Goal: Task Accomplishment & Management: Manage account settings

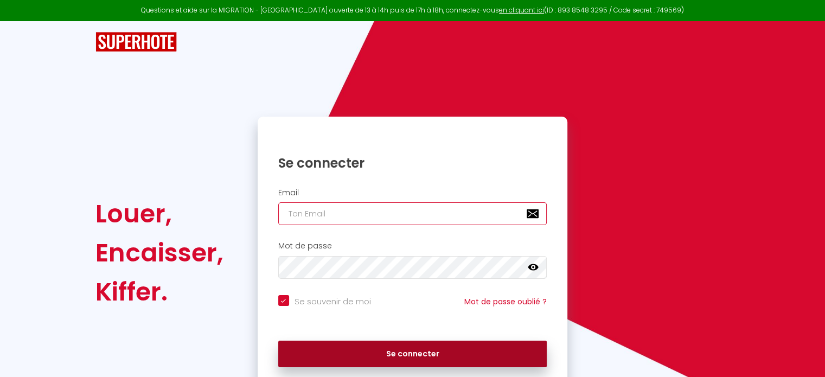
type input "[EMAIL_ADDRESS][PERSON_NAME][DOMAIN_NAME]"
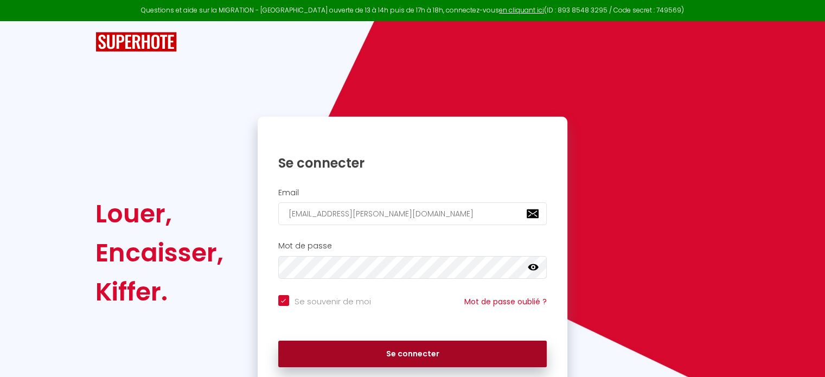
click at [360, 350] on button "Se connecter" at bounding box center [412, 354] width 269 height 27
checkbox input "true"
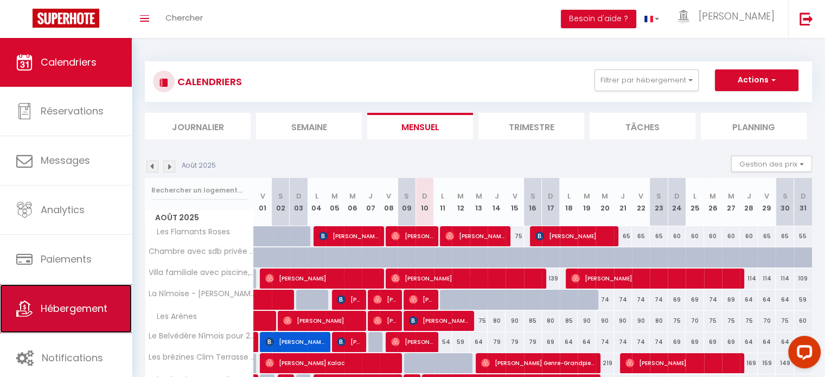
click at [107, 298] on link "Hébergement" at bounding box center [66, 308] width 132 height 49
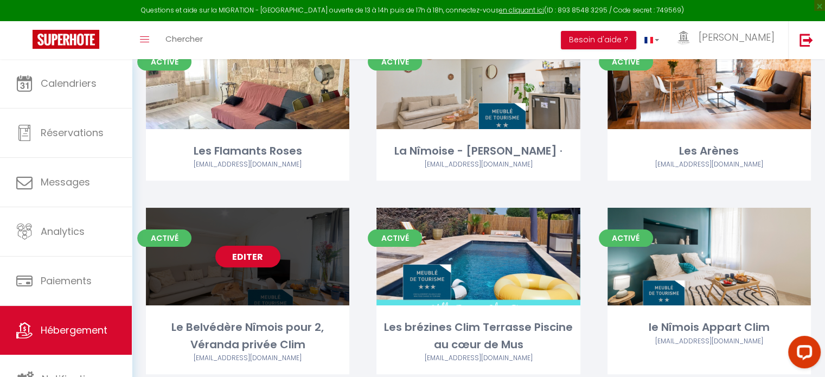
scroll to position [163, 0]
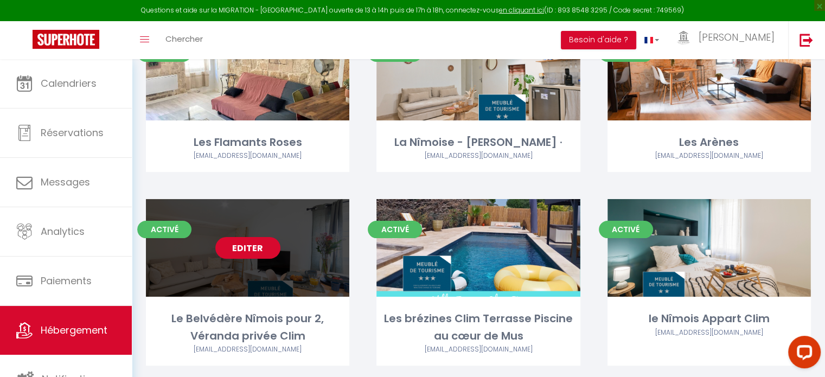
click at [274, 249] on link "Editer" at bounding box center [247, 248] width 65 height 22
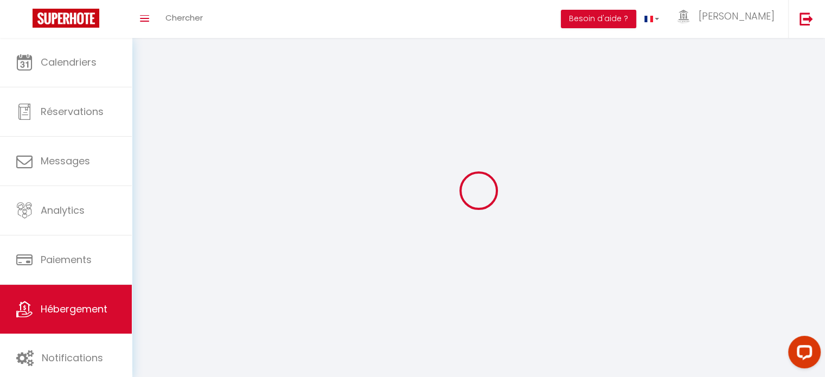
select select "1"
select select
select select "28"
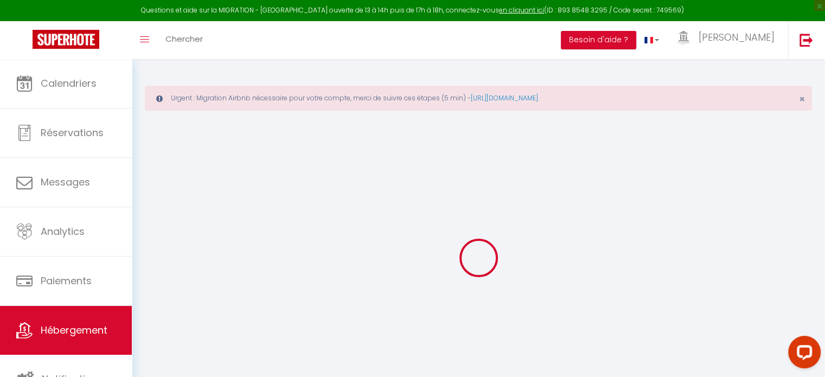
select select
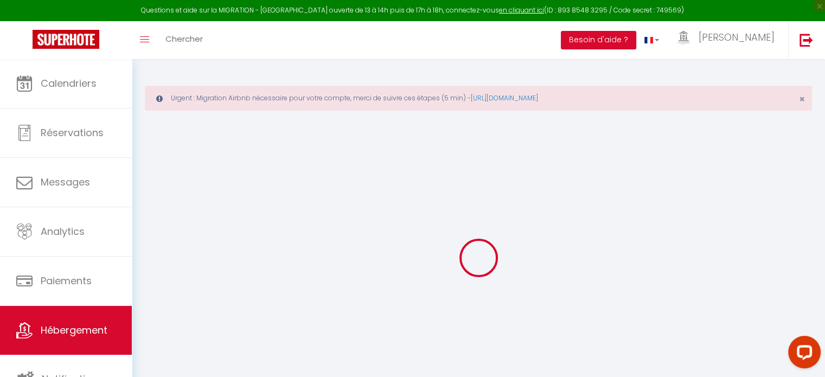
select select
checkbox input "false"
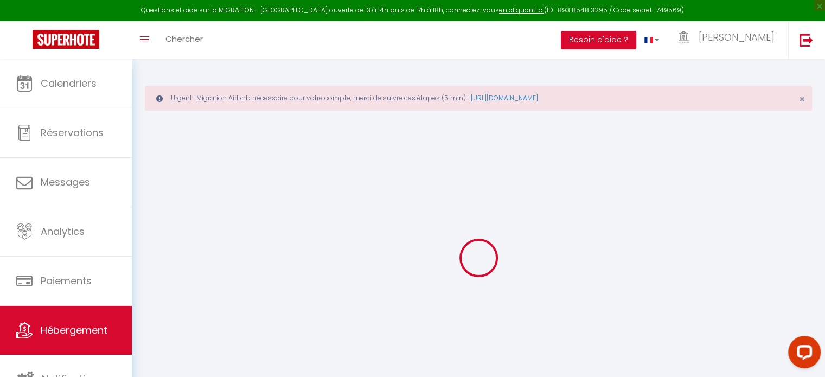
select select
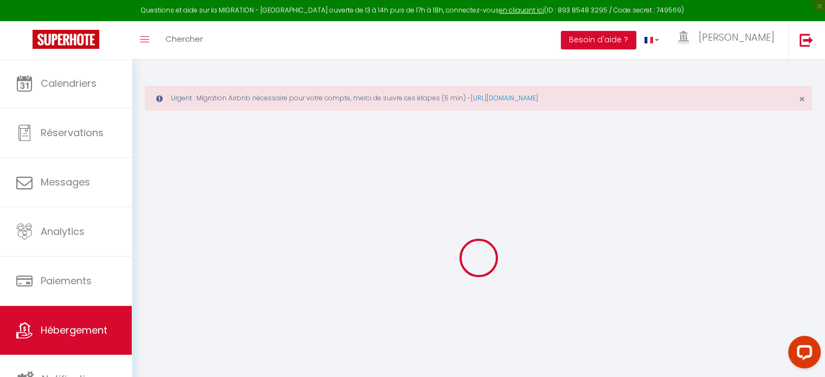
select select
checkbox input "false"
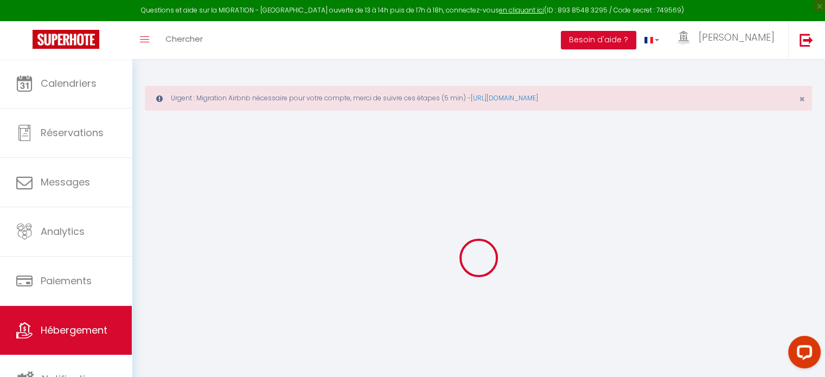
checkbox input "false"
select select
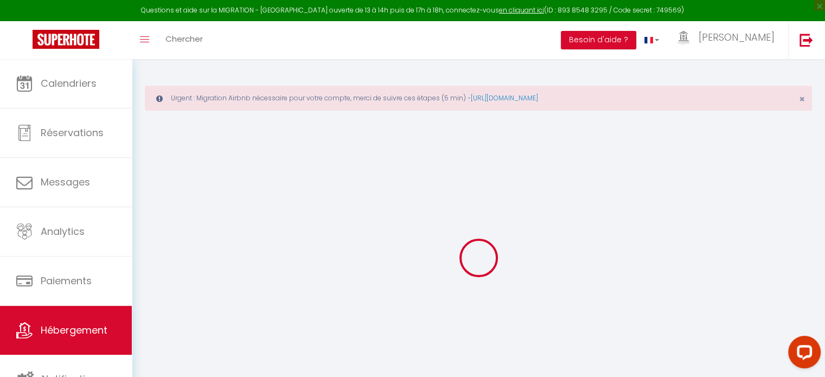
select select
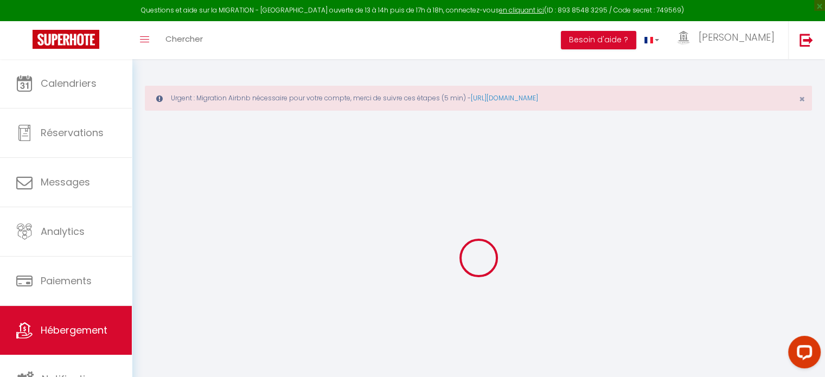
checkbox input "false"
select select
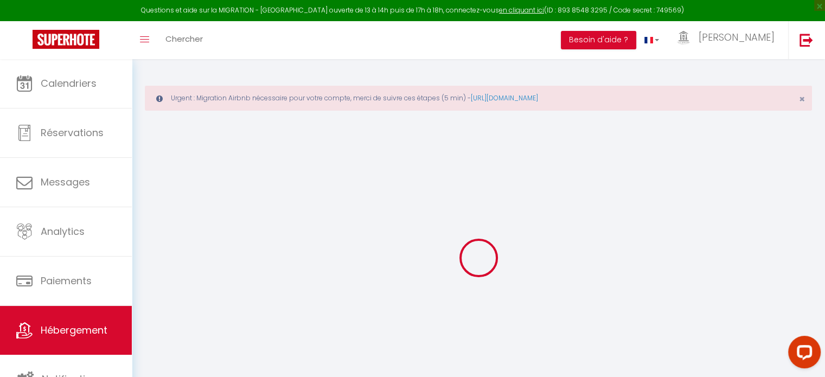
select select
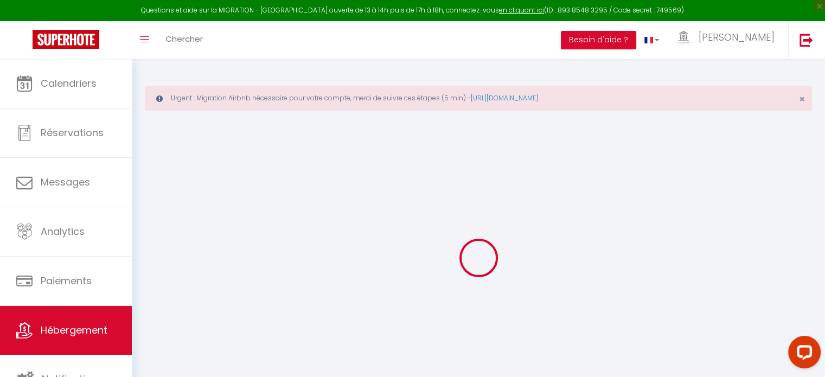
select select
checkbox input "false"
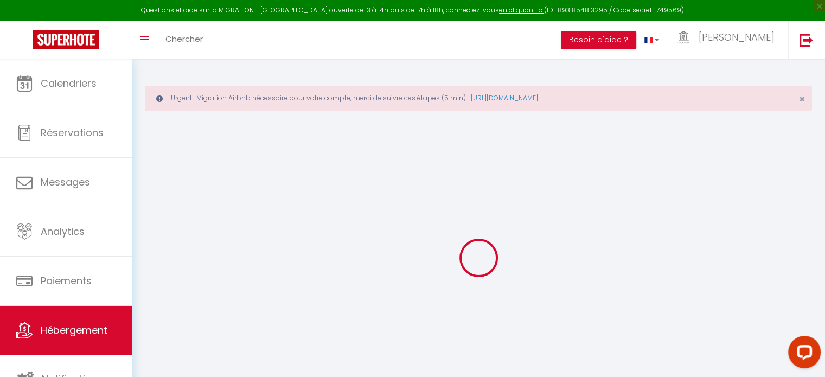
checkbox input "false"
select select
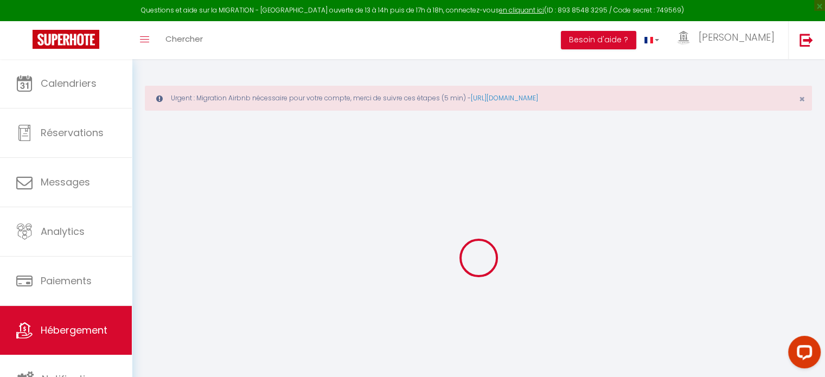
select select
checkbox input "false"
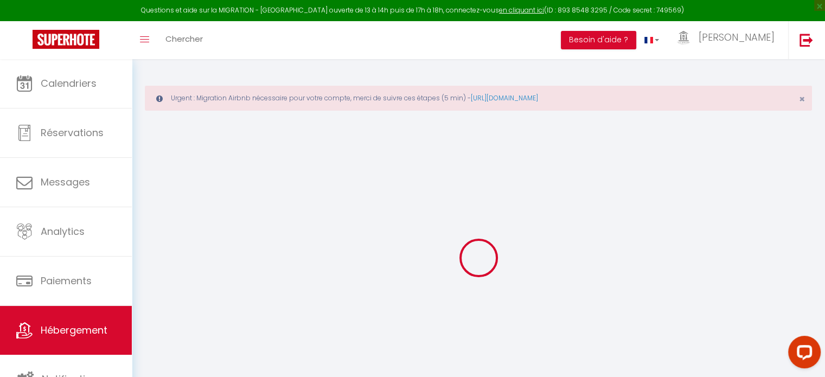
checkbox input "false"
select select
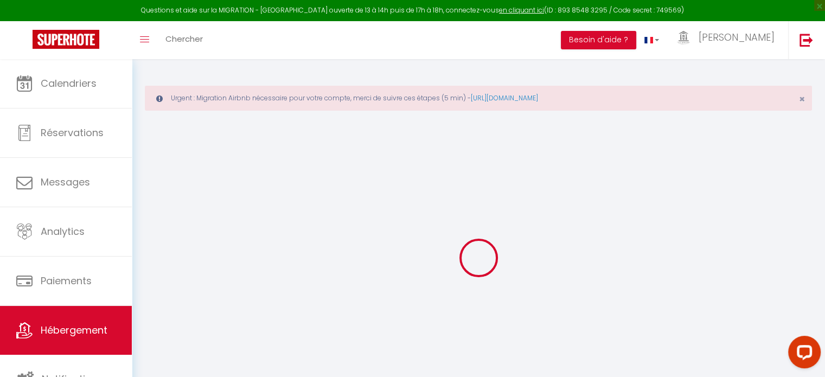
type input "Le Belvédère Nîmois pour 2, Véranda privée Clim"
type input "Clément"
select select "2"
type input "52"
type input "36"
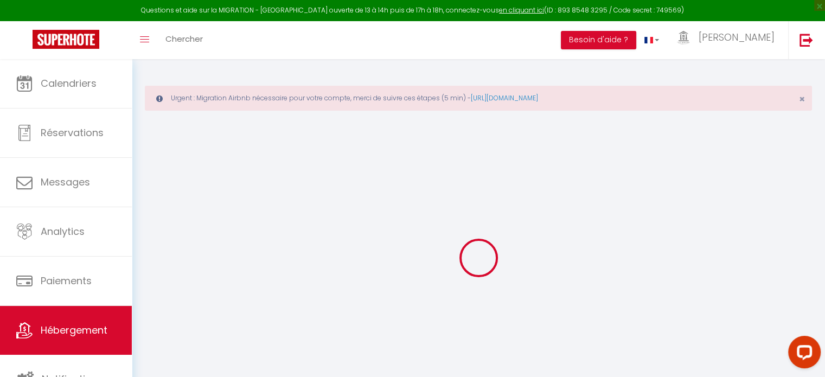
type input "0.99"
type input "300"
select select
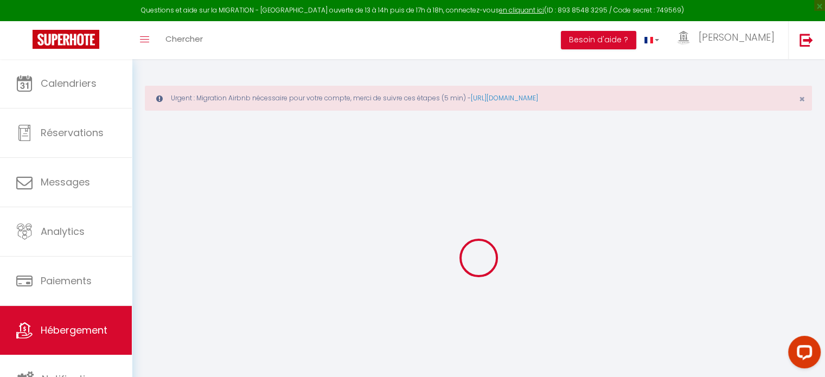
select select
type input "8 Rue Astruc"
type input "30000"
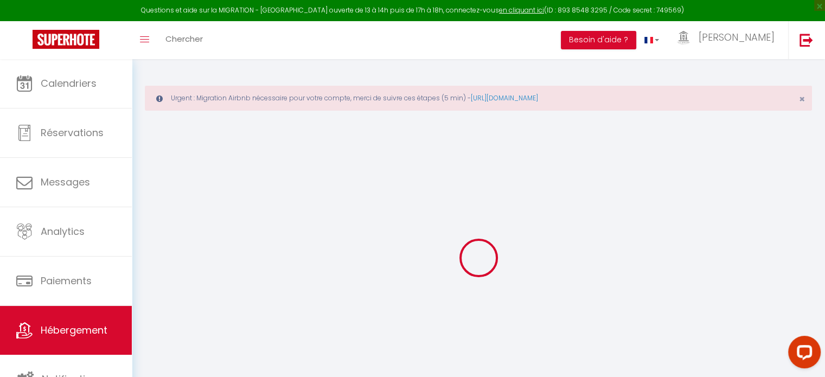
type input "Nîmes"
type input "conciergeriecarree@gmail.com"
select select "10502"
checkbox input "false"
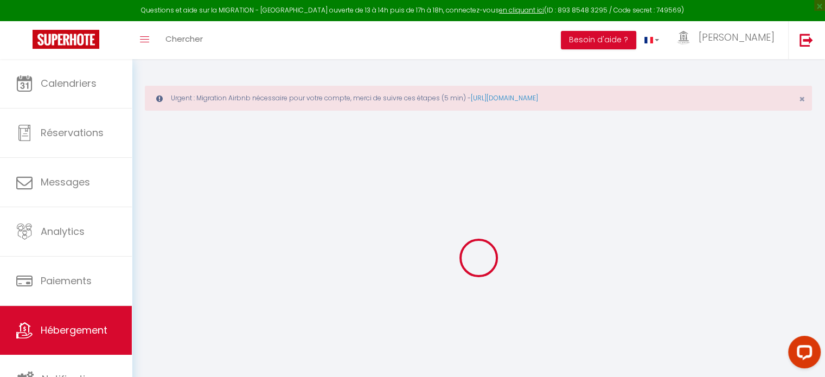
checkbox input "true"
checkbox input "false"
type input "22"
type input "36"
type input "0"
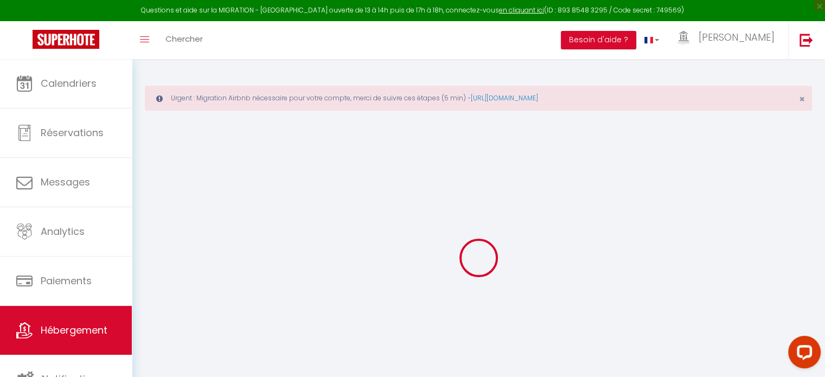
type input "0"
select select "42960"
select select
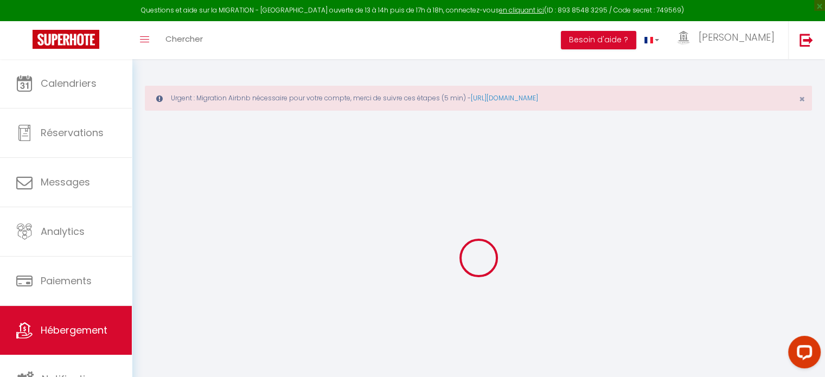
select select
checkbox input "false"
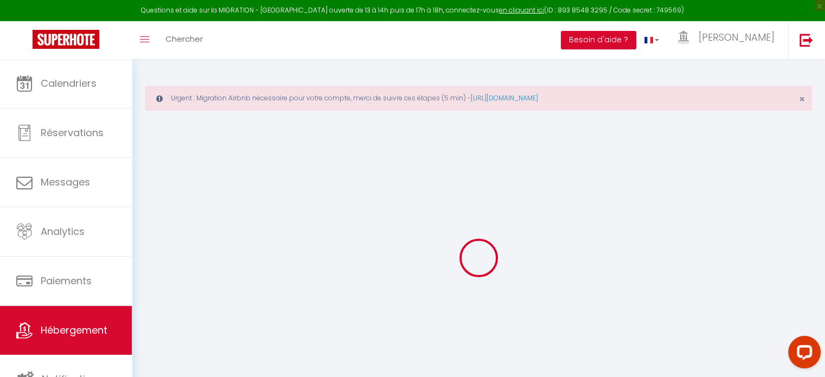
checkbox input "false"
checkbox input "true"
checkbox input "false"
select select
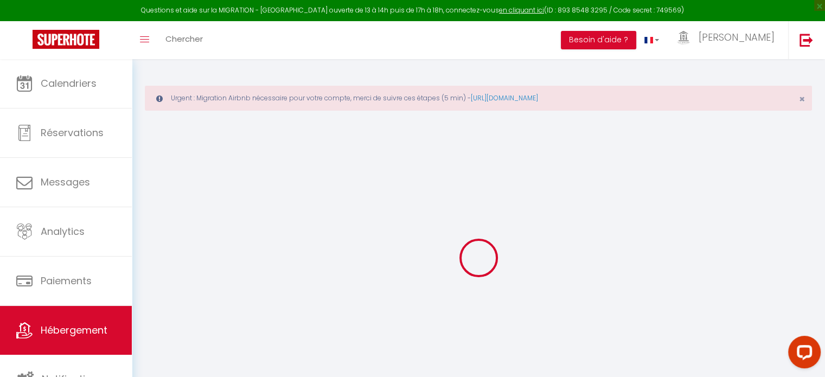
select select
checkbox input "false"
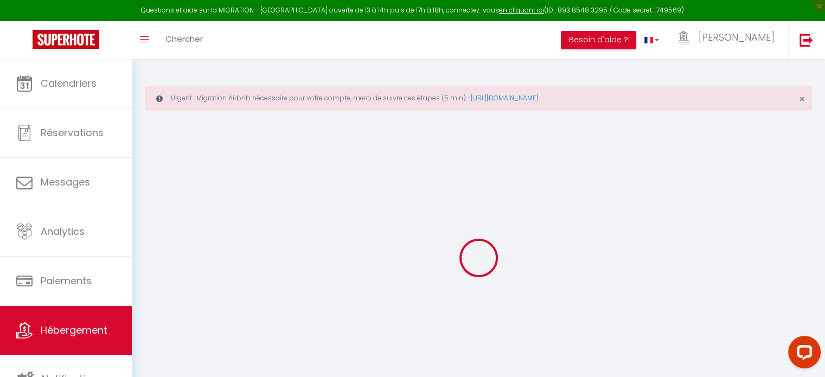
checkbox input "false"
checkbox input "true"
checkbox input "false"
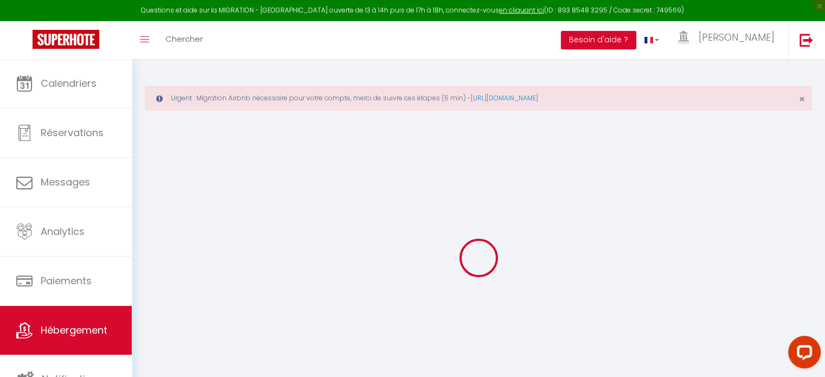
checkbox input "true"
checkbox input "false"
checkbox input "true"
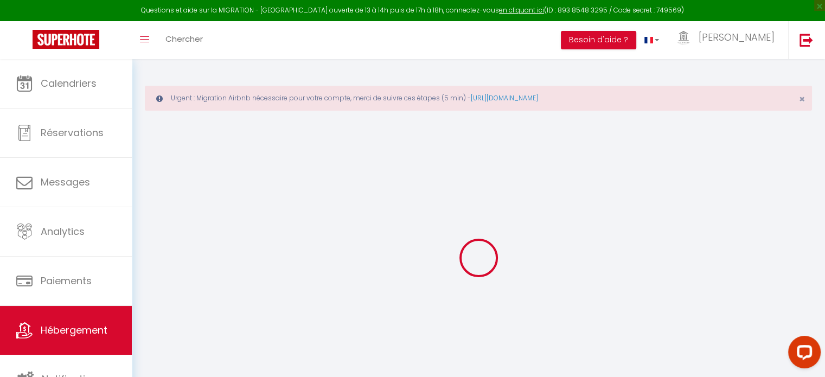
checkbox input "false"
select select "16:00"
select select "23:00"
select select "10:00"
select select "30"
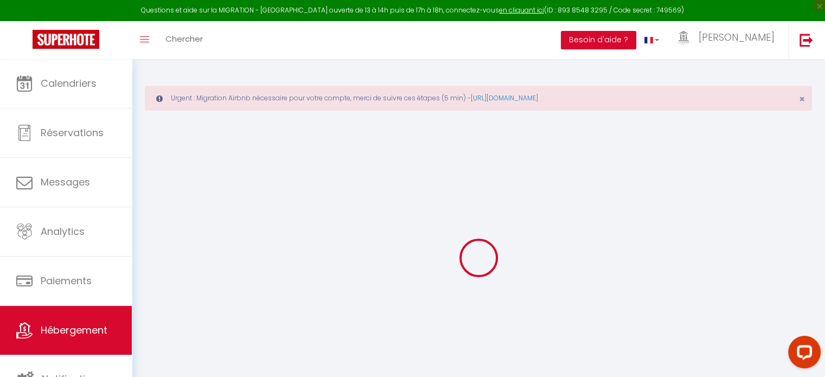
select select "120"
select select "19:00"
checkbox input "false"
checkbox input "true"
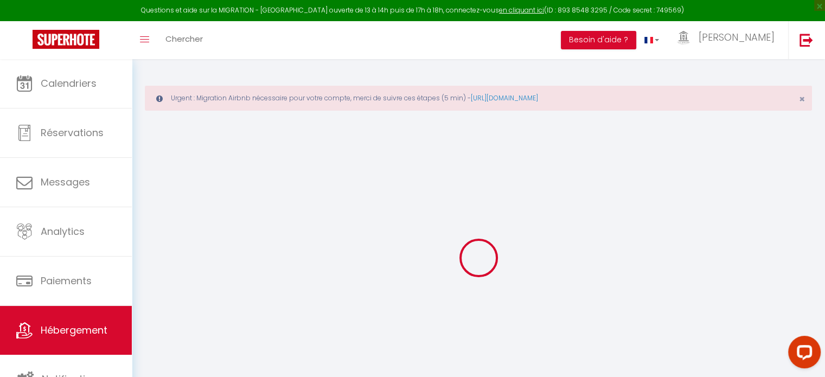
checkbox input "false"
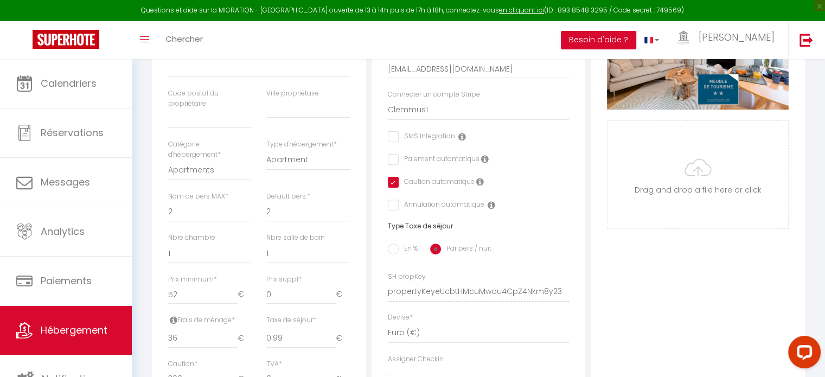
scroll to position [325, 0]
type input "53"
checkbox input "false"
checkbox input "true"
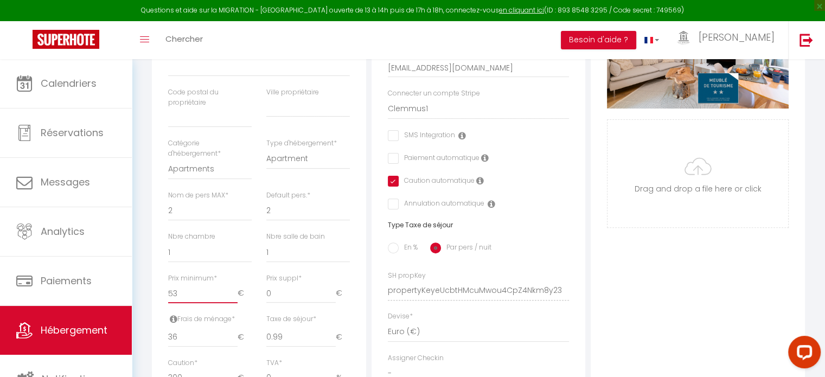
checkbox input "false"
click at [235, 298] on input "53" at bounding box center [202, 294] width 69 height 20
type input "54"
checkbox input "false"
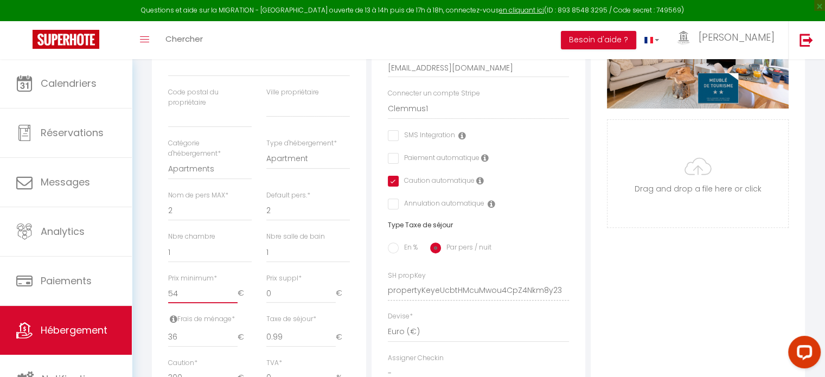
checkbox input "true"
checkbox input "false"
type input "54"
click at [235, 298] on input "54" at bounding box center [202, 294] width 69 height 20
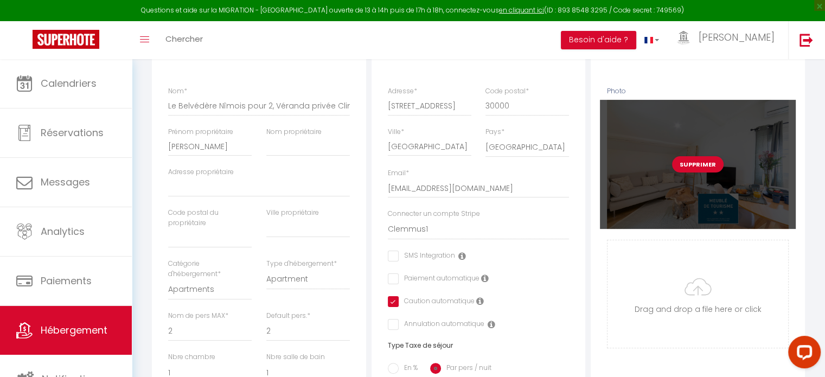
scroll to position [0, 0]
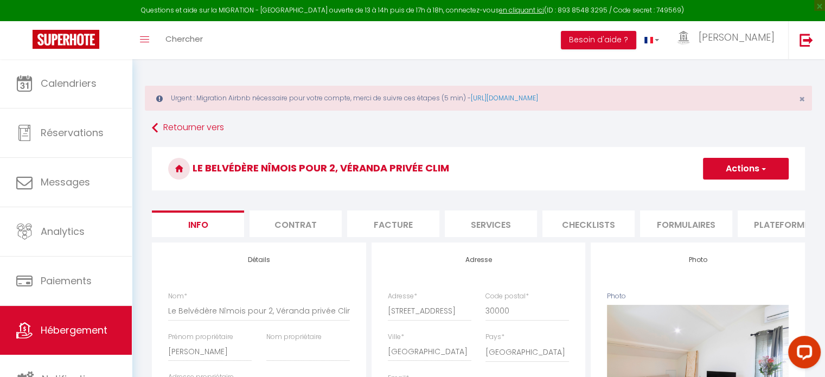
click at [742, 164] on button "Actions" at bounding box center [746, 169] width 86 height 22
click at [710, 191] on input "Enregistrer" at bounding box center [703, 192] width 40 height 11
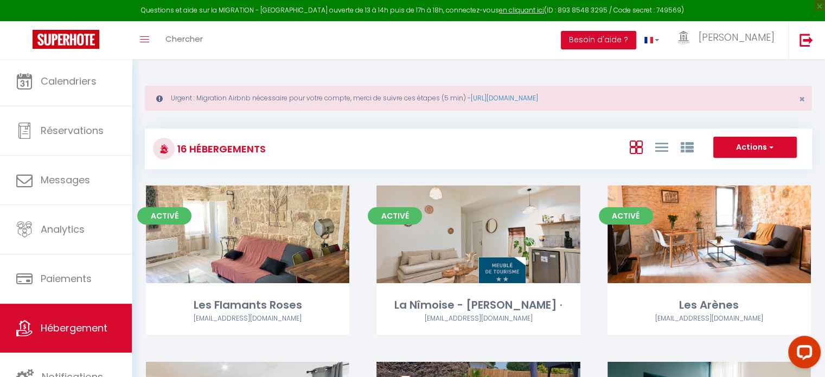
scroll to position [3, 0]
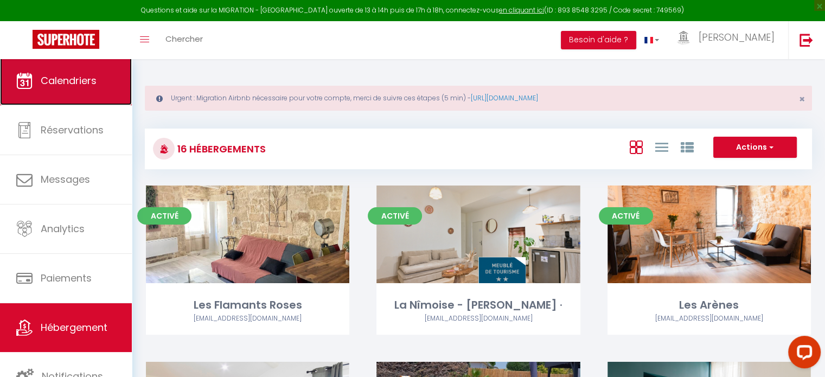
click at [97, 85] on span "Calendriers" at bounding box center [69, 81] width 56 height 14
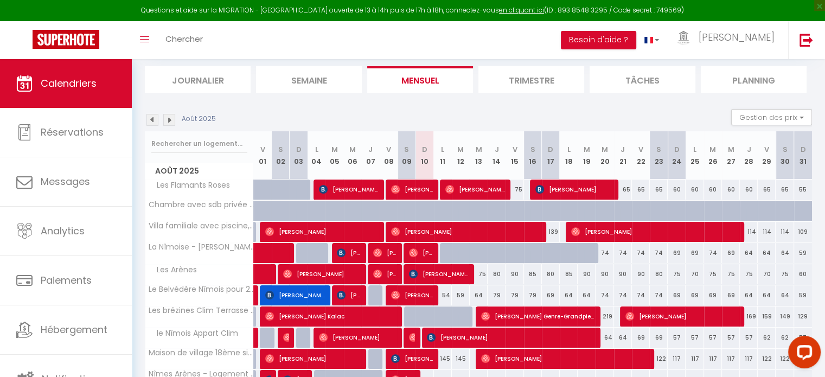
scroll to position [163, 0]
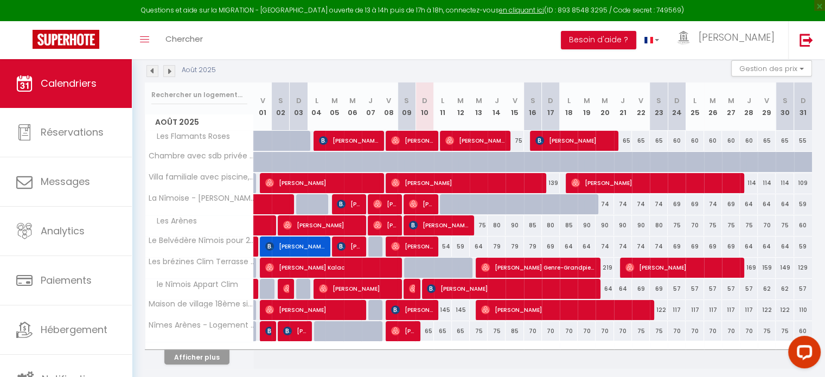
click at [168, 69] on img at bounding box center [169, 71] width 12 height 12
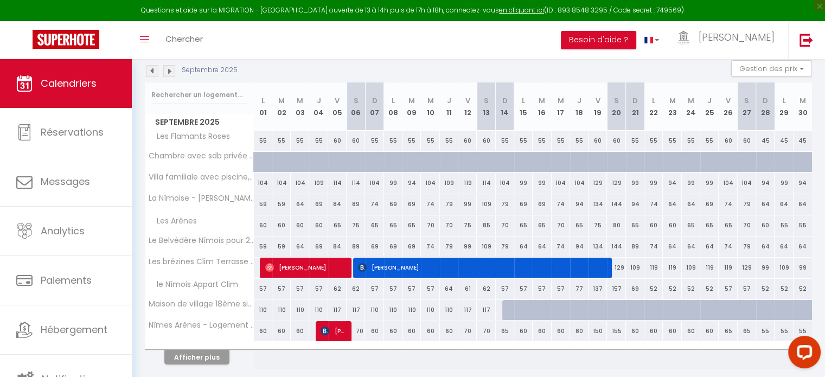
click at [168, 69] on img at bounding box center [169, 71] width 12 height 12
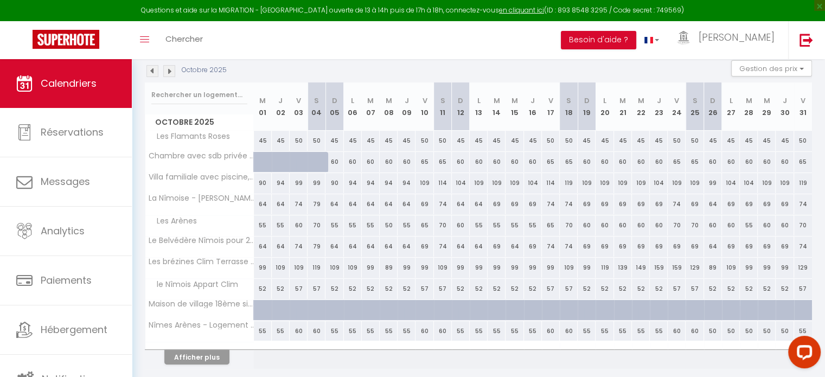
click at [168, 69] on img at bounding box center [169, 71] width 12 height 12
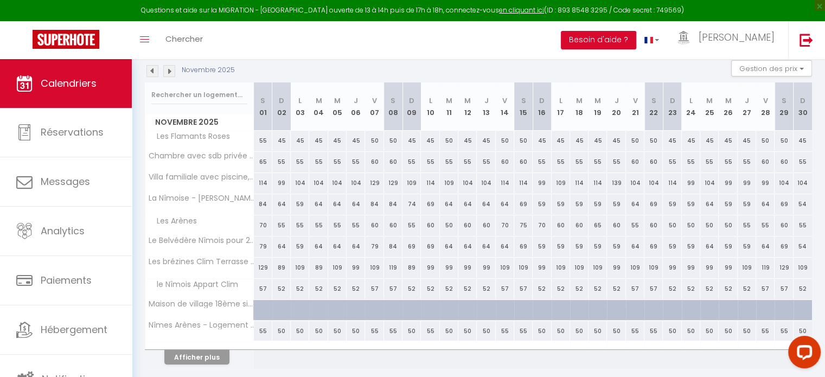
click at [168, 69] on img at bounding box center [169, 71] width 12 height 12
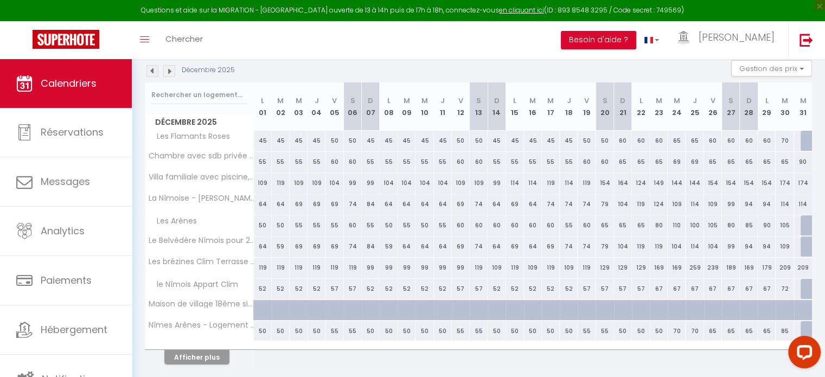
click at [168, 69] on img at bounding box center [169, 71] width 12 height 12
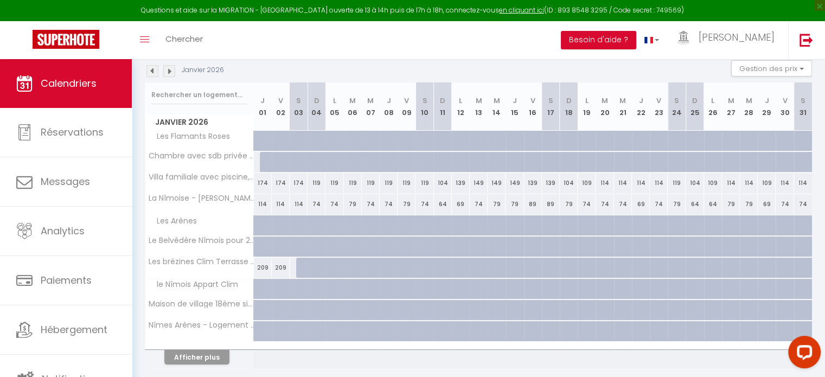
click at [254, 187] on div "174" at bounding box center [263, 183] width 18 height 20
type input "174"
type input "Jeu 01 Janvier 2026"
type input "Ven 02 Janvier 2026"
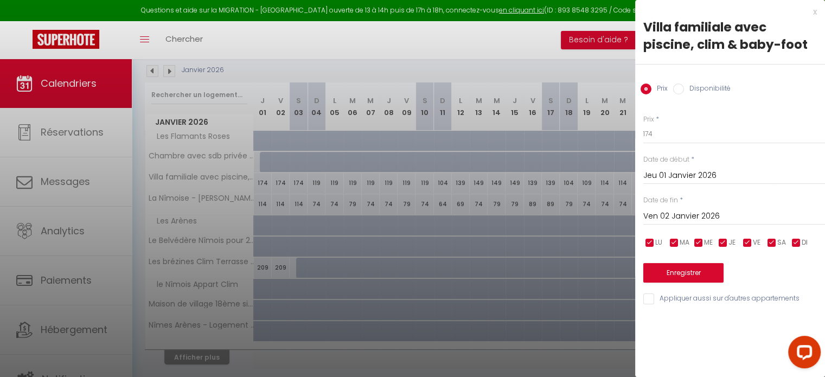
click at [676, 89] on input "Disponibilité" at bounding box center [678, 89] width 11 height 11
radio input "true"
radio input "false"
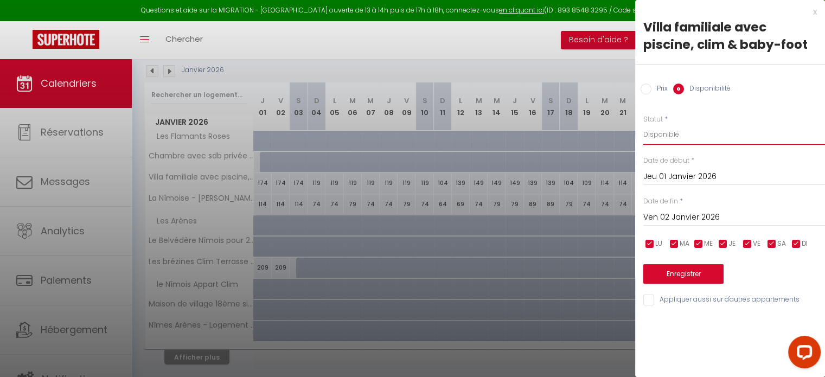
click at [668, 134] on select "Disponible Indisponible" at bounding box center [734, 134] width 182 height 21
select select "0"
click at [643, 124] on select "Disponible Indisponible" at bounding box center [734, 134] width 182 height 21
click at [713, 215] on input "Ven 02 Janvier 2026" at bounding box center [734, 217] width 182 height 14
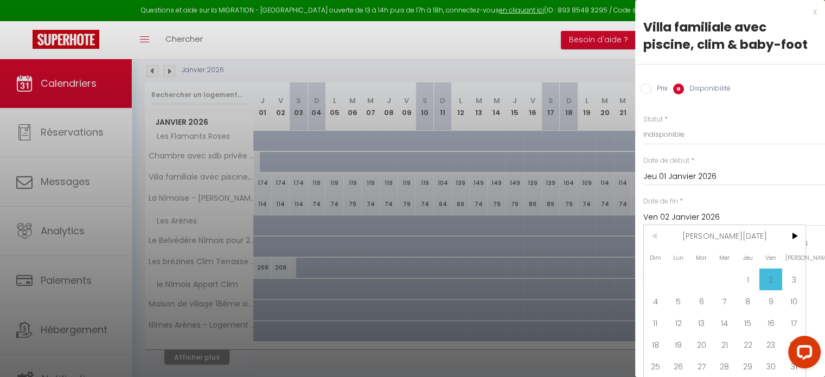
scroll to position [8, 0]
click at [792, 227] on span ">" at bounding box center [793, 236] width 23 height 22
click at [793, 233] on span ">" at bounding box center [793, 236] width 23 height 22
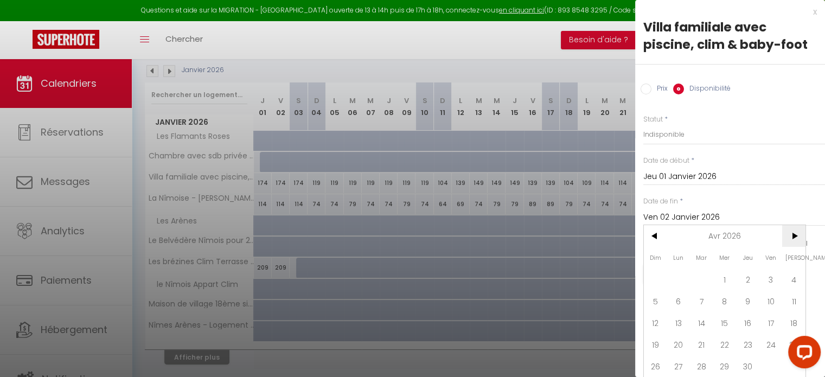
scroll to position [8, 0]
click at [794, 225] on span ">" at bounding box center [793, 236] width 23 height 22
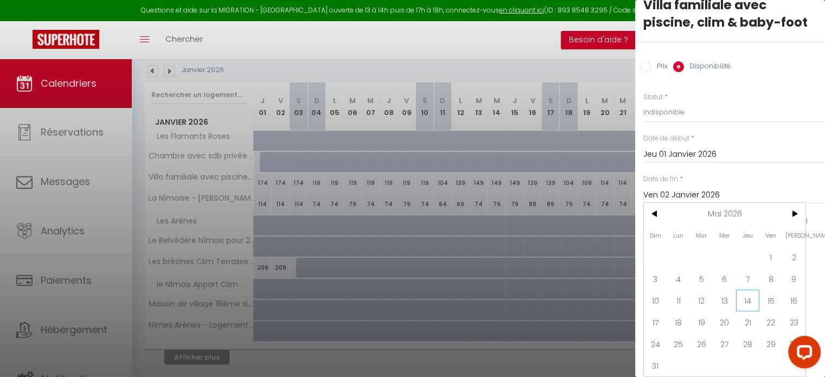
scroll to position [30, 0]
click at [658, 356] on span "31" at bounding box center [655, 366] width 23 height 22
type input "Dim 31 Mai 2026"
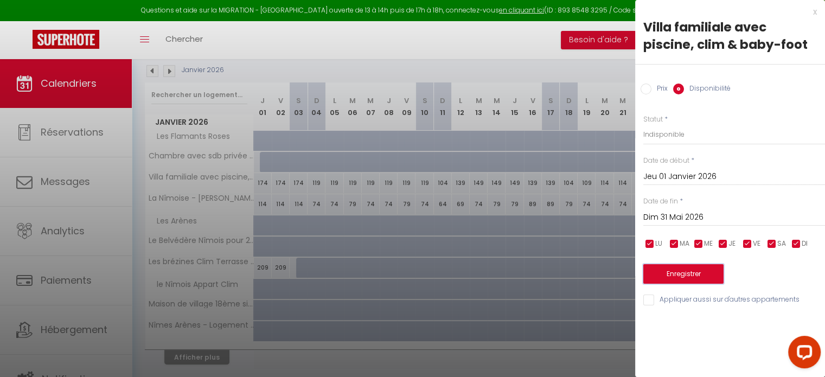
click at [692, 277] on button "Enregistrer" at bounding box center [683, 274] width 80 height 20
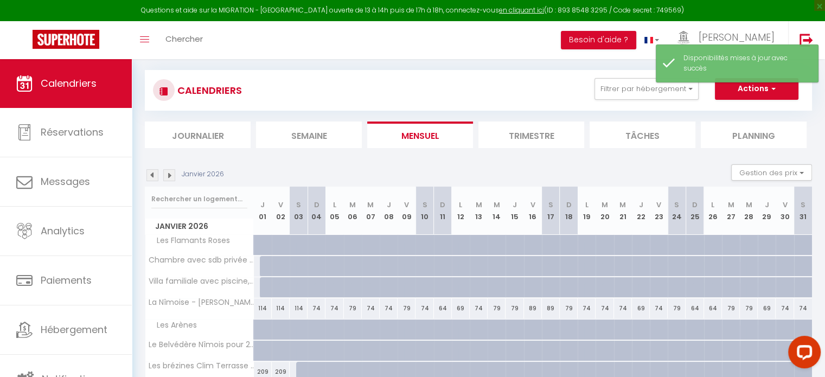
scroll to position [163, 0]
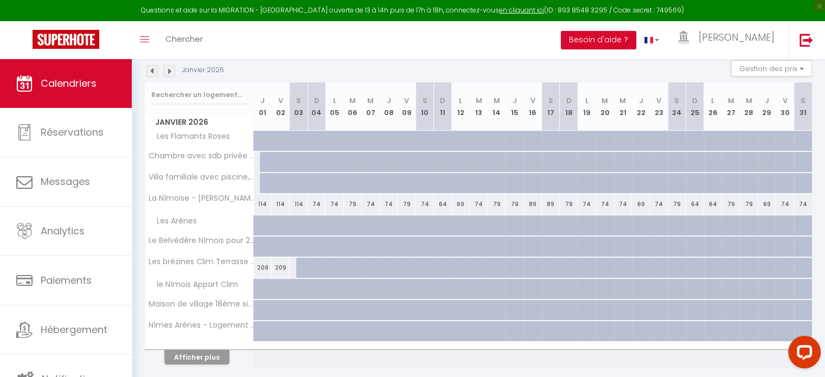
click at [255, 244] on div at bounding box center [263, 246] width 18 height 21
select select "1"
type input "Jeu 01 Janvier 2026"
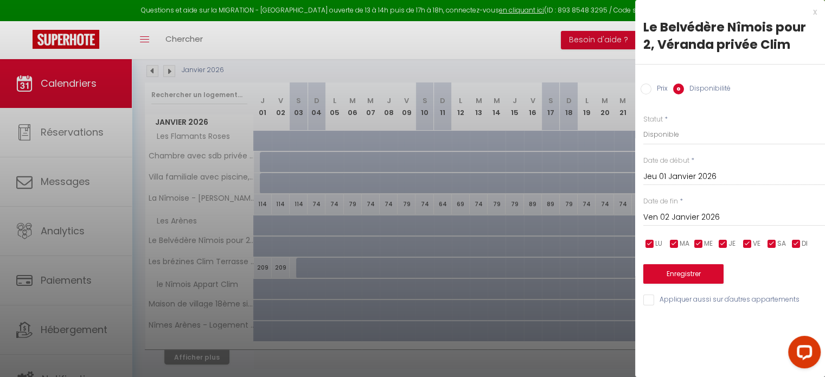
click at [681, 216] on input "Ven 02 Janvier 2026" at bounding box center [734, 217] width 182 height 14
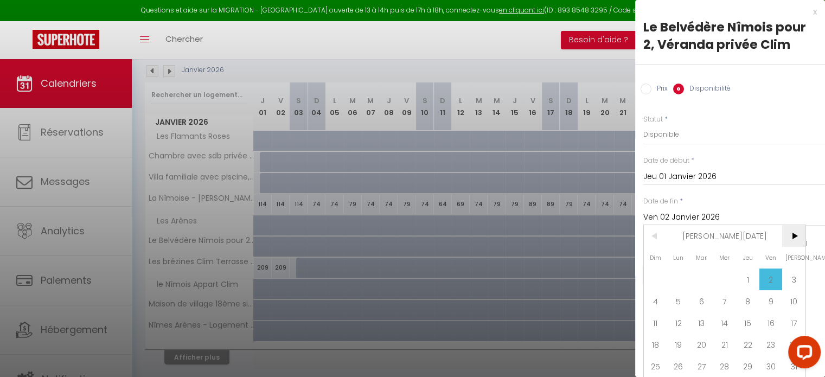
click at [793, 234] on span ">" at bounding box center [793, 236] width 23 height 22
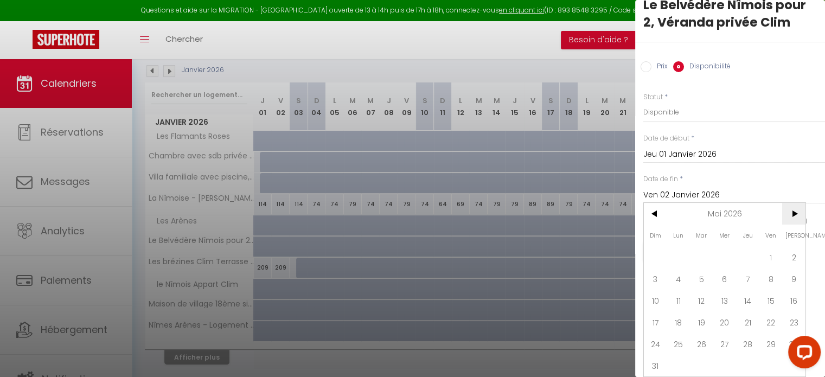
scroll to position [30, 0]
click at [653, 355] on span "31" at bounding box center [655, 366] width 23 height 22
type input "Dim 31 Mai 2026"
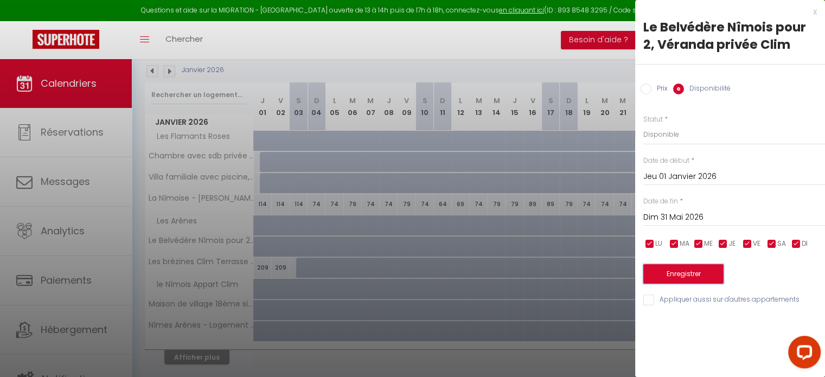
click at [696, 271] on button "Enregistrer" at bounding box center [683, 274] width 80 height 20
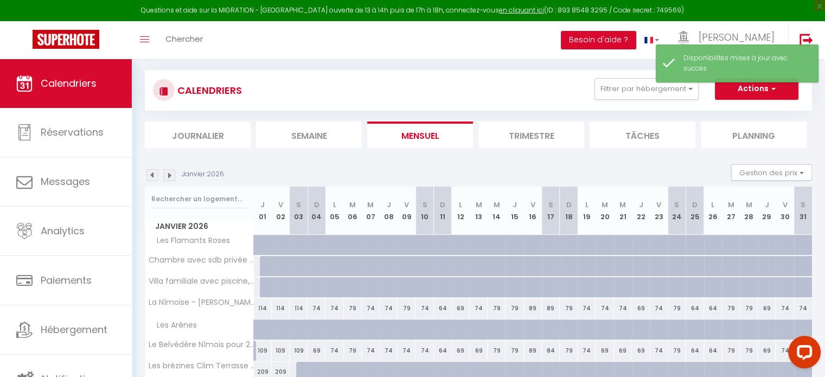
scroll to position [163, 0]
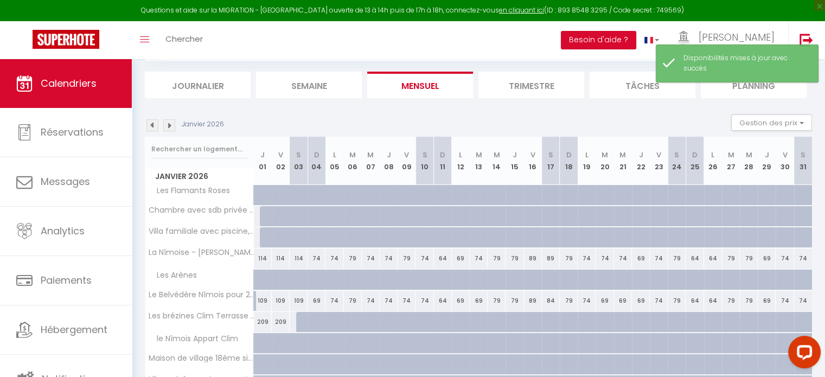
click at [168, 125] on img at bounding box center [169, 125] width 12 height 12
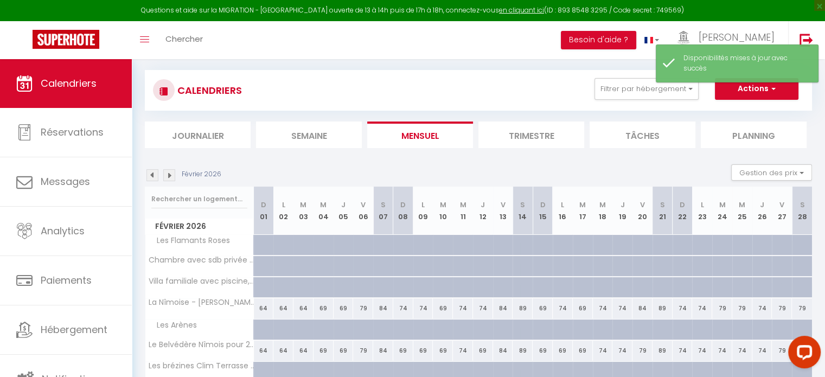
scroll to position [108, 0]
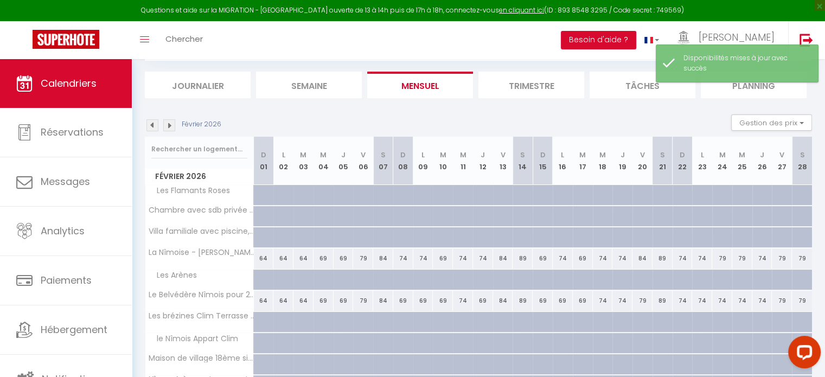
click at [168, 125] on img at bounding box center [169, 125] width 12 height 12
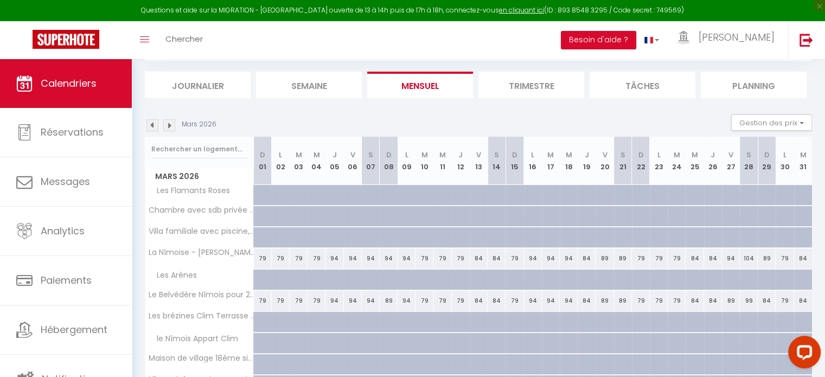
click at [168, 125] on img at bounding box center [169, 125] width 12 height 12
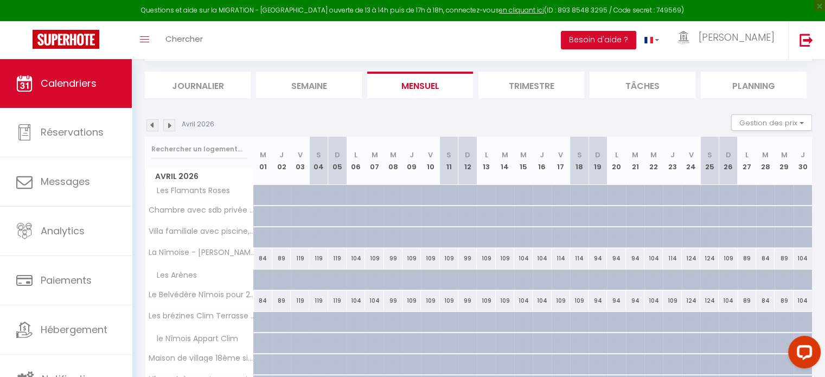
click at [168, 125] on img at bounding box center [169, 125] width 12 height 12
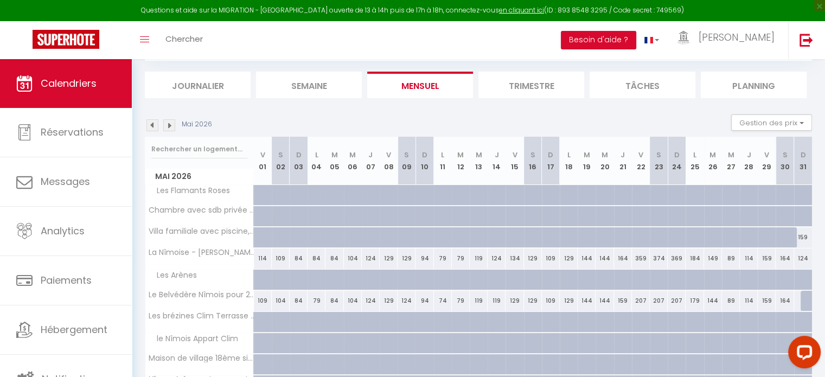
click at [168, 125] on img at bounding box center [169, 125] width 12 height 12
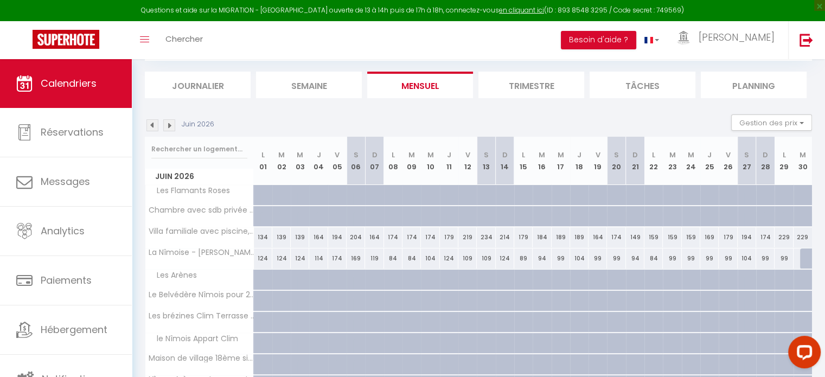
click at [256, 260] on div "124" at bounding box center [263, 258] width 18 height 20
select select "1"
type input "Lun 01 Juin 2026"
type input "Mar 02 Juin 2026"
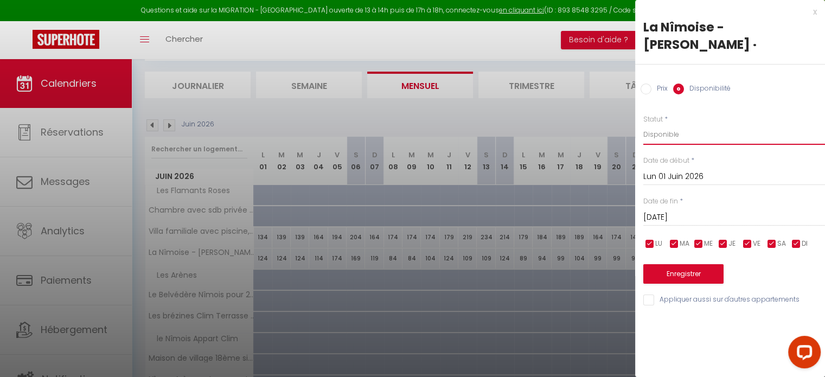
click at [667, 124] on select "Disponible Indisponible" at bounding box center [734, 134] width 182 height 21
select select "0"
click at [643, 124] on select "Disponible Indisponible" at bounding box center [734, 134] width 182 height 21
click at [671, 210] on input "Mar 02 Juin 2026" at bounding box center [734, 217] width 182 height 14
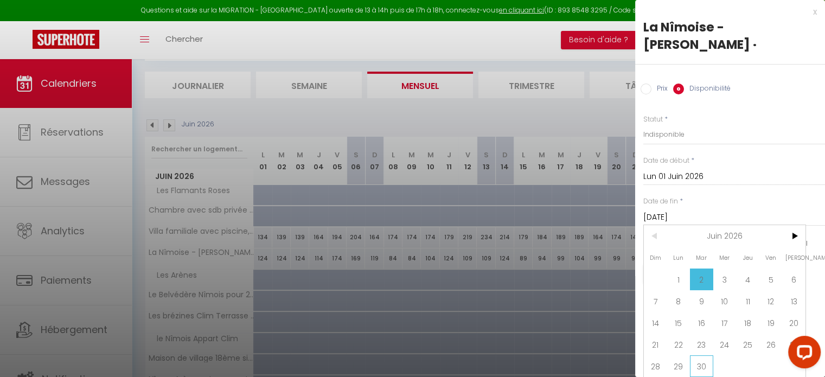
click at [703, 355] on span "30" at bounding box center [701, 366] width 23 height 22
type input "Mar 30 Juin 2026"
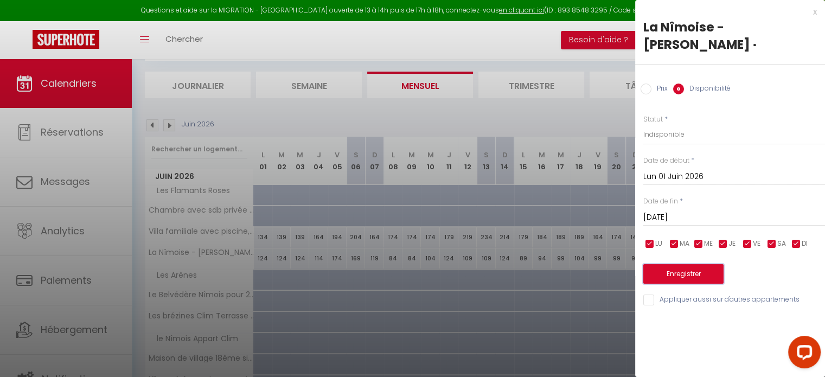
click at [705, 264] on button "Enregistrer" at bounding box center [683, 274] width 80 height 20
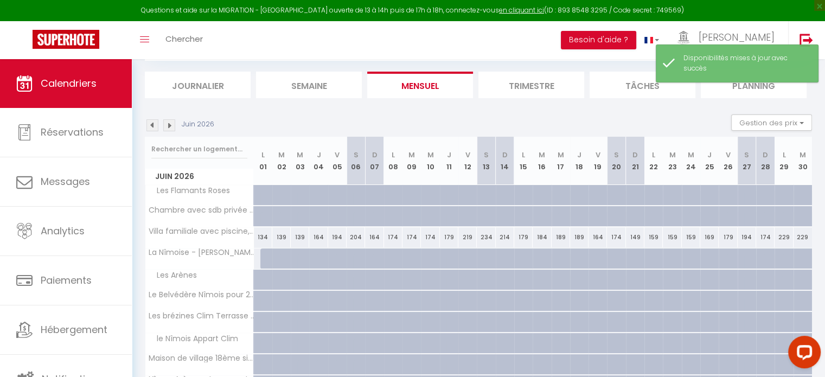
click at [153, 127] on img at bounding box center [152, 125] width 12 height 12
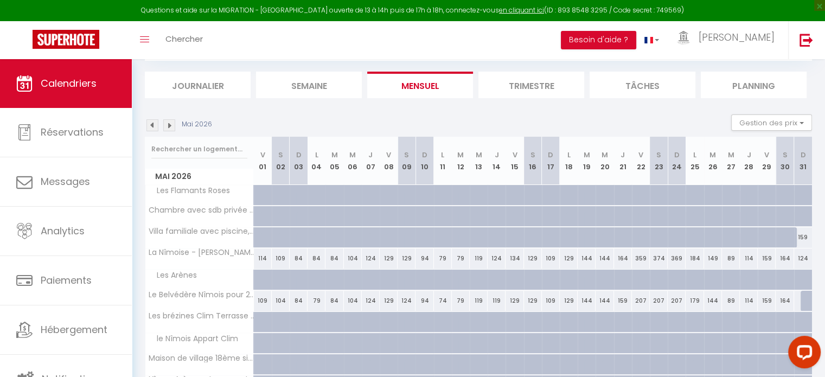
click at [152, 125] on img at bounding box center [152, 125] width 12 height 12
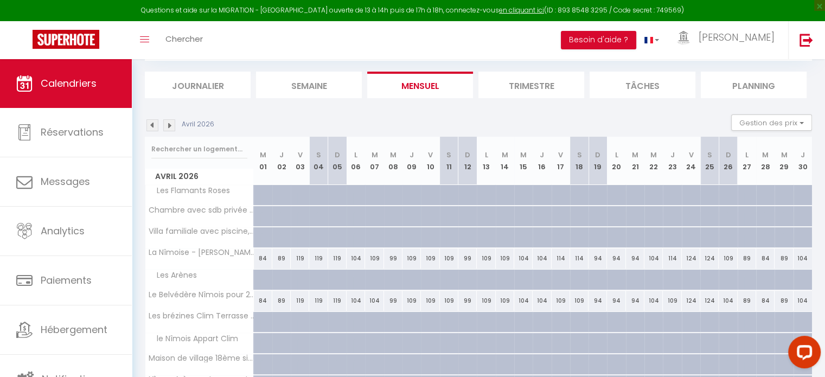
click at [152, 124] on img at bounding box center [152, 125] width 12 height 12
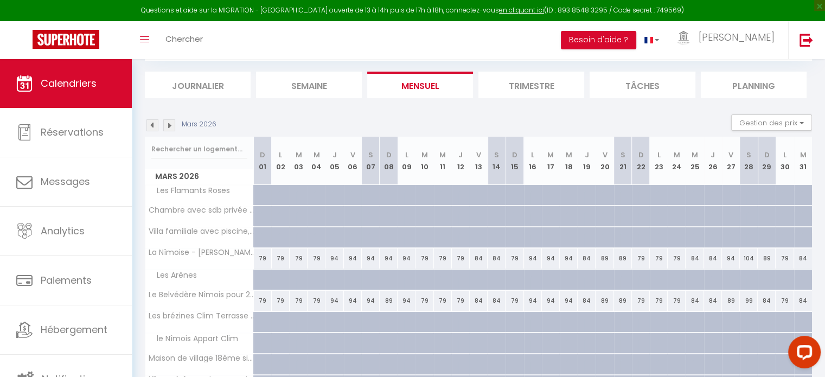
click at [152, 124] on img at bounding box center [152, 125] width 12 height 12
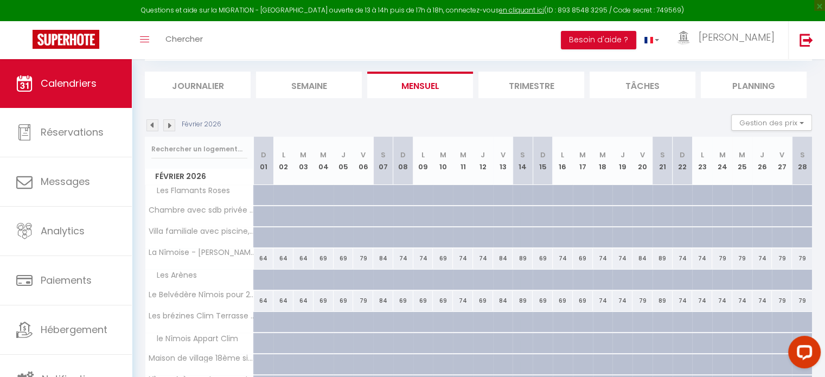
click at [152, 125] on img at bounding box center [152, 125] width 12 height 12
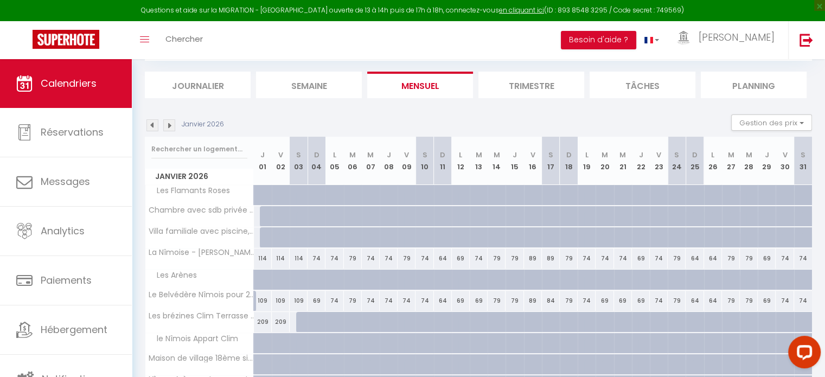
click at [153, 123] on img at bounding box center [152, 125] width 12 height 12
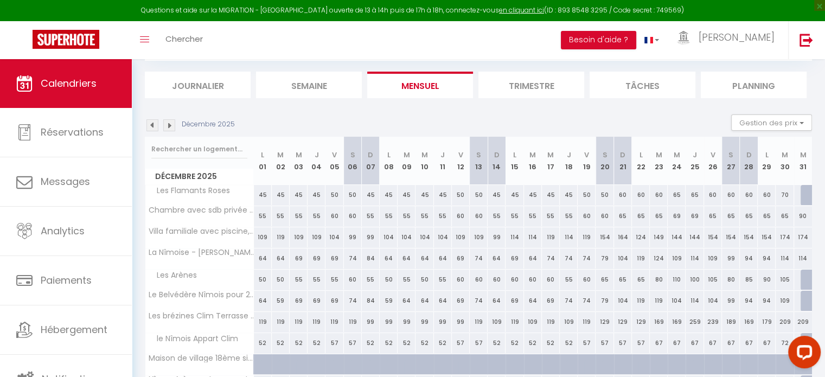
click at [804, 275] on div at bounding box center [809, 280] width 18 height 21
select select "1"
type input "Mer 31 Décembre 2025"
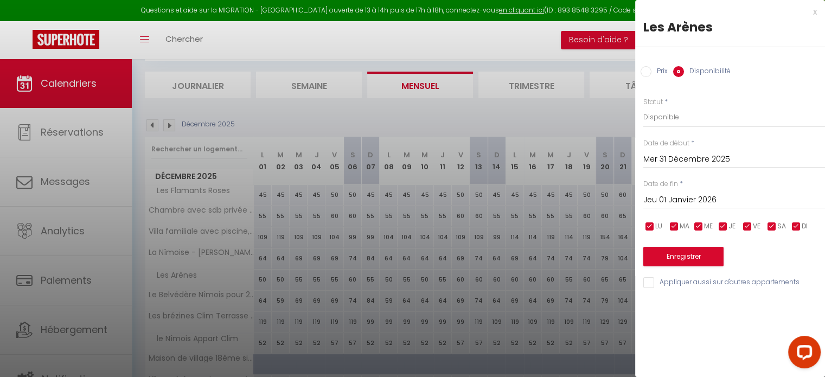
click at [706, 198] on input "Jeu 01 Janvier 2026" at bounding box center [734, 200] width 182 height 14
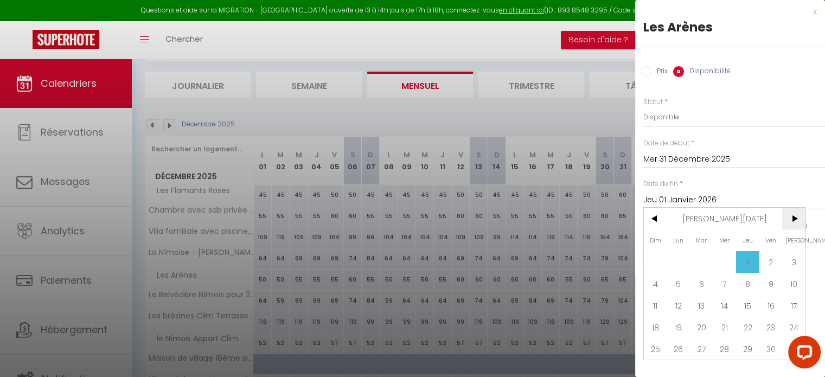
click at [792, 214] on span ">" at bounding box center [793, 219] width 23 height 22
click at [793, 214] on span ">" at bounding box center [793, 219] width 23 height 22
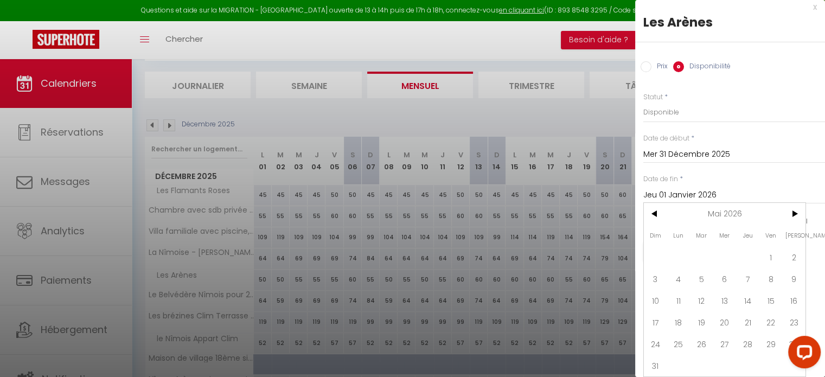
scroll to position [12, 0]
click at [659, 355] on span "31" at bounding box center [655, 366] width 23 height 22
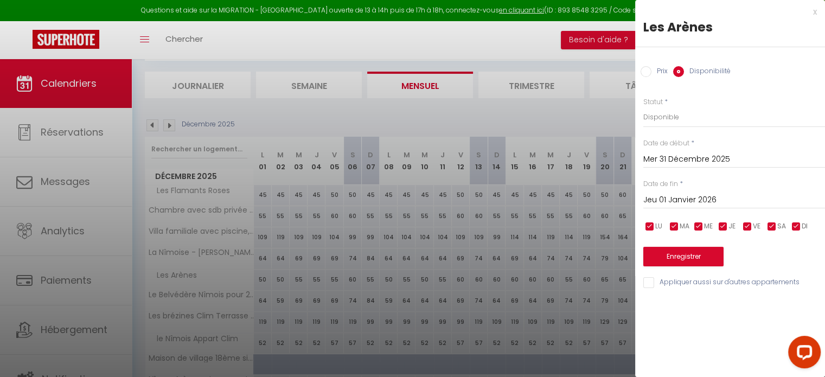
type input "Dim 31 Mai 2026"
click at [698, 255] on button "Enregistrer" at bounding box center [683, 257] width 80 height 20
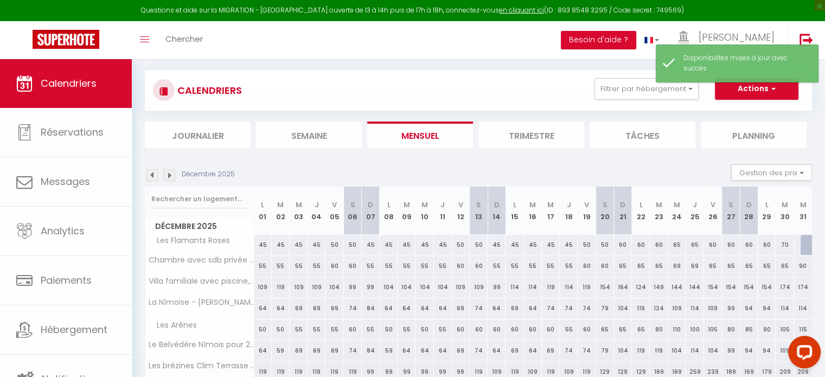
scroll to position [108, 0]
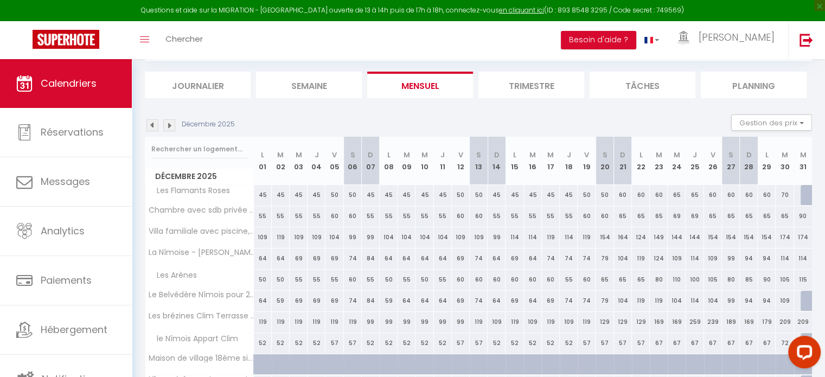
click at [802, 298] on div at bounding box center [809, 301] width 18 height 21
select select "1"
type input "Mer 31 Décembre 2025"
type input "Jeu 01 Janvier 2026"
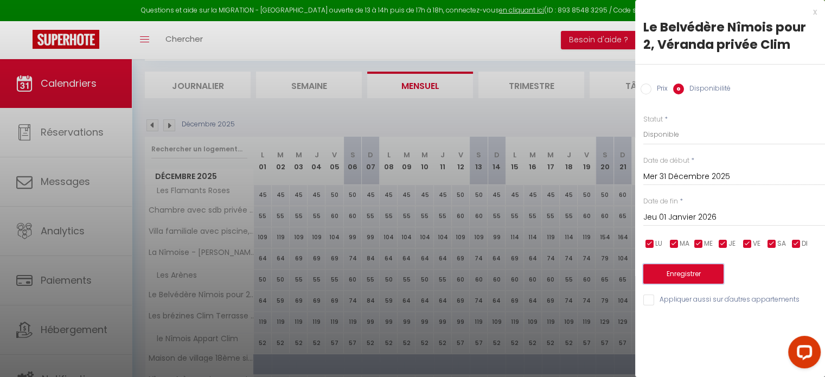
click at [695, 270] on button "Enregistrer" at bounding box center [683, 274] width 80 height 20
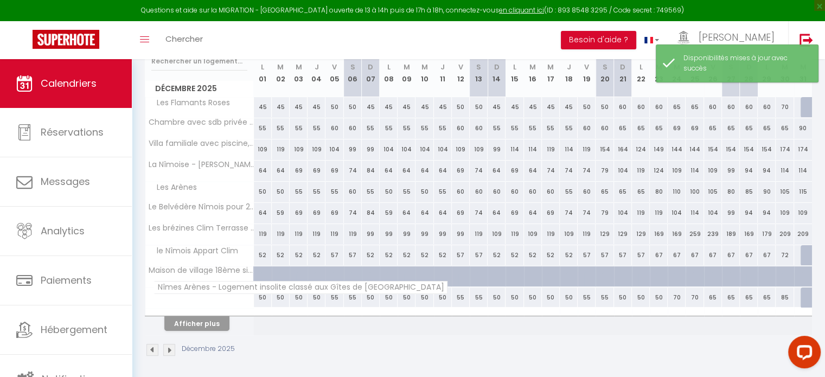
scroll to position [197, 0]
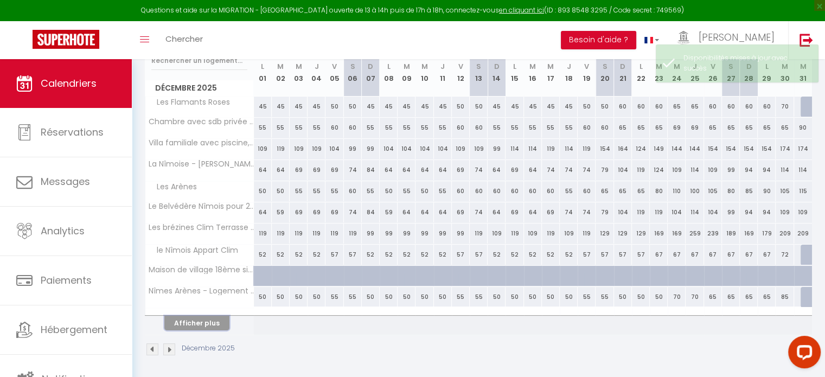
click at [210, 317] on button "Afficher plus" at bounding box center [196, 323] width 65 height 15
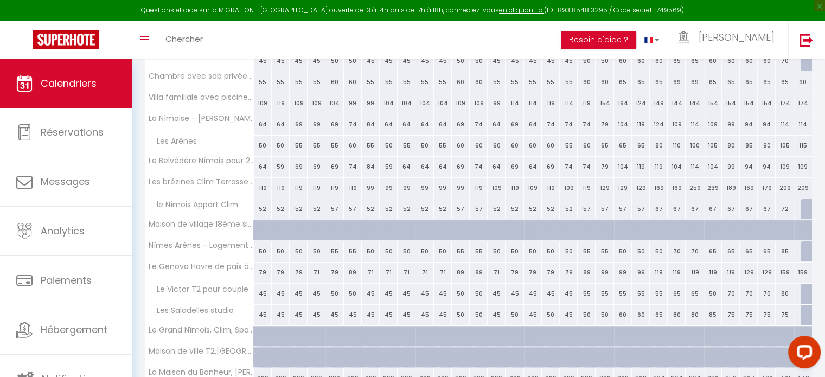
scroll to position [243, 0]
click at [806, 310] on div at bounding box center [809, 314] width 18 height 21
select select "1"
type input "Mer 31 Décembre 2025"
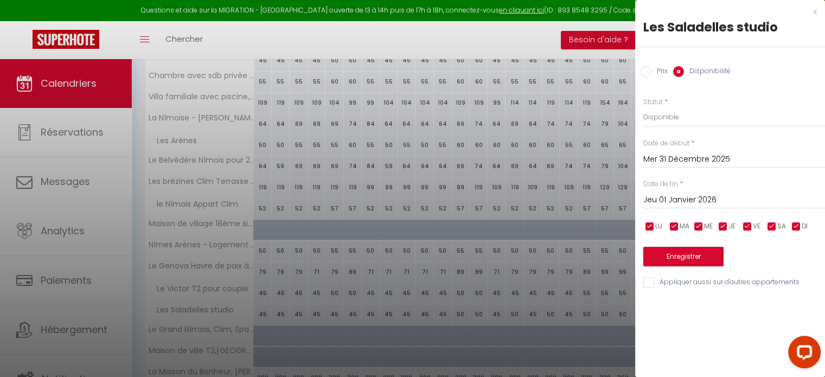
click at [683, 197] on input "Jeu 01 Janvier 2026" at bounding box center [734, 200] width 182 height 14
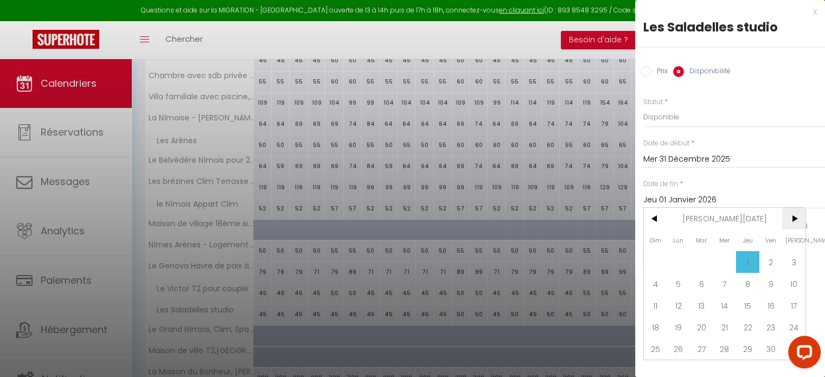
click at [794, 214] on span ">" at bounding box center [793, 219] width 23 height 22
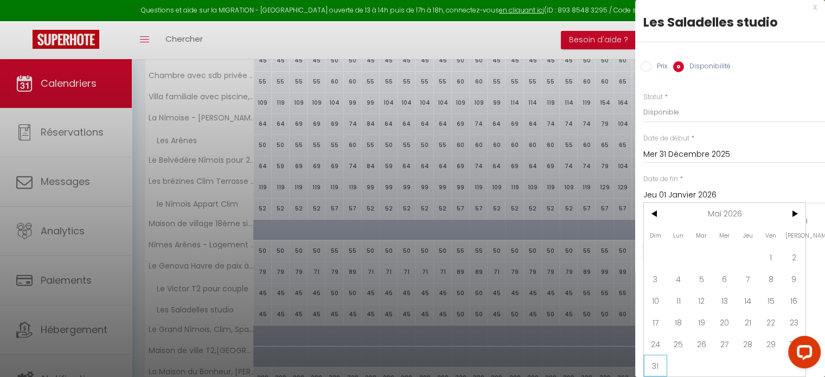
click at [652, 355] on span "31" at bounding box center [655, 366] width 23 height 22
type input "Dim 31 Mai 2026"
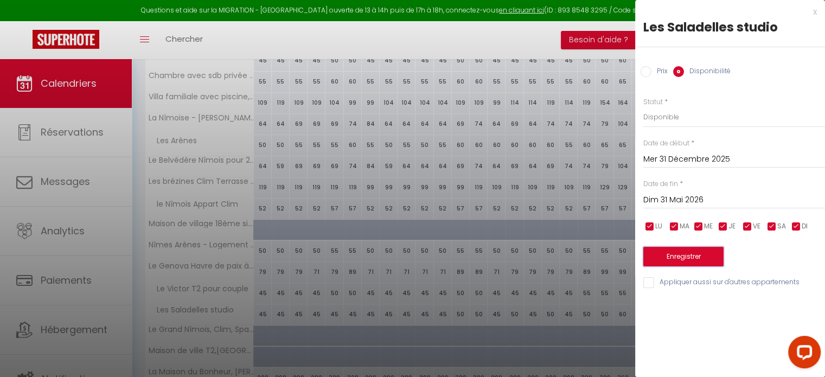
click at [705, 259] on button "Enregistrer" at bounding box center [683, 257] width 80 height 20
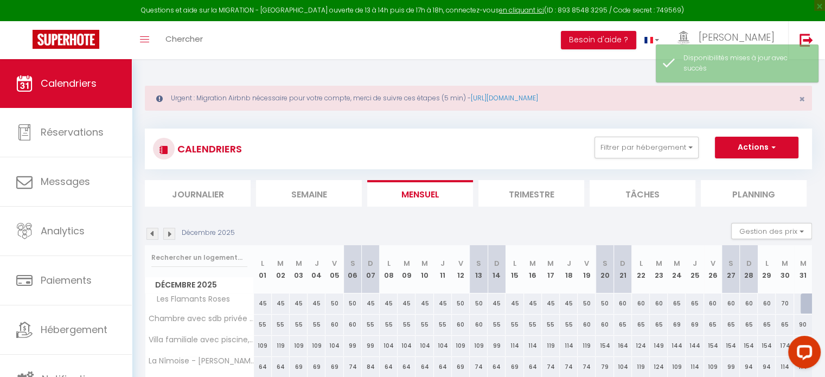
click at [166, 231] on img at bounding box center [169, 234] width 12 height 12
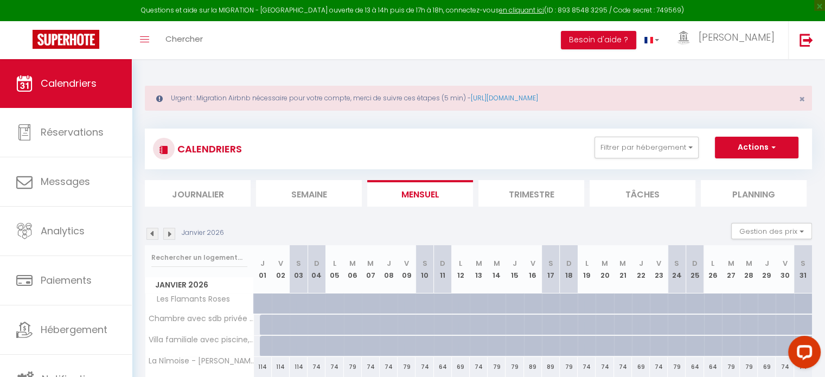
click at [166, 232] on img at bounding box center [169, 234] width 12 height 12
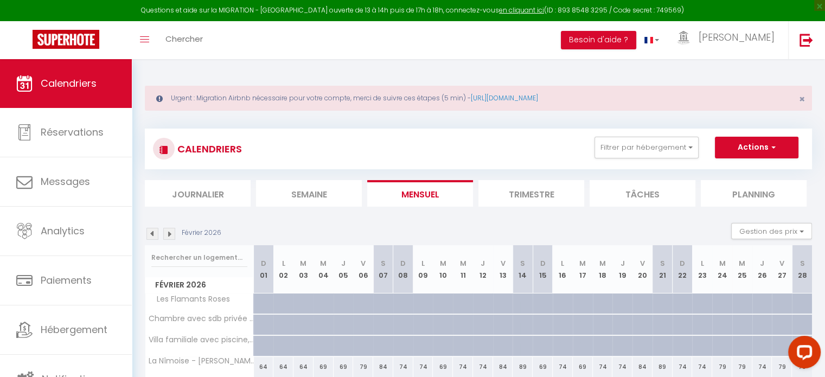
click at [166, 232] on img at bounding box center [169, 234] width 12 height 12
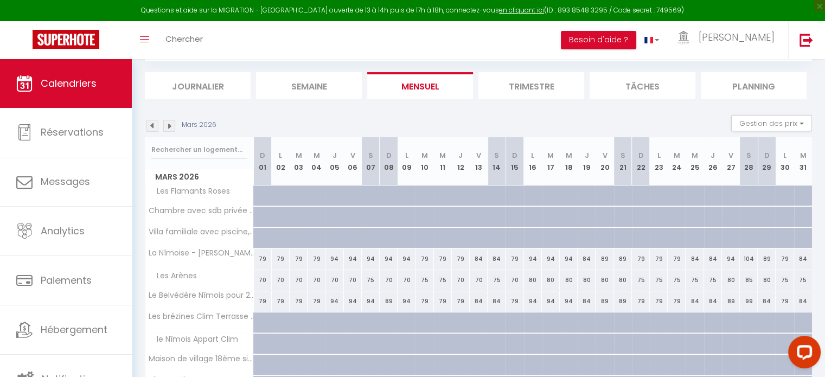
scroll to position [108, 0]
click at [152, 123] on img at bounding box center [152, 125] width 12 height 12
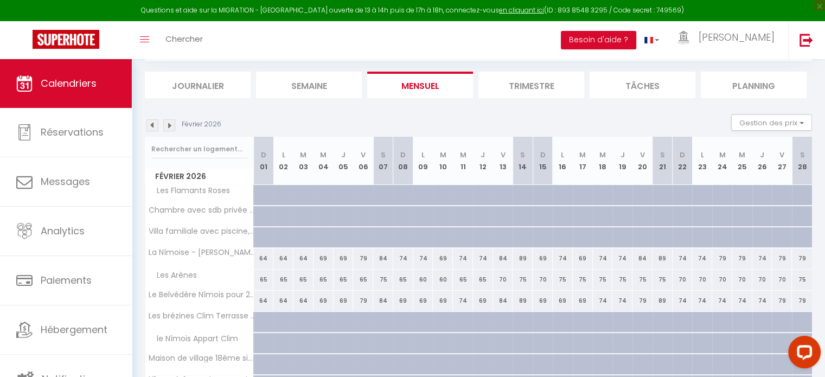
click at [152, 123] on img at bounding box center [152, 125] width 12 height 12
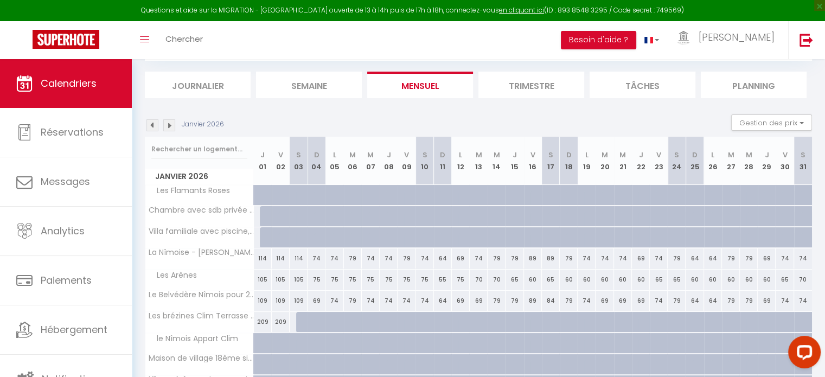
click at [293, 320] on div "209" at bounding box center [298, 322] width 18 height 20
select select "1"
type input "Sam 03 Janvier 2026"
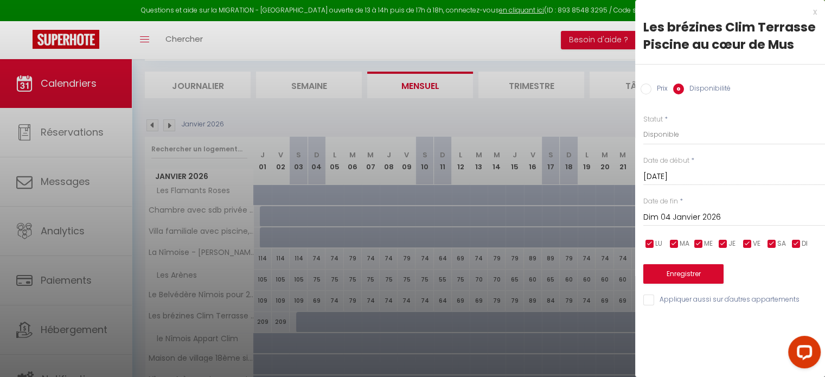
click at [685, 213] on input "Dim 04 Janvier 2026" at bounding box center [734, 217] width 182 height 14
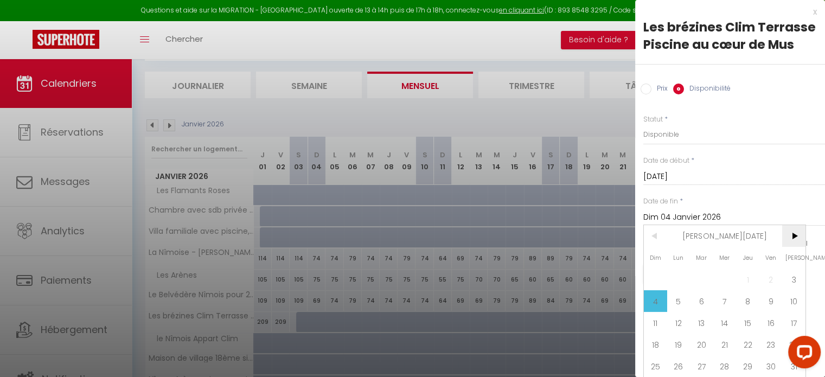
click at [798, 247] on span ">" at bounding box center [793, 236] width 23 height 22
click at [794, 232] on span ">" at bounding box center [793, 236] width 23 height 22
click at [704, 355] on span "31" at bounding box center [701, 366] width 23 height 22
type input "Mar 31 Mars 2026"
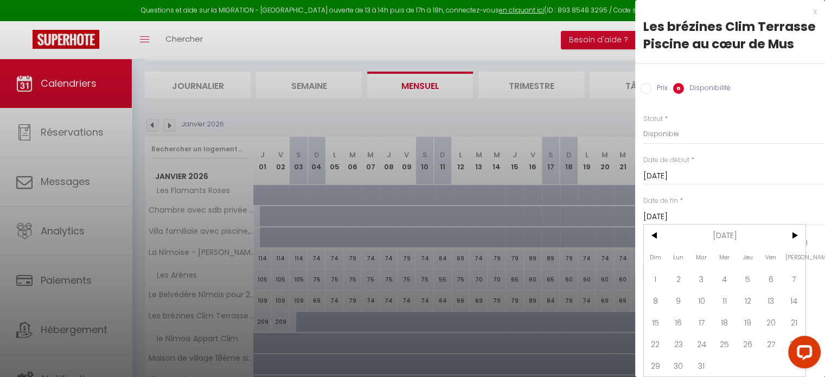
scroll to position [0, 0]
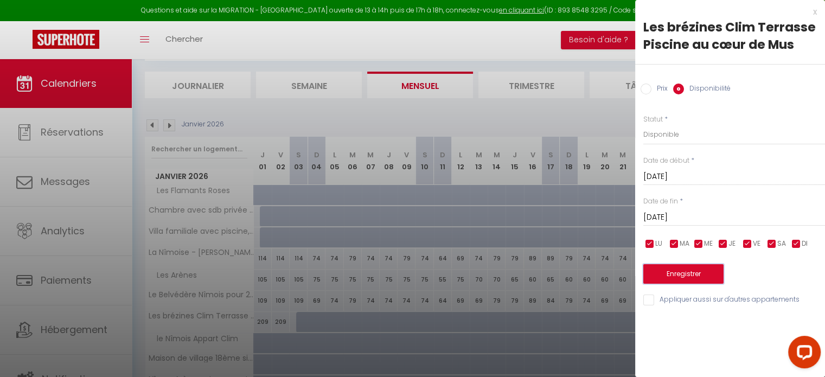
click at [704, 271] on button "Enregistrer" at bounding box center [683, 274] width 80 height 20
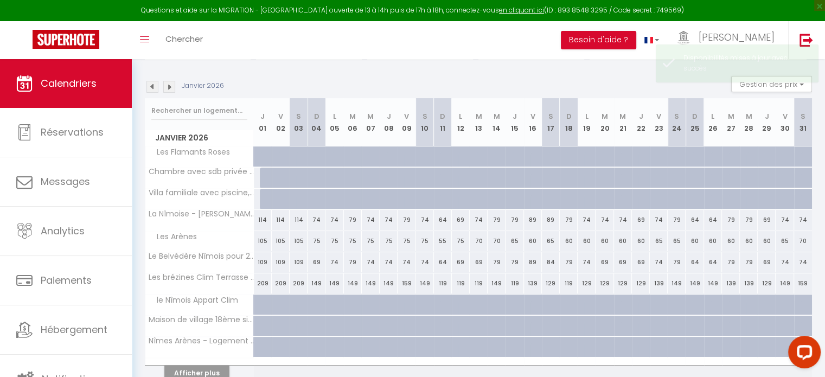
scroll to position [197, 0]
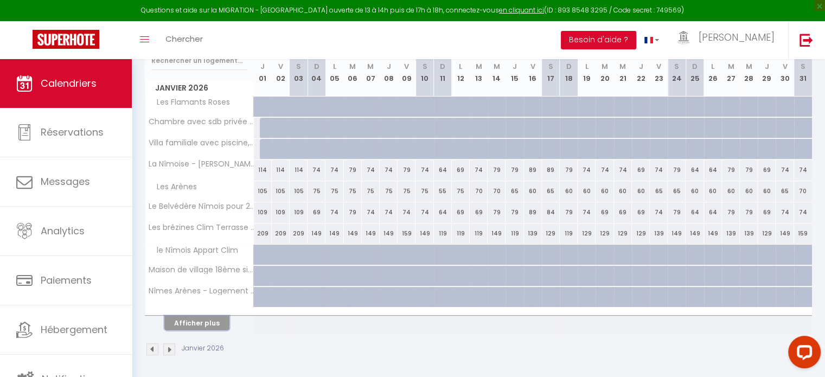
click at [193, 320] on button "Afficher plus" at bounding box center [196, 323] width 65 height 15
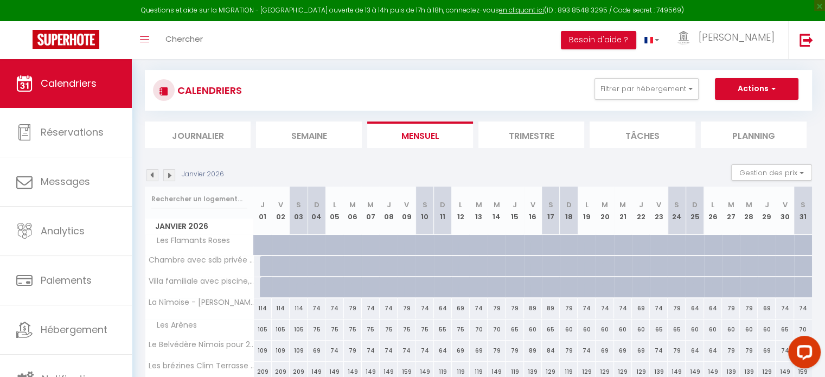
scroll to position [0, 0]
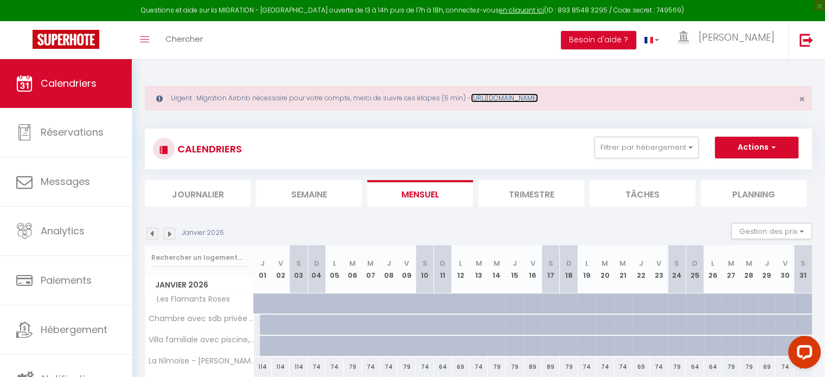
click at [538, 98] on link "https://superhote.com/migration-airbnb" at bounding box center [504, 97] width 67 height 9
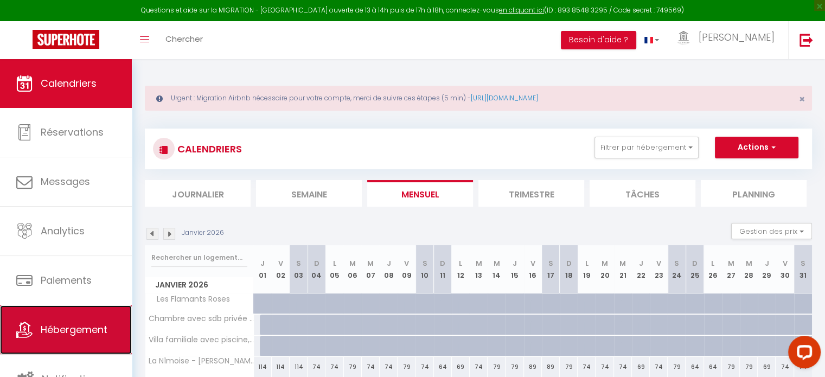
click at [106, 312] on link "Hébergement" at bounding box center [66, 329] width 132 height 49
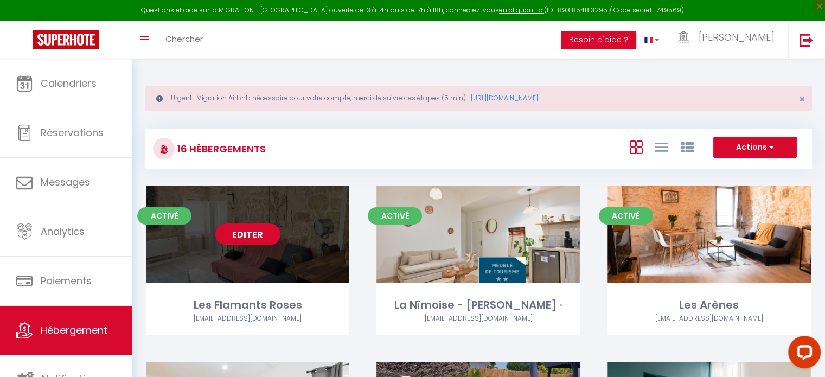
click at [299, 235] on div "Editer" at bounding box center [247, 234] width 203 height 98
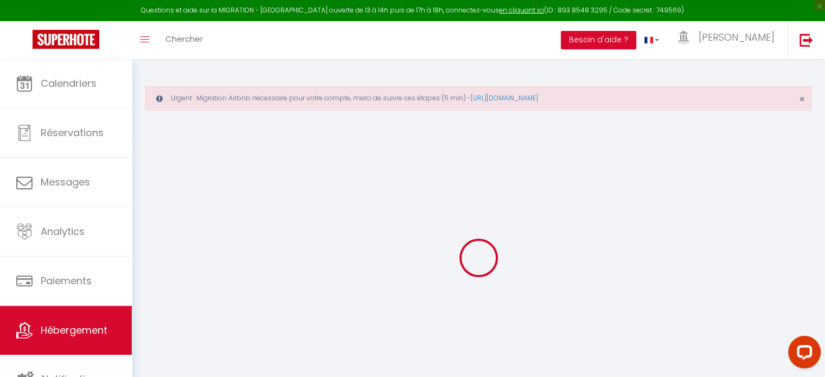
select select "+ 18 %"
select select "+ 37 %"
checkbox input "false"
checkbox input "true"
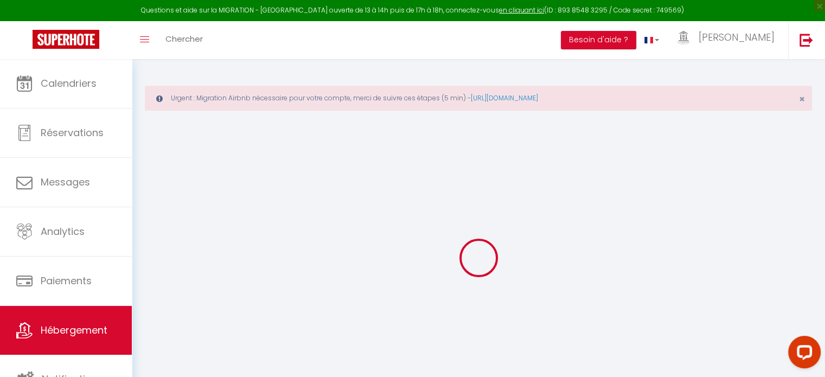
checkbox input "false"
select select "3071-923206182520566634"
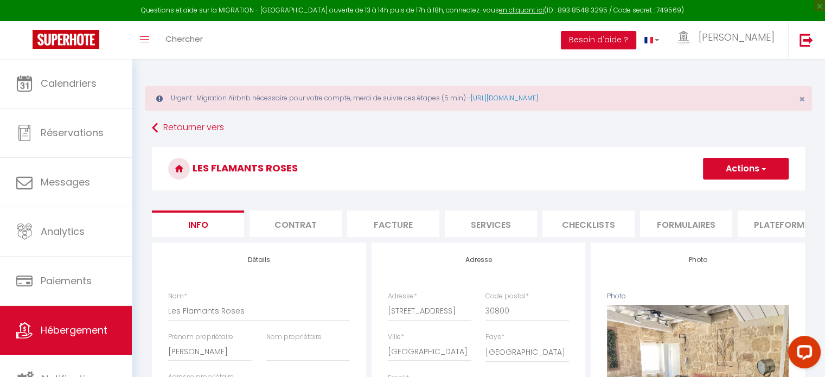
click at [777, 221] on li "Plateformes" at bounding box center [784, 223] width 92 height 27
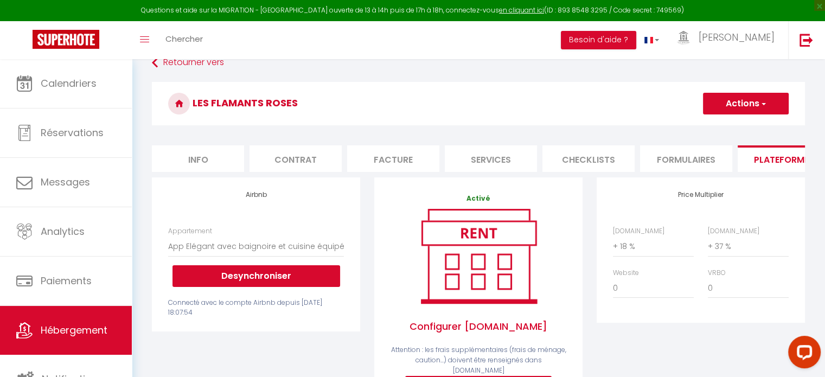
scroll to position [108, 0]
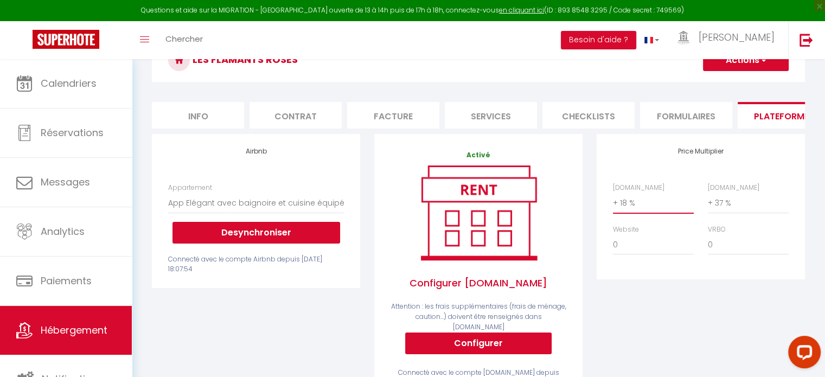
click at [644, 209] on select "0 + 1 % + 2 % + 3 % + 4 % + 5 % + 6 % + 7 % + 8 % + 9 %" at bounding box center [653, 203] width 81 height 21
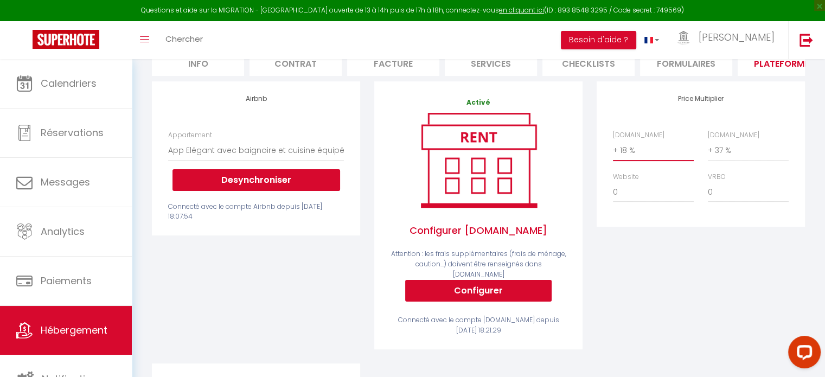
scroll to position [163, 0]
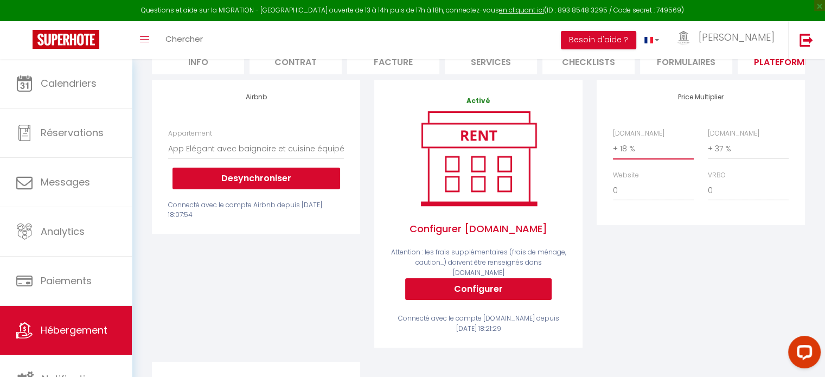
click at [631, 159] on select "0 + 1 % + 2 % + 3 % + 4 % + 5 % + 6 % + 7 % + 8 % + 9 %" at bounding box center [653, 148] width 81 height 21
select select "+ 20 %"
click at [613, 146] on select "0 + 1 % + 2 % + 3 % + 4 % + 5 % + 6 % + 7 % + 8 % + 9 %" at bounding box center [653, 148] width 81 height 21
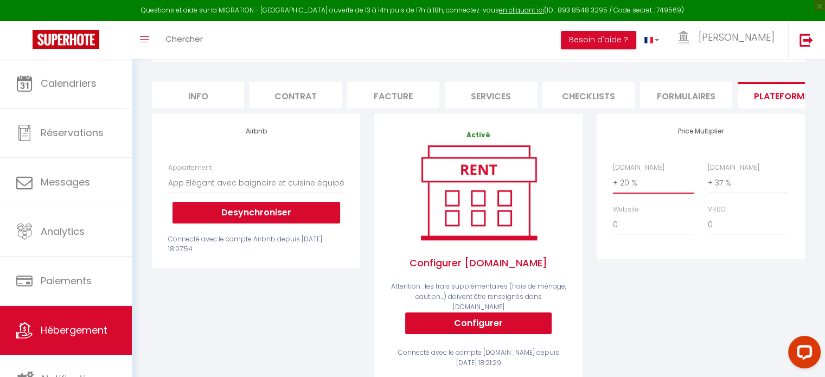
scroll to position [54, 0]
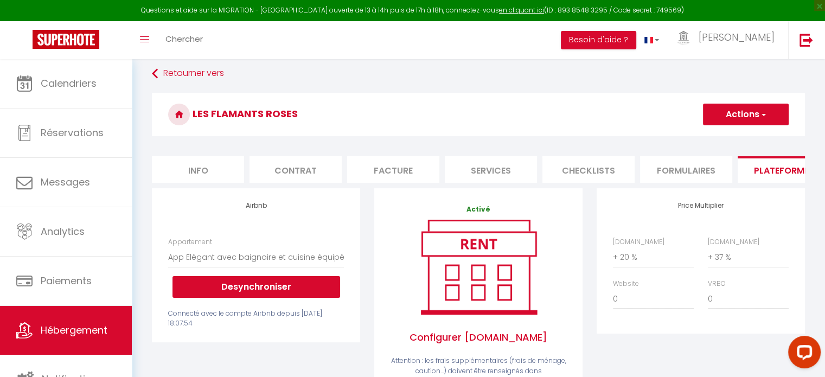
click at [749, 112] on button "Actions" at bounding box center [746, 115] width 86 height 22
click at [739, 138] on link "Enregistrer" at bounding box center [745, 138] width 86 height 14
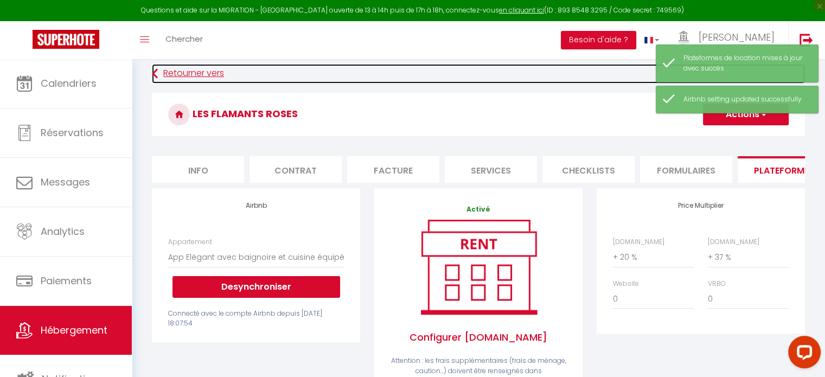
click at [207, 74] on link "Retourner vers" at bounding box center [478, 74] width 653 height 20
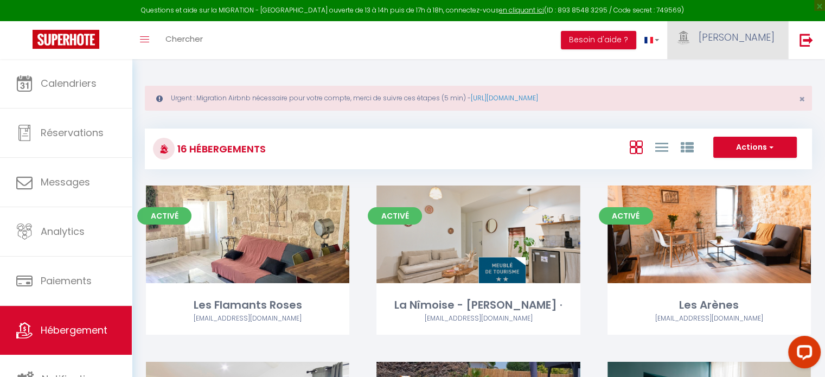
click at [756, 34] on span "[PERSON_NAME]" at bounding box center [736, 37] width 76 height 14
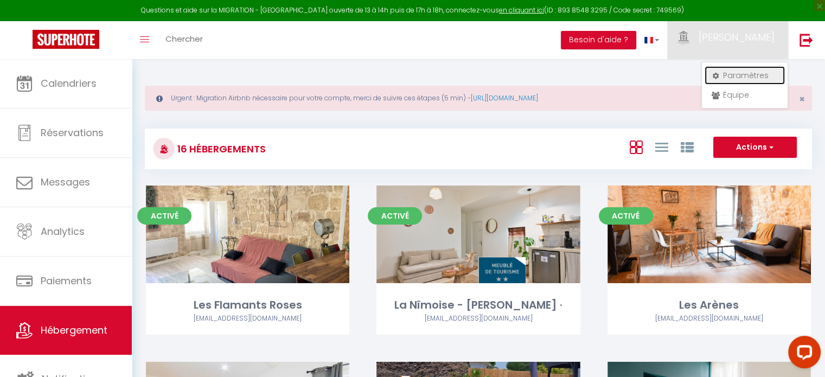
click at [747, 74] on link "Paramètres" at bounding box center [744, 75] width 80 height 18
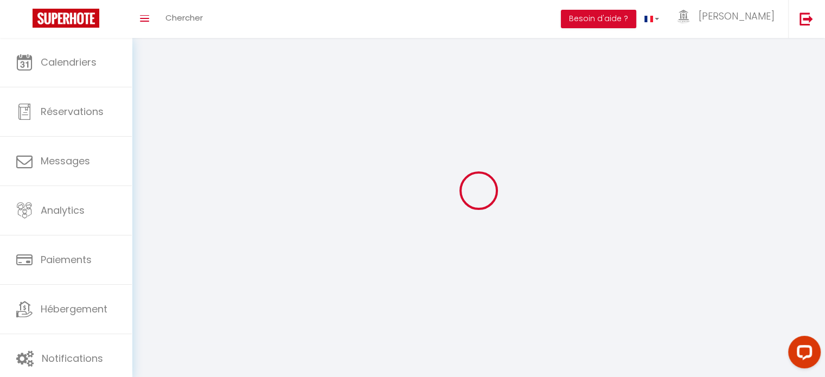
type input "[PERSON_NAME]"
type input "Conciergerie de la Maison Carrée"
type input "0685815276"
type input "[STREET_ADDRESS][PERSON_NAME]"
type input "30000"
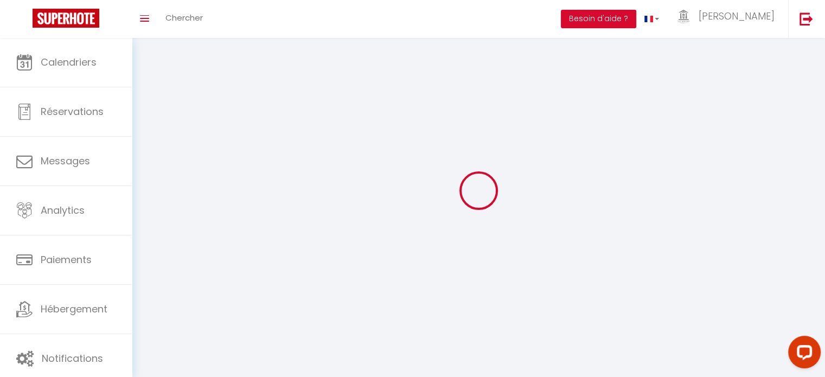
type input "Nimes"
type input "R56CiSF98SQSUoUiJrP3gC8pa"
type input "6DRnLVqXOZZnxdcFFF0b2KN1k"
type input "[URL][DOMAIN_NAME]"
select select "28"
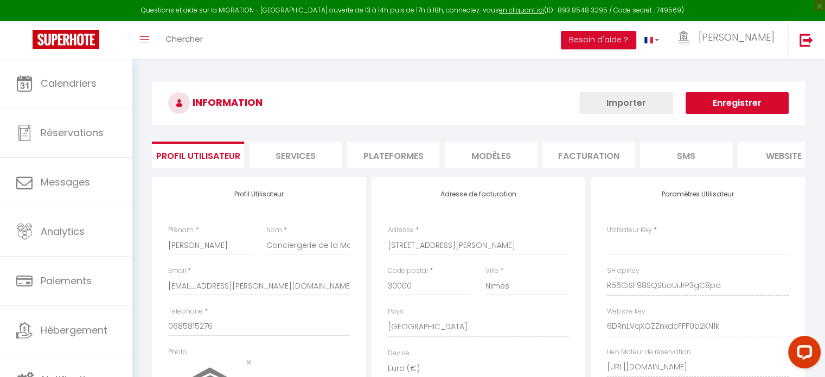
type input "R56CiSF98SQSUoUiJrP3gC8pa"
type input "6DRnLVqXOZZnxdcFFF0b2KN1k"
type input "[URL][DOMAIN_NAME]"
select select "fr"
click at [406, 154] on li "Plateformes" at bounding box center [393, 155] width 92 height 27
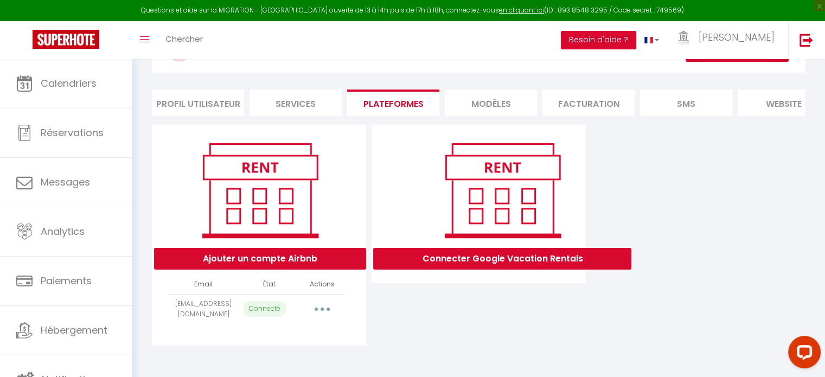
scroll to position [59, 0]
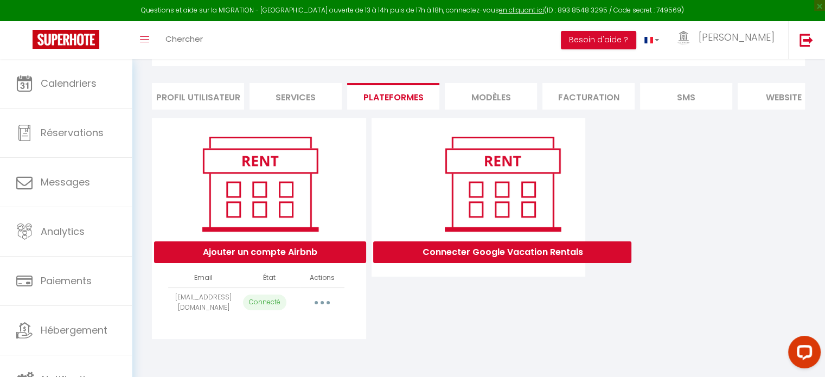
click at [322, 304] on icon "button" at bounding box center [321, 302] width 3 height 3
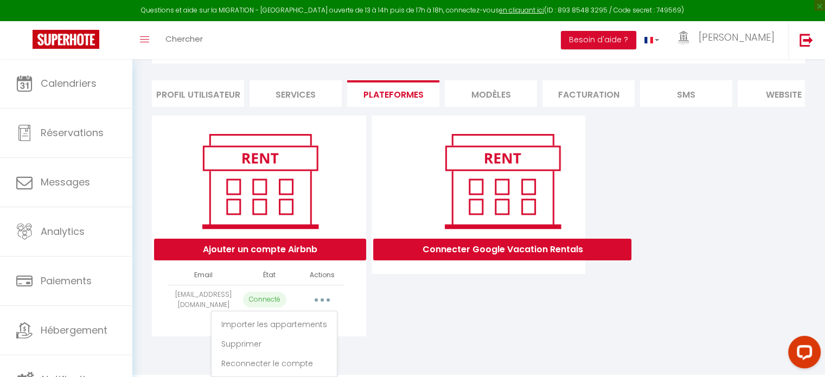
scroll to position [69, 0]
click at [414, 315] on div "Connecter Google Vacation Rentals" at bounding box center [479, 226] width 220 height 221
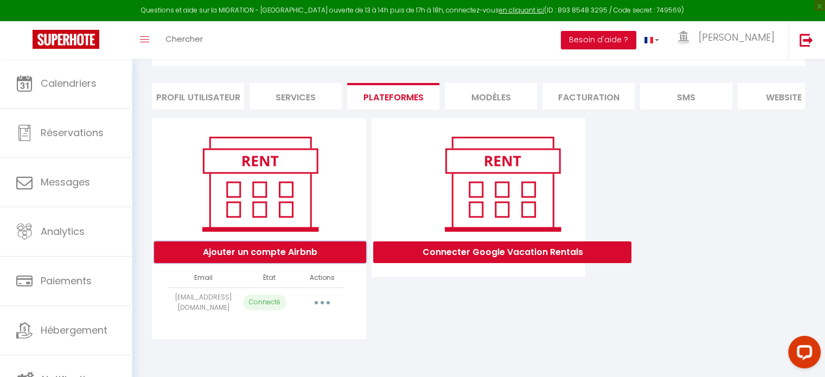
click at [271, 259] on button "Ajouter un compte Airbnb" at bounding box center [260, 252] width 212 height 22
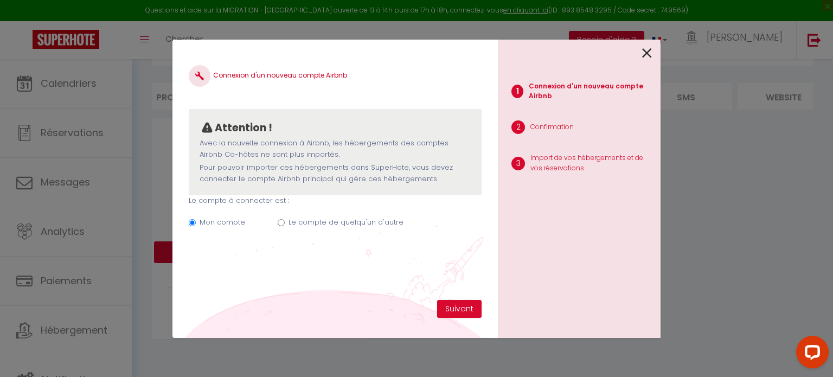
click at [279, 223] on input "Le compte de quelqu'un d'autre" at bounding box center [281, 222] width 7 height 7
radio input "true"
radio input "false"
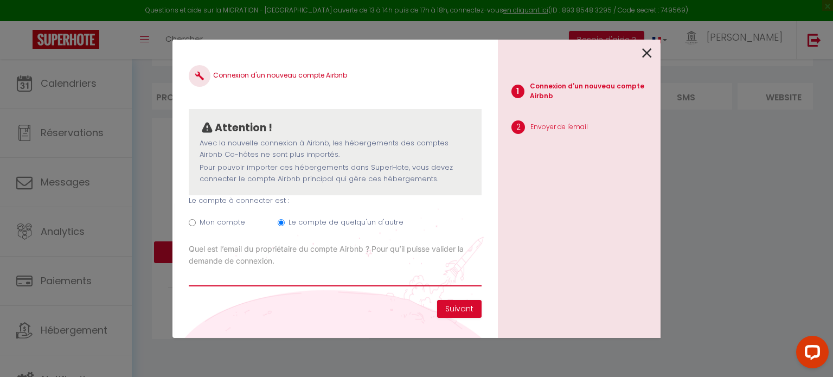
click at [215, 277] on input "Email connexion Airbnb" at bounding box center [335, 277] width 293 height 20
type input "a"
paste input "[EMAIL_ADDRESS][DOMAIN_NAME]"
type input "[EMAIL_ADDRESS][DOMAIN_NAME]"
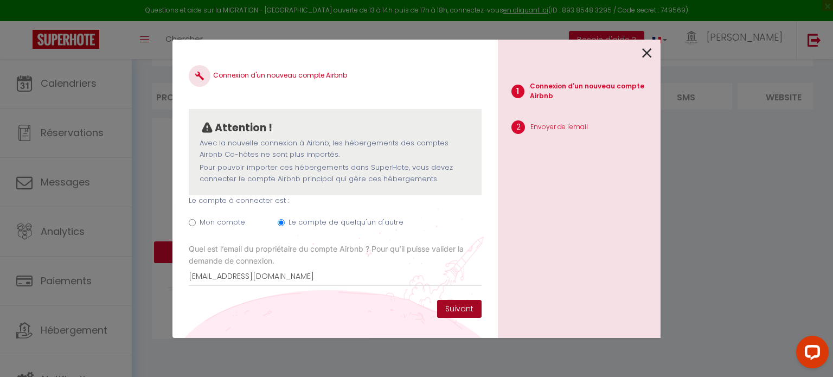
click at [463, 308] on button "Suivant" at bounding box center [459, 309] width 44 height 18
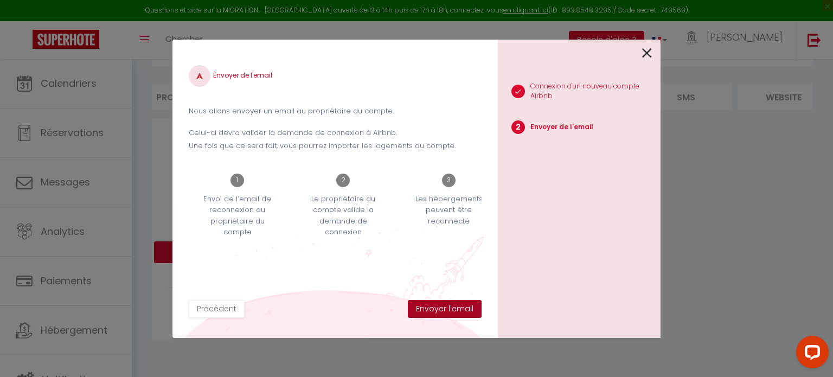
click at [448, 308] on button "Envoyer l'email" at bounding box center [445, 309] width 74 height 18
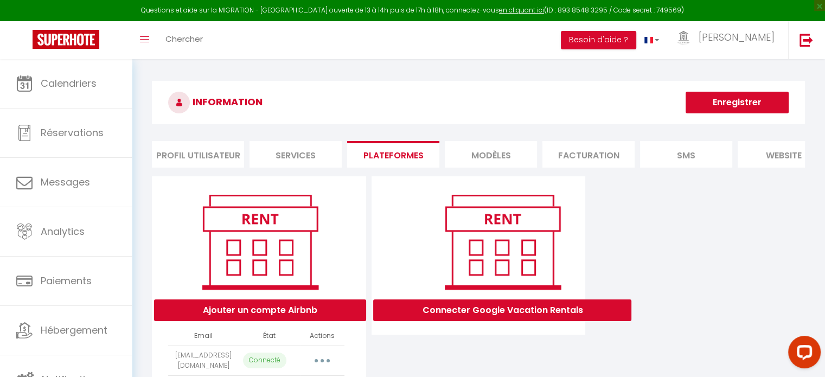
scroll to position [0, 0]
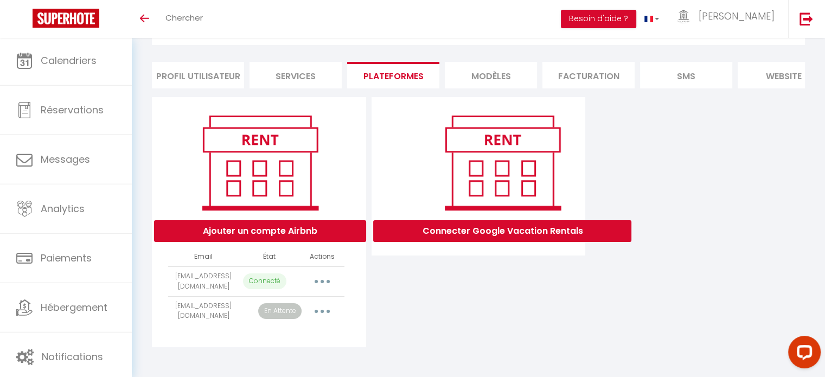
scroll to position [67, 0]
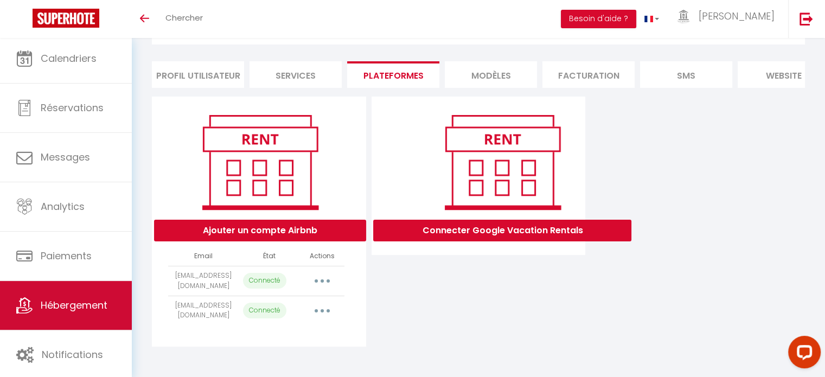
click at [101, 294] on link "Hébergement" at bounding box center [66, 305] width 132 height 49
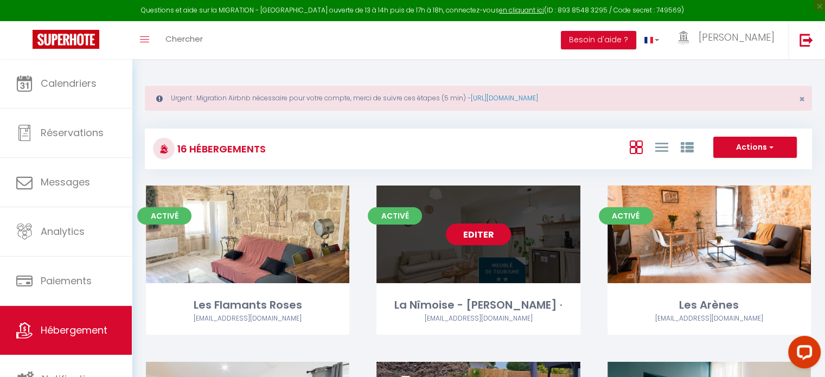
click at [482, 243] on link "Editer" at bounding box center [478, 234] width 65 height 22
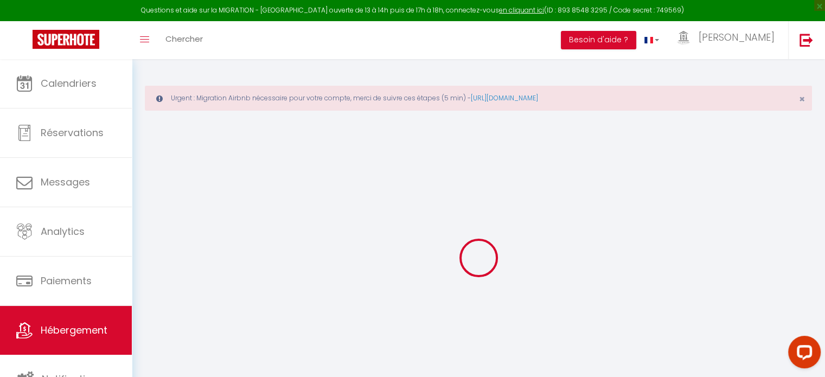
select select
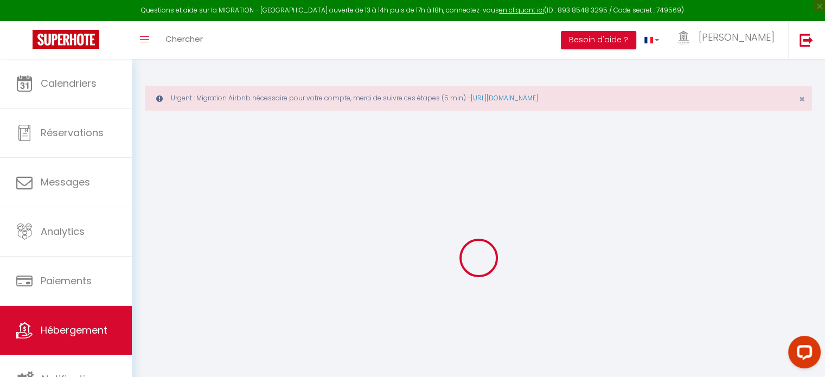
select select
checkbox input "false"
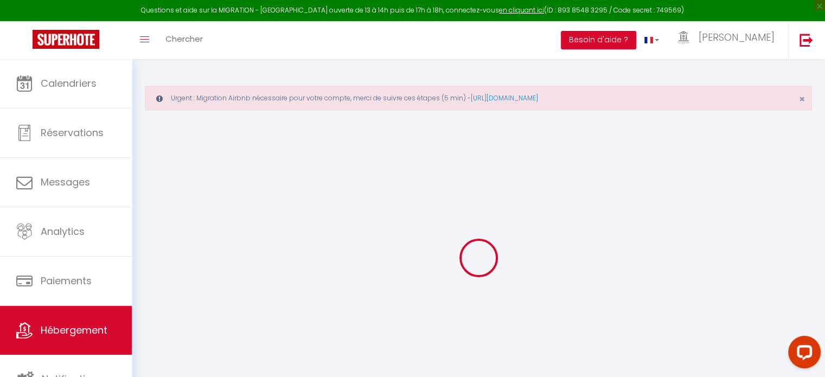
select select
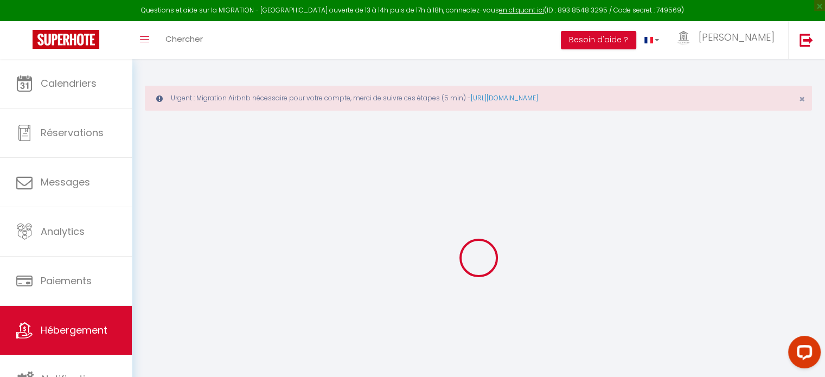
select select
checkbox input "false"
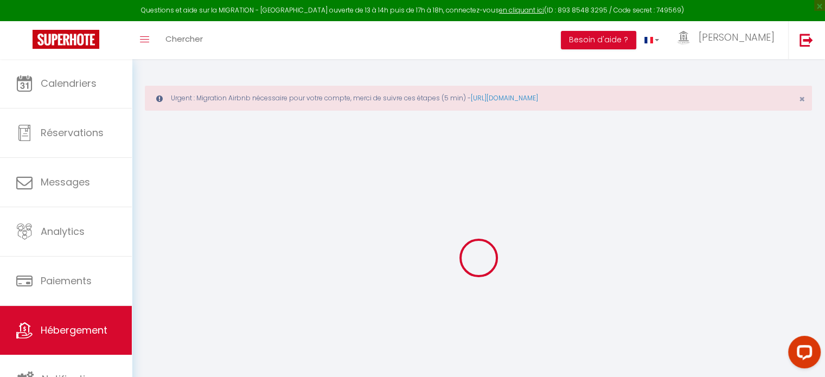
checkbox input "false"
select select
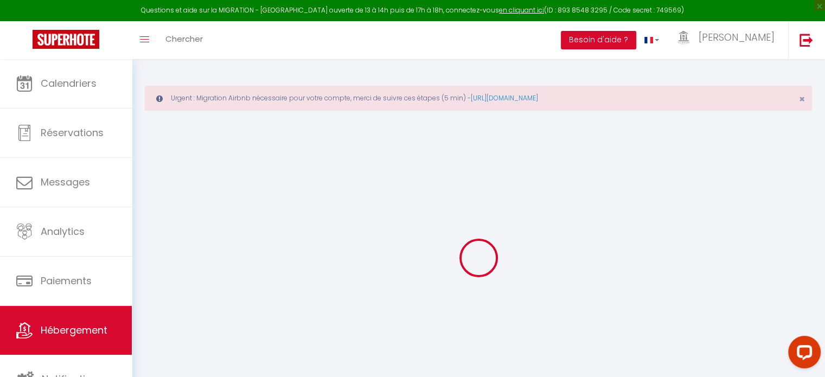
select select
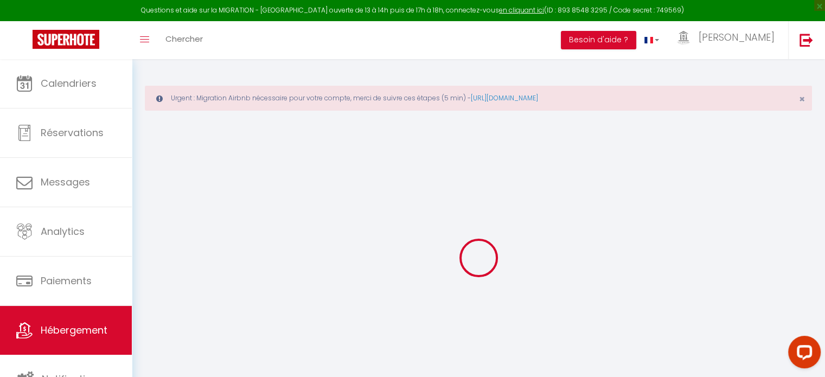
checkbox input "false"
select select
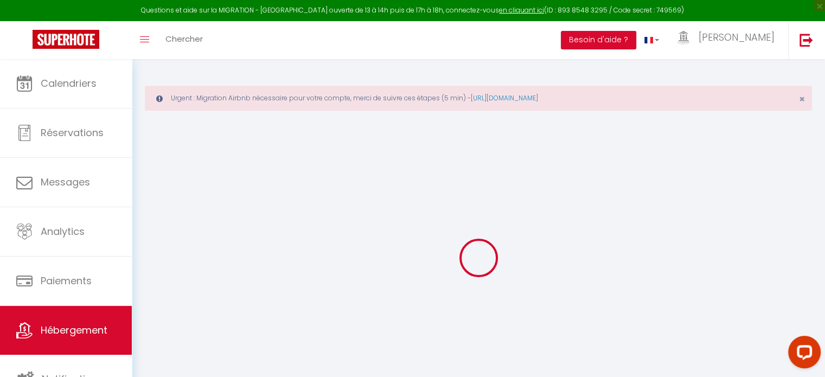
select select
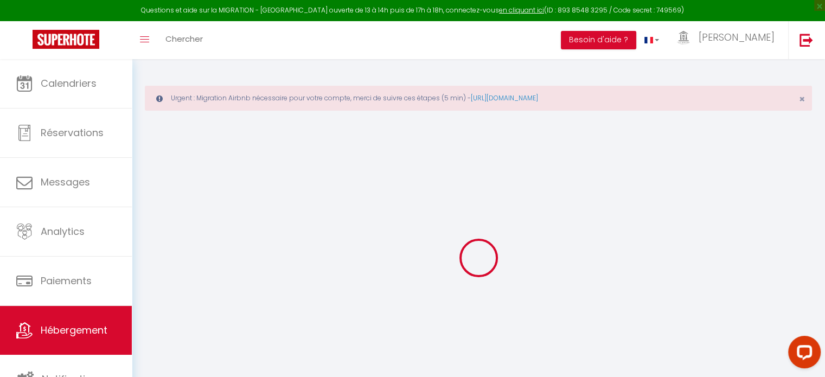
select select
checkbox input "false"
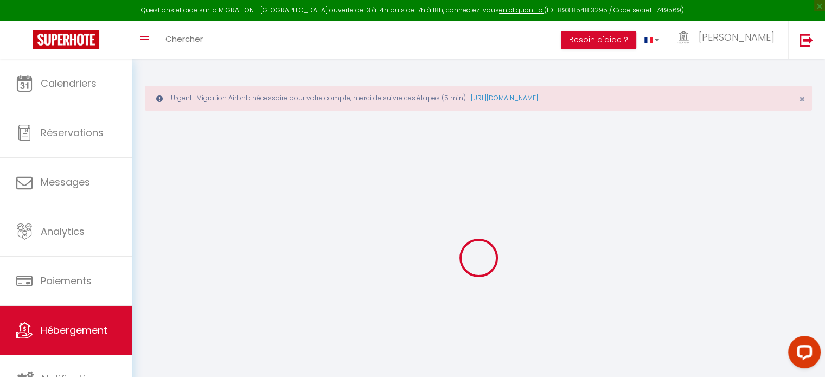
checkbox input "false"
select select
type input "La Nîmoise - Terra cota ·"
type input "Clément"
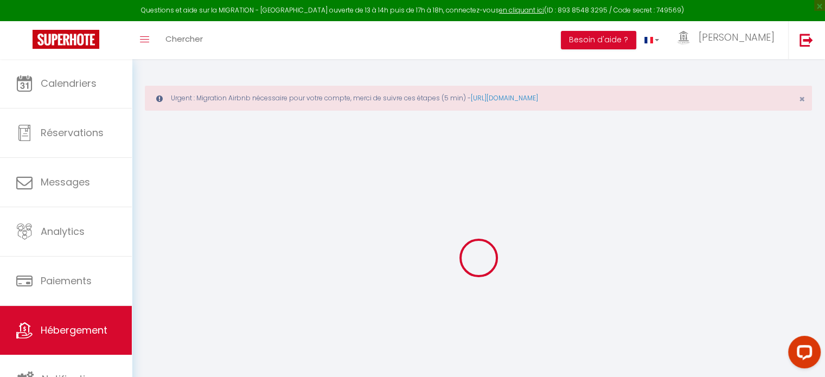
type input "52"
type input "12"
type input "36"
type input "0.99"
type input "350"
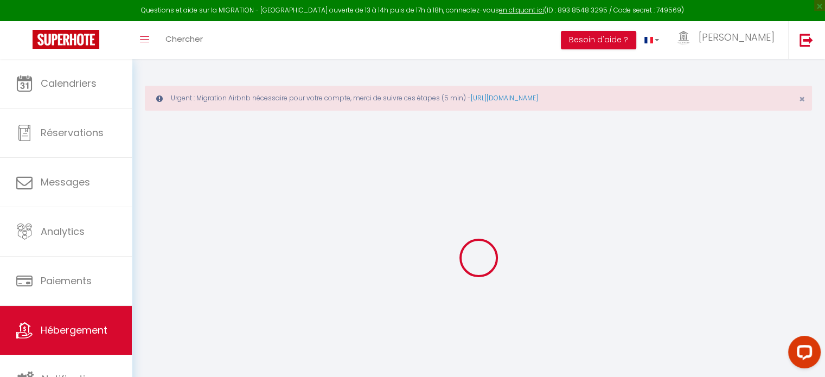
select select
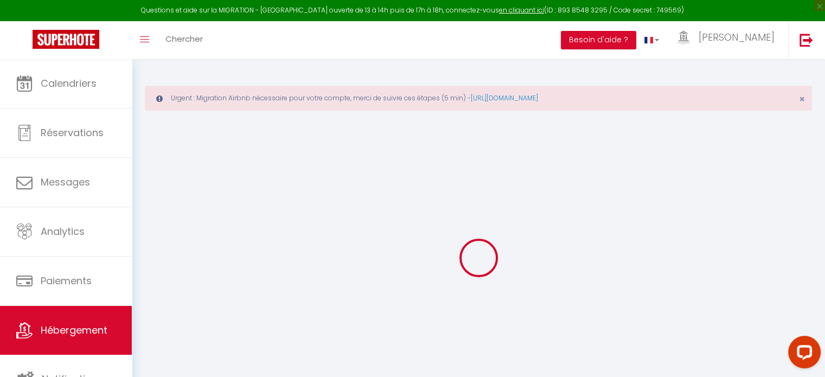
select select
type input "8 Rue Astruc"
type input "30000"
type input "Nîmes"
type input "conciergeriecarree@gmail.com"
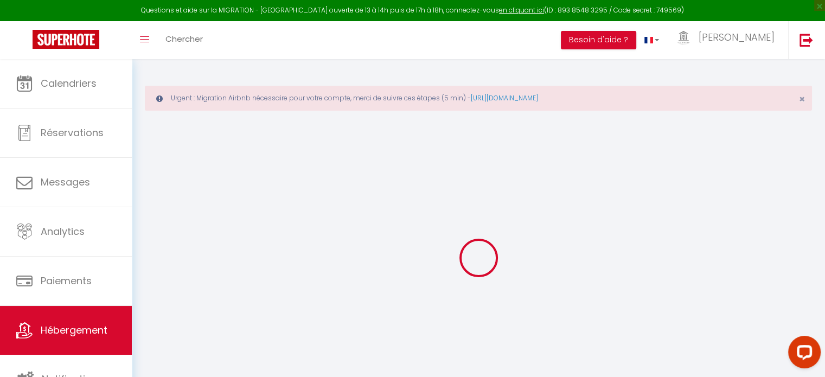
select select "10502"
checkbox input "false"
checkbox input "true"
checkbox input "false"
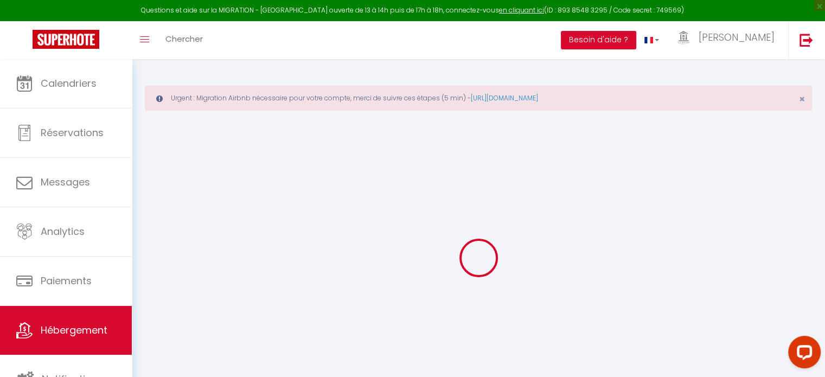
type input "22"
type input "36"
type input "0"
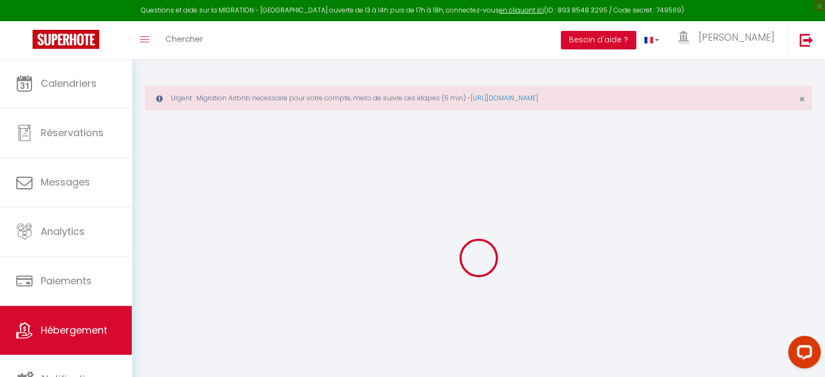
select select
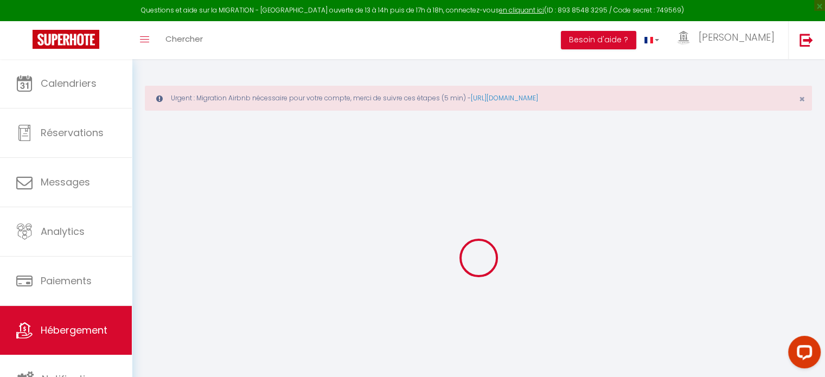
select select
checkbox input "false"
checkbox input "true"
checkbox input "false"
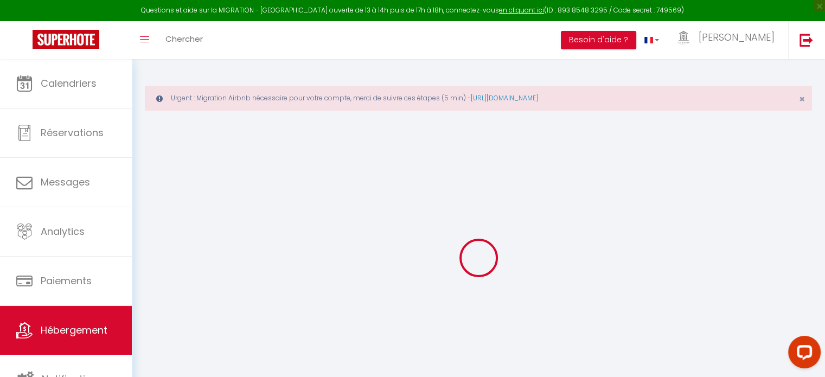
select select
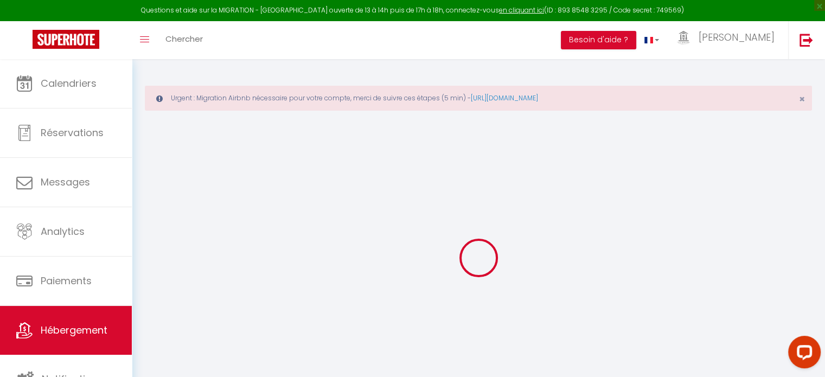
select select
checkbox input "false"
checkbox input "true"
checkbox input "false"
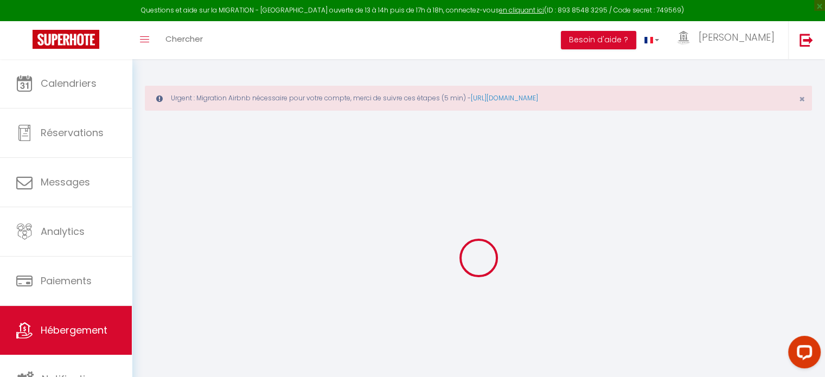
checkbox input "false"
checkbox input "true"
checkbox input "false"
select select "+ 18 %"
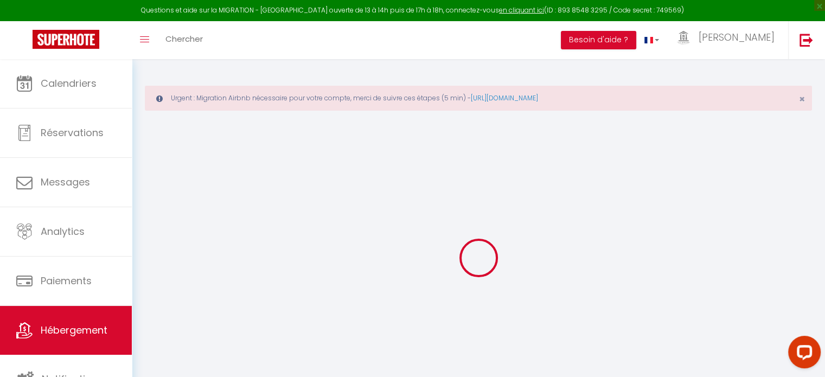
select select "+ 37 %"
select select "+ 10 %"
checkbox input "false"
checkbox input "true"
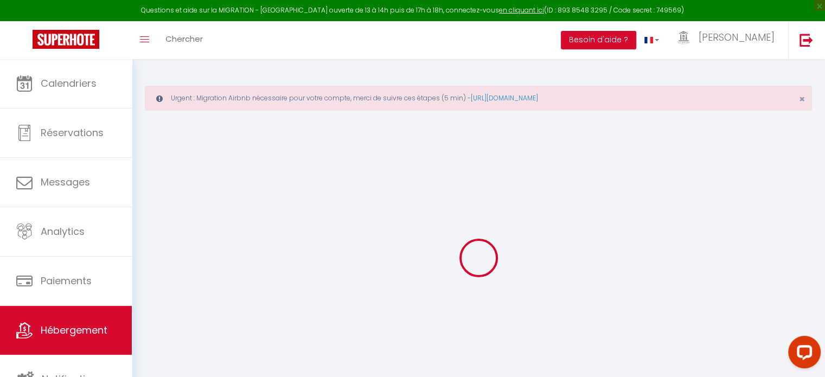
checkbox input "false"
select select "3071-1148627000508419819"
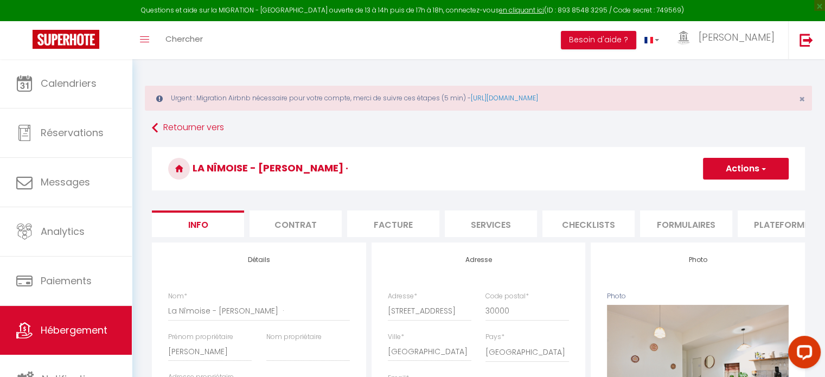
click at [766, 221] on li "Plateformes" at bounding box center [784, 223] width 92 height 27
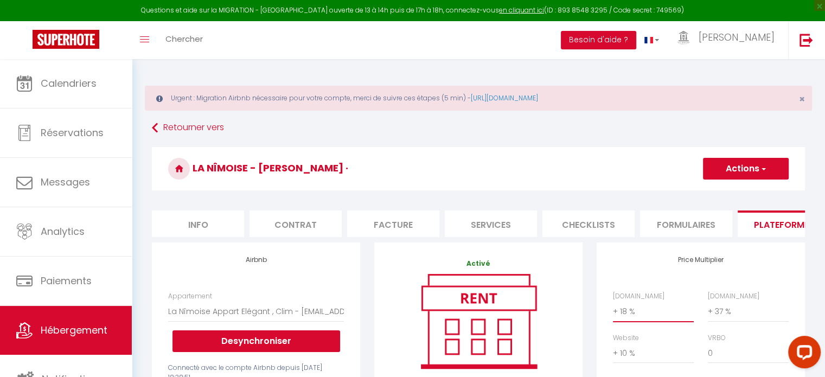
click at [644, 313] on select "0 + 1 % + 2 % + 3 % + 4 % + 5 % + 6 % + 7 % + 8 % + 9 %" at bounding box center [653, 311] width 81 height 21
select select "+ 20 %"
click at [613, 309] on select "0 + 1 % + 2 % + 3 % + 4 % + 5 % + 6 % + 7 % + 8 % + 9 %" at bounding box center [653, 311] width 81 height 21
click at [753, 166] on button "Actions" at bounding box center [746, 169] width 86 height 22
click at [739, 191] on link "Enregistrer" at bounding box center [745, 192] width 86 height 14
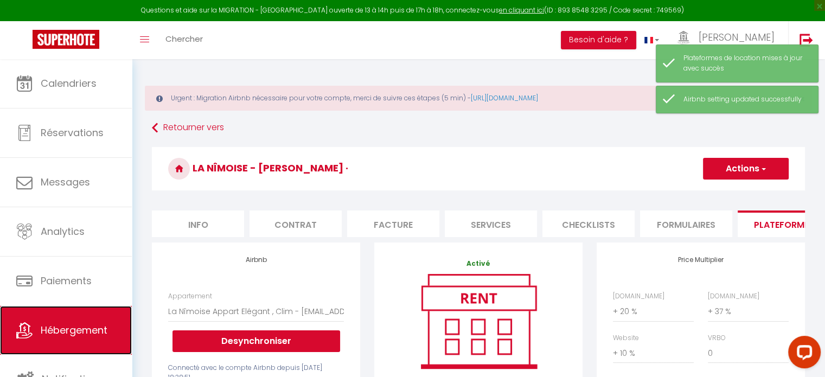
click at [91, 315] on link "Hébergement" at bounding box center [66, 330] width 132 height 49
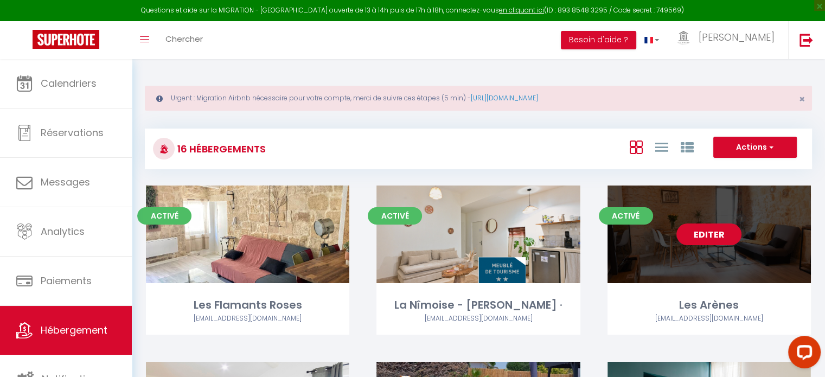
click at [709, 231] on link "Editer" at bounding box center [708, 234] width 65 height 22
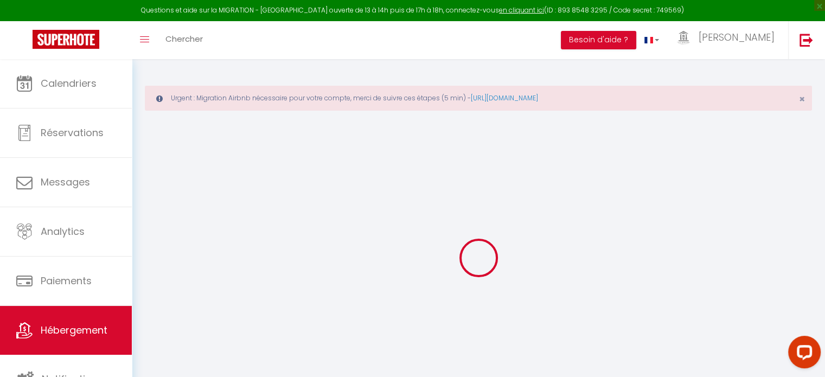
select select "+ 18 %"
select select "+ 37 %"
checkbox input "false"
checkbox input "true"
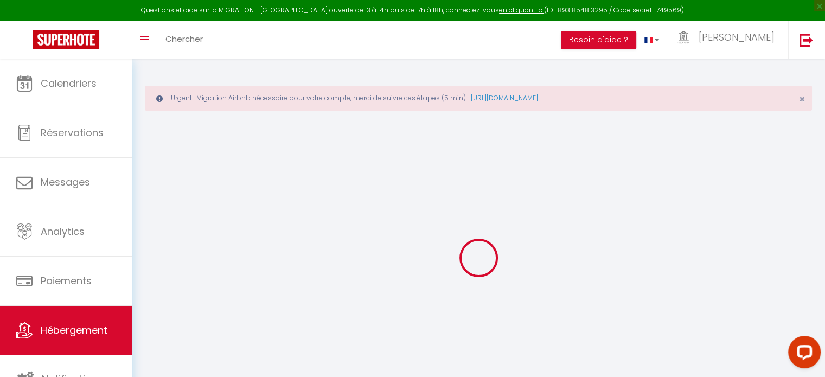
checkbox input "false"
checkbox input "true"
checkbox input "false"
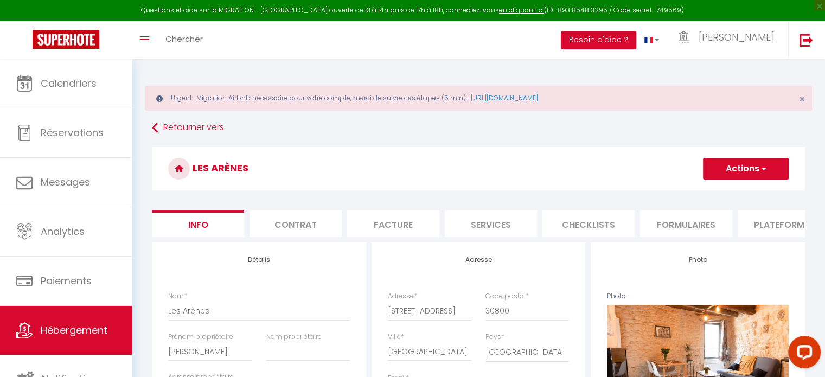
checkbox input "false"
checkbox input "true"
checkbox input "false"
select select "3071-923054703108231569"
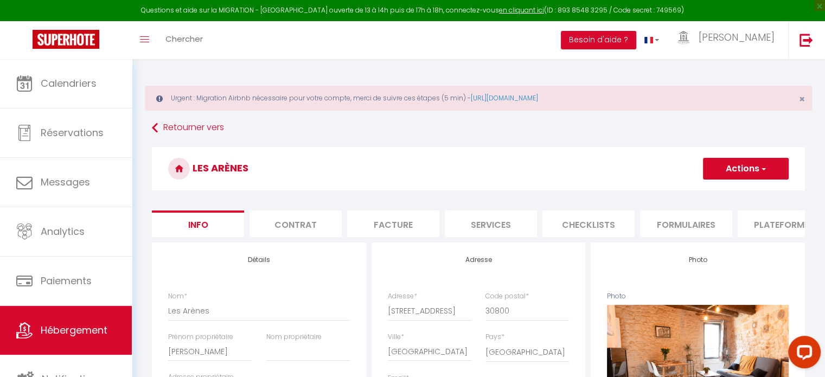
click at [772, 223] on li "Plateformes" at bounding box center [784, 223] width 92 height 27
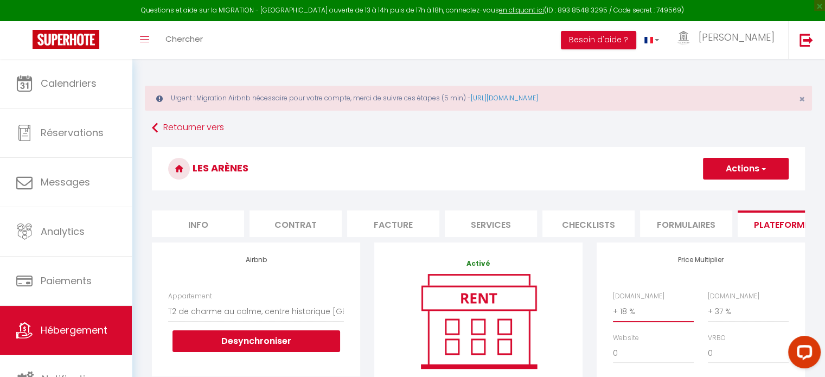
click at [646, 316] on select "0 + 1 % + 2 % + 3 % + 4 % + 5 % + 6 % + 7 % + 8 % + 9 %" at bounding box center [653, 311] width 81 height 21
select select "+ 20 %"
click at [613, 309] on select "0 + 1 % + 2 % + 3 % + 4 % + 5 % + 6 % + 7 % + 8 % + 9 %" at bounding box center [653, 311] width 81 height 21
click at [751, 166] on button "Actions" at bounding box center [746, 169] width 86 height 22
click at [738, 192] on link "Enregistrer" at bounding box center [745, 192] width 86 height 14
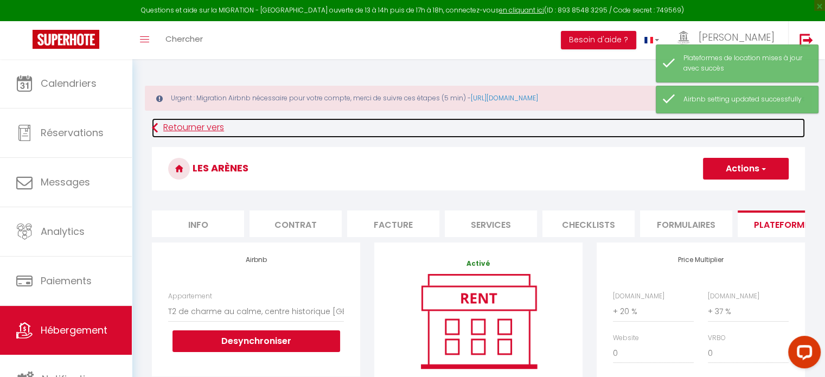
click at [194, 124] on link "Retourner vers" at bounding box center [478, 128] width 653 height 20
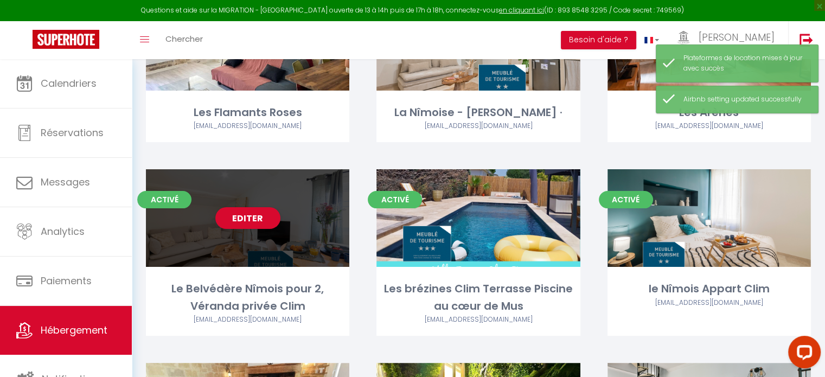
scroll to position [217, 0]
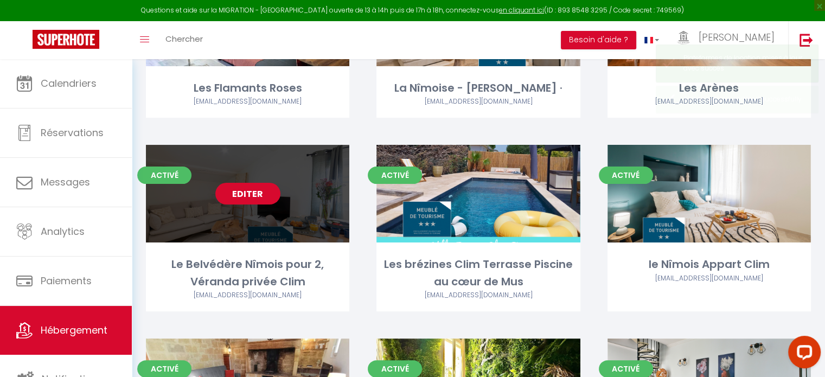
click at [258, 190] on link "Editer" at bounding box center [247, 194] width 65 height 22
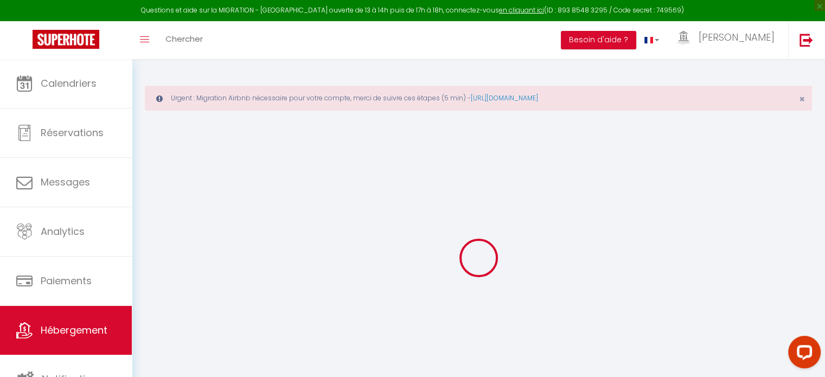
select select "+ 18 %"
select select "+ 37 %"
select select "+ 10 %"
checkbox input "false"
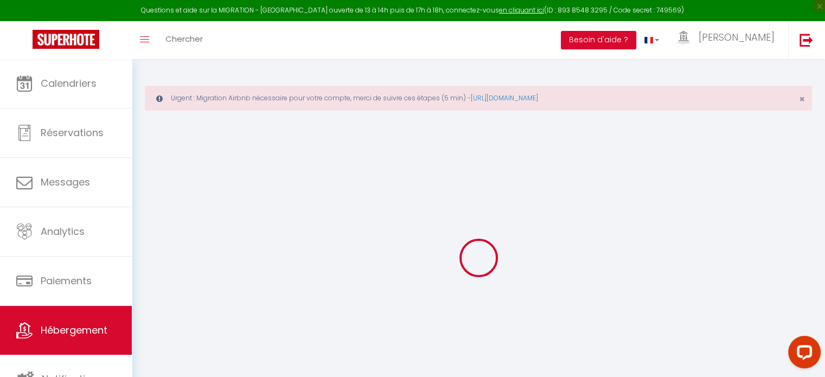
checkbox input "true"
checkbox input "false"
select select "3071-1150017075968524498"
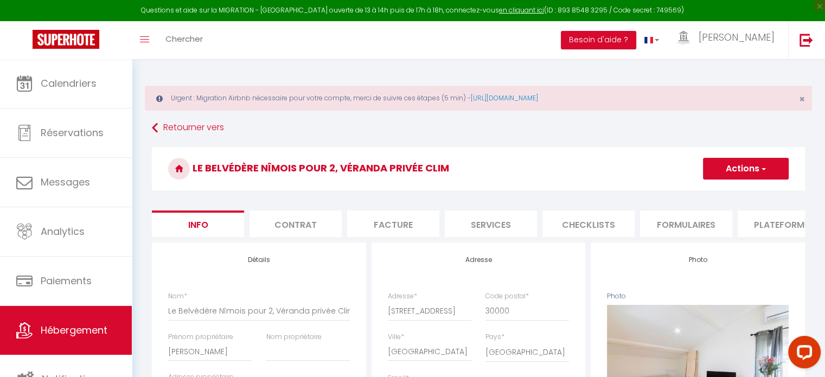
click at [772, 224] on li "Plateformes" at bounding box center [784, 223] width 92 height 27
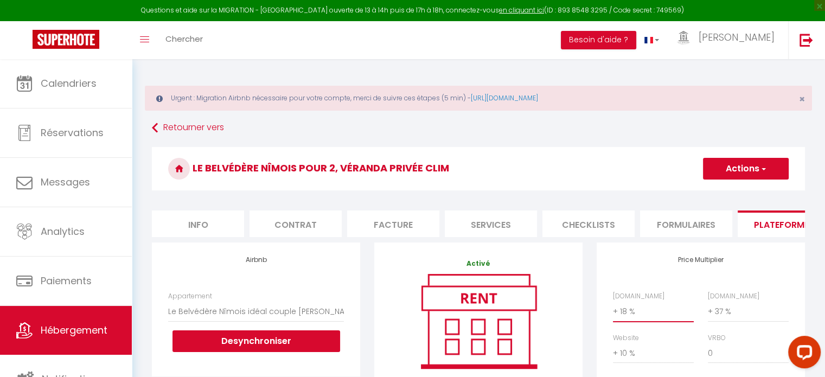
click at [634, 318] on select "0 + 1 % + 2 % + 3 % + 4 % + 5 % + 6 % + 7 % + 8 % + 9 %" at bounding box center [653, 311] width 81 height 21
select select "+ 20 %"
click at [613, 309] on select "0 + 1 % + 2 % + 3 % + 4 % + 5 % + 6 % + 7 % + 8 % + 9 %" at bounding box center [653, 311] width 81 height 21
click at [744, 166] on button "Actions" at bounding box center [746, 169] width 86 height 22
click at [735, 190] on link "Enregistrer" at bounding box center [745, 192] width 86 height 14
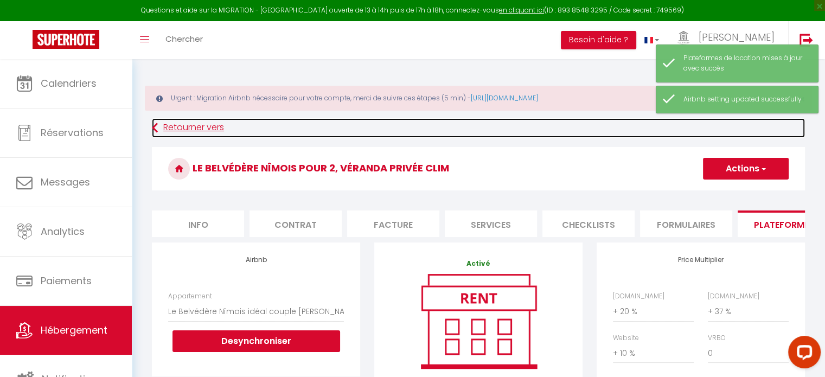
click at [188, 124] on link "Retourner vers" at bounding box center [478, 128] width 653 height 20
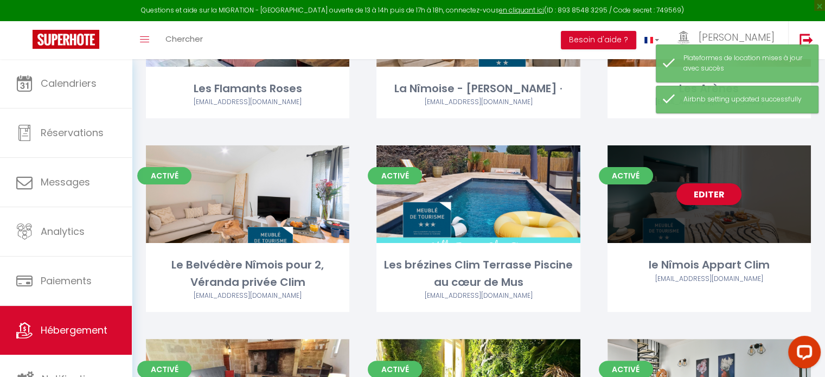
scroll to position [217, 0]
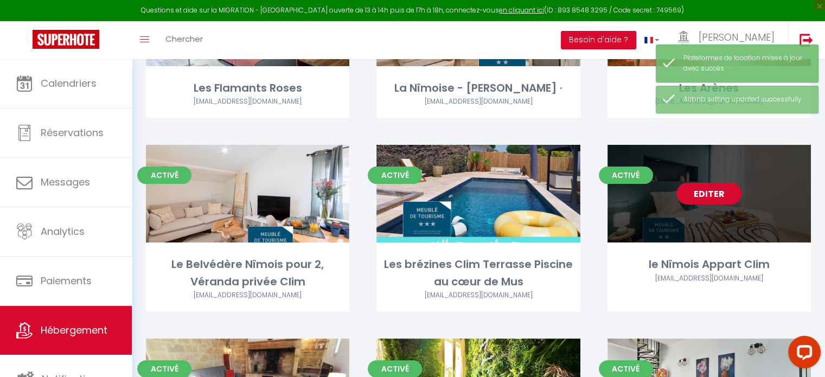
click at [711, 197] on link "Editer" at bounding box center [708, 194] width 65 height 22
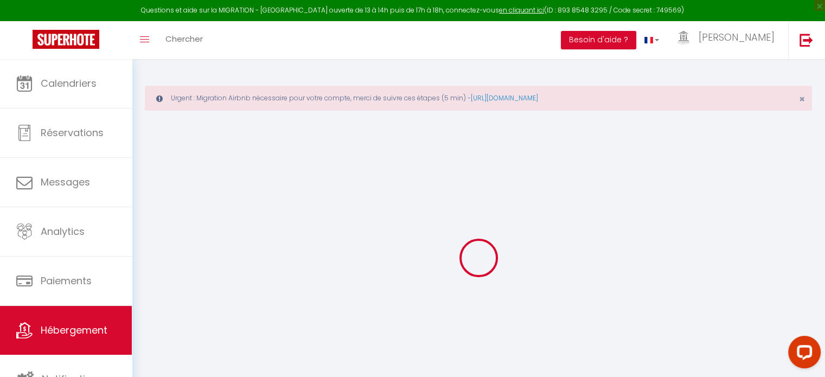
checkbox input "false"
checkbox input "true"
checkbox input "false"
select select "3071-1147890132427925068"
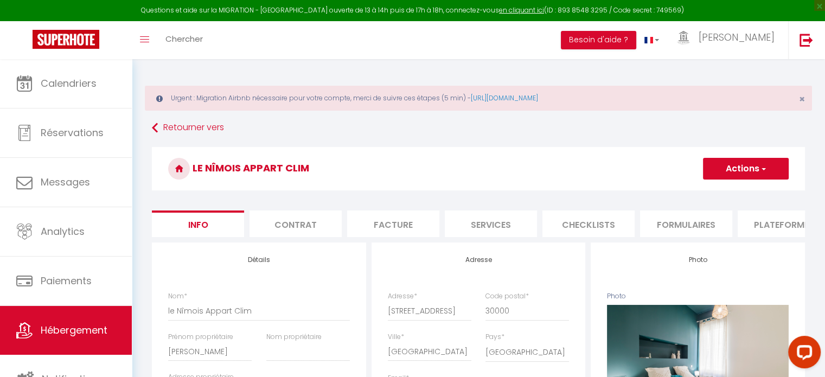
click at [772, 219] on li "Plateformes" at bounding box center [784, 223] width 92 height 27
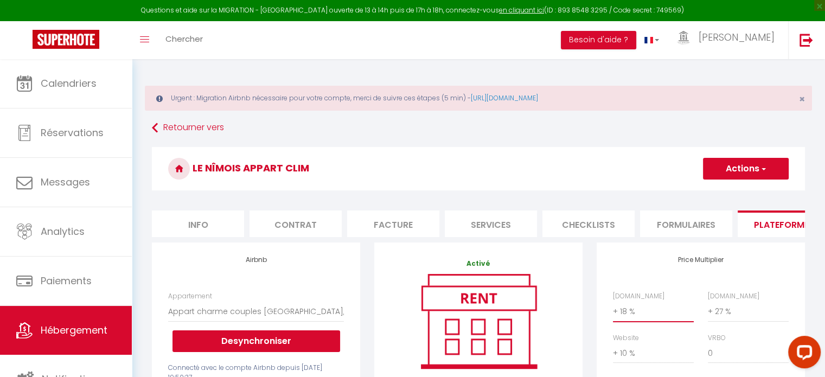
click at [644, 312] on select "0 + 1 % + 2 % + 3 % + 4 % + 5 % + 6 % + 7 % + 8 % + 9 %" at bounding box center [653, 311] width 81 height 21
select select "+ 20 %"
click at [613, 309] on select "0 + 1 % + 2 % + 3 % + 4 % + 5 % + 6 % + 7 % + 8 % + 9 %" at bounding box center [653, 311] width 81 height 21
click at [740, 164] on button "Actions" at bounding box center [746, 169] width 86 height 22
click at [733, 192] on link "Enregistrer" at bounding box center [745, 192] width 86 height 14
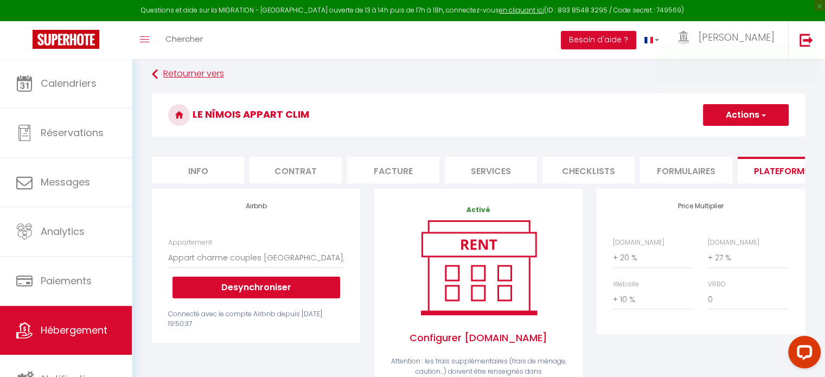
scroll to position [54, 0]
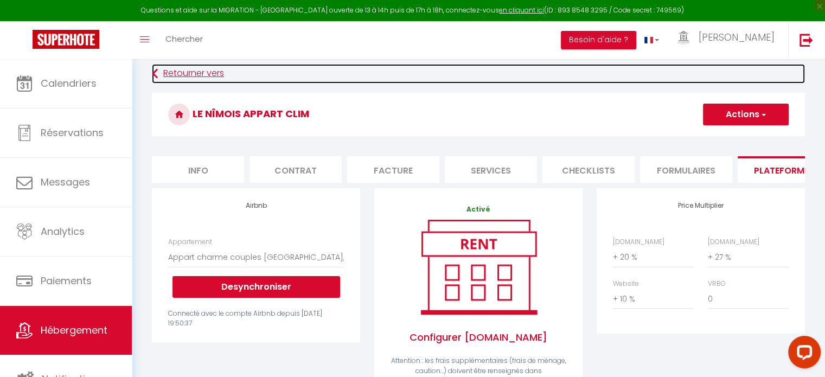
click at [189, 73] on link "Retourner vers" at bounding box center [478, 74] width 653 height 20
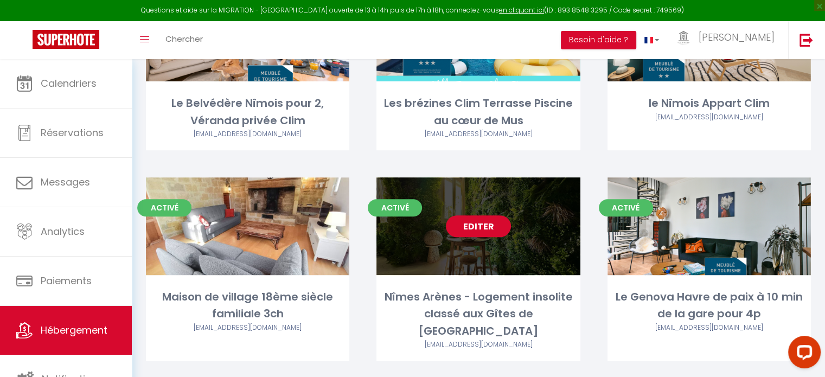
scroll to position [380, 0]
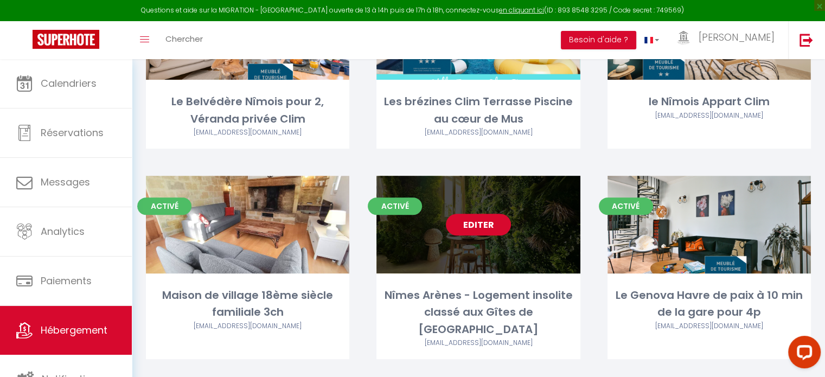
click at [492, 222] on link "Editer" at bounding box center [478, 225] width 65 height 22
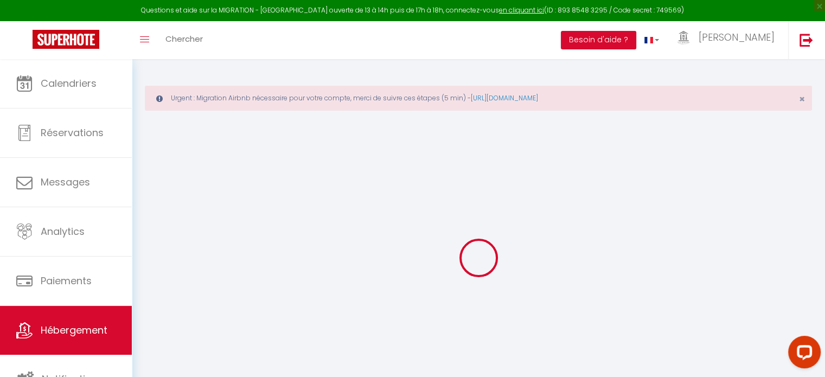
select select "+ 3 %"
select select "+ 37 %"
checkbox input "false"
checkbox input "true"
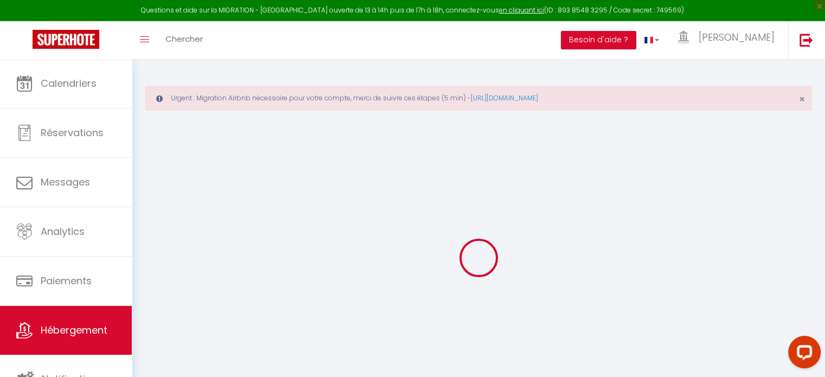
checkbox input "true"
select select "10631-891914015879296894"
select select "270"
select select "well_reviewed_guests"
select select "EUR"
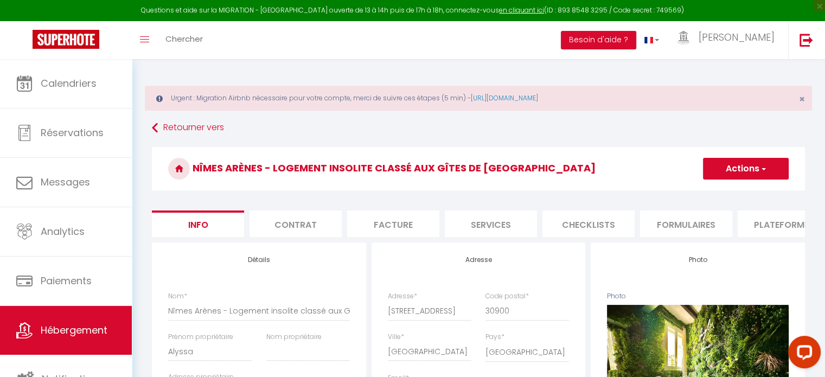
click at [785, 221] on li "Plateformes" at bounding box center [784, 223] width 92 height 27
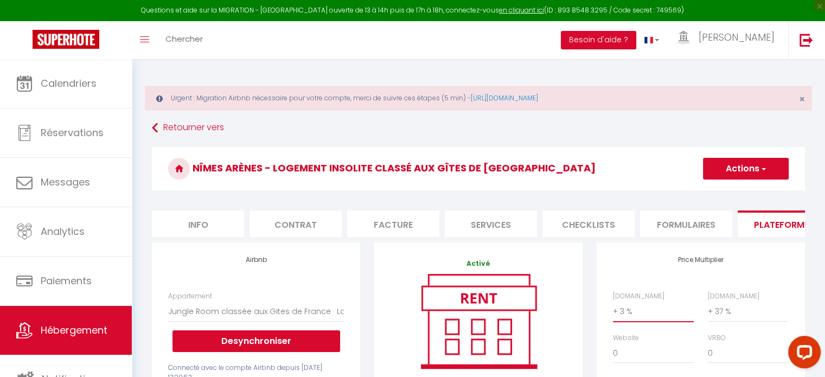
click at [639, 317] on select "0 + 1 % + 2 % + 3 % + 4 % + 5 % + 6 % + 7 % + 8 % + 9 %" at bounding box center [653, 311] width 81 height 21
select select "+ 20 %"
click at [613, 309] on select "0 + 1 % + 2 % + 3 % + 4 % + 5 % + 6 % + 7 % + 8 % + 9 %" at bounding box center [653, 311] width 81 height 21
click at [735, 163] on button "Actions" at bounding box center [746, 169] width 86 height 22
click at [733, 190] on link "Enregistrer" at bounding box center [745, 192] width 86 height 14
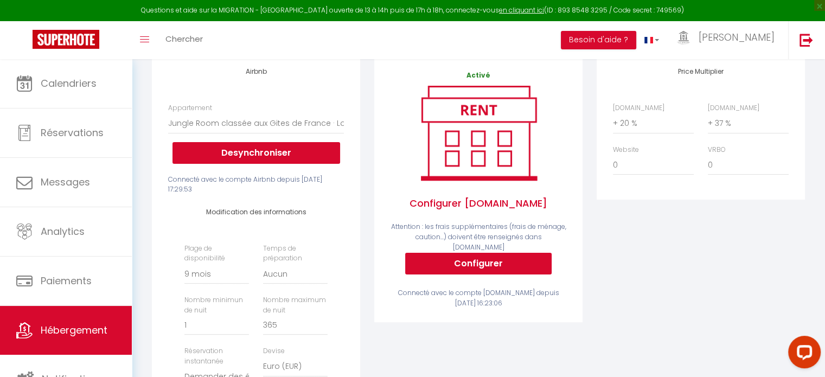
scroll to position [271, 0]
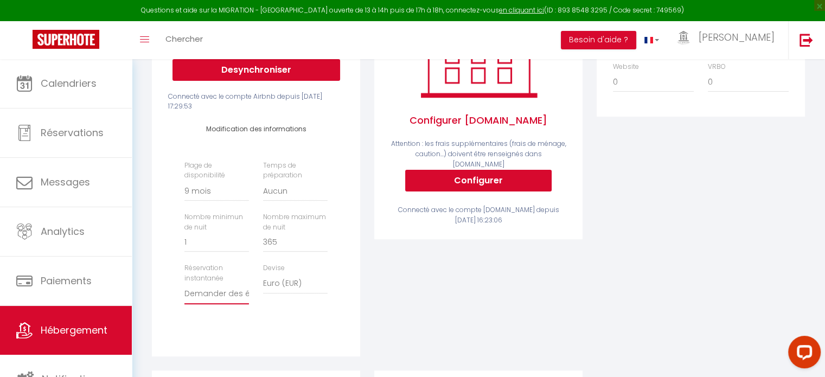
click at [209, 302] on select "Activée Demander des évaluations positives" at bounding box center [216, 294] width 65 height 21
select select "everyone"
click at [184, 291] on select "Activée Demander des évaluations positives" at bounding box center [216, 294] width 65 height 21
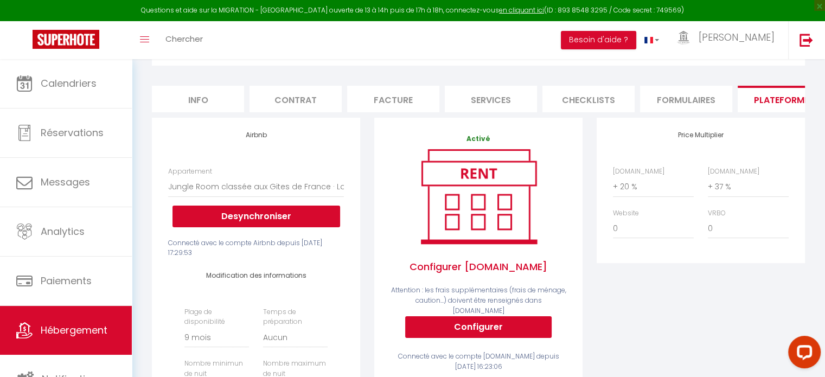
scroll to position [0, 0]
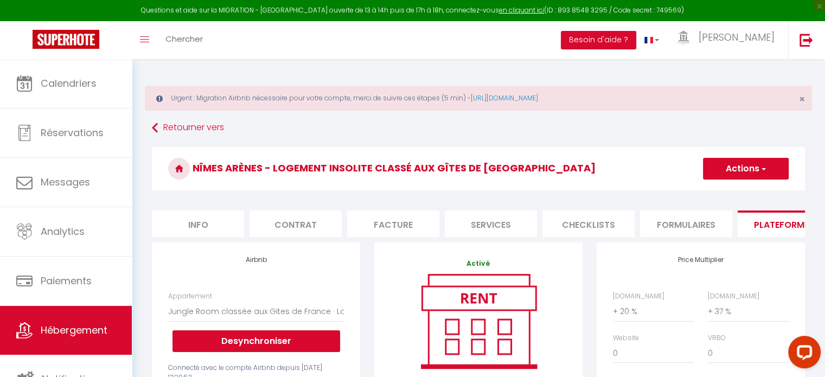
click at [746, 166] on button "Actions" at bounding box center [746, 169] width 86 height 22
click at [731, 191] on link "Enregistrer" at bounding box center [745, 192] width 86 height 14
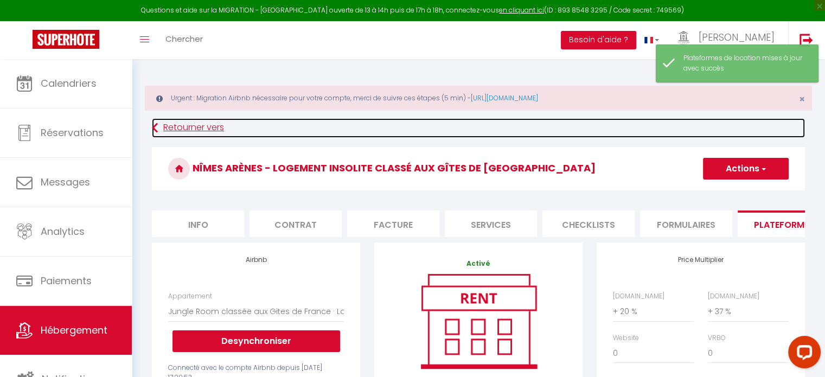
click at [198, 126] on link "Retourner vers" at bounding box center [478, 128] width 653 height 20
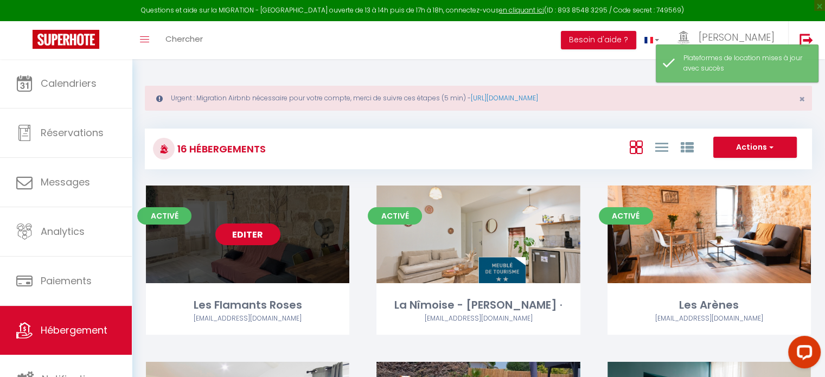
click at [255, 234] on link "Editer" at bounding box center [247, 234] width 65 height 22
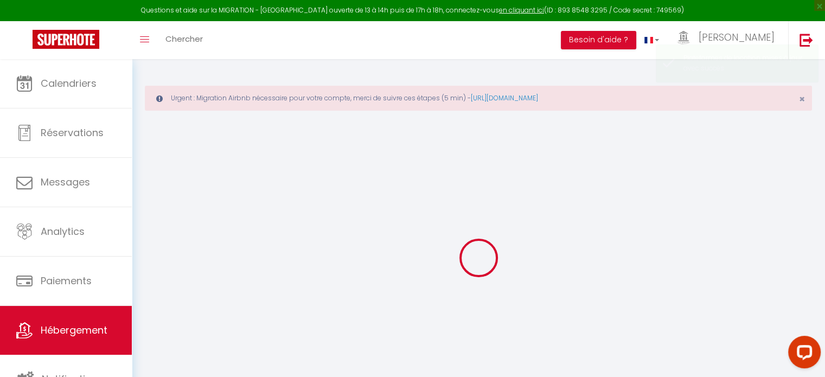
select select "+ 20 %"
select select "+ 37 %"
checkbox input "false"
checkbox input "true"
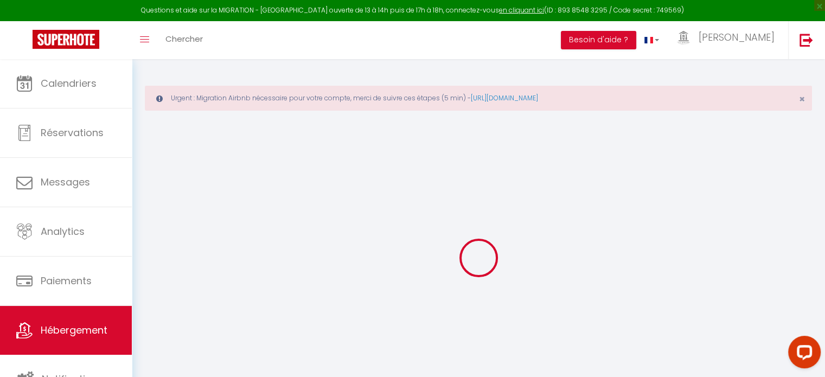
checkbox input "false"
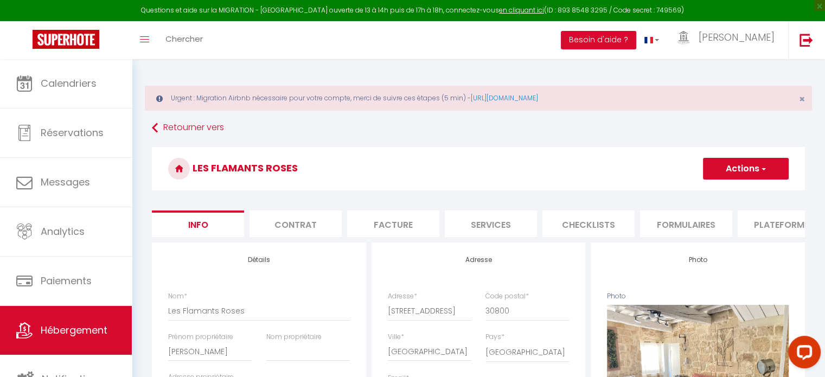
checkbox input "false"
checkbox input "true"
checkbox input "false"
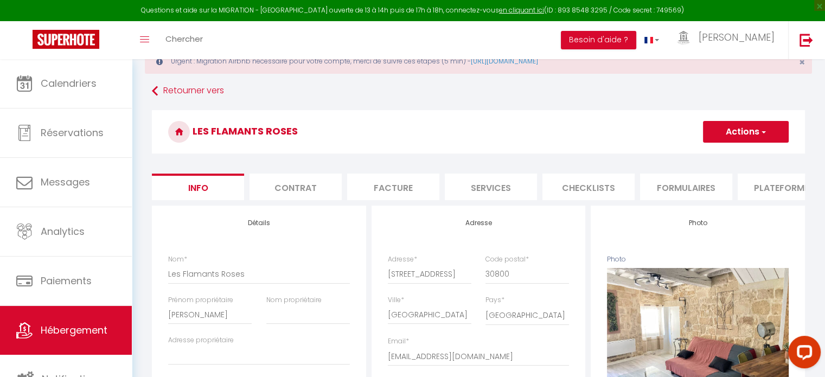
select select "3071-923206182520566634"
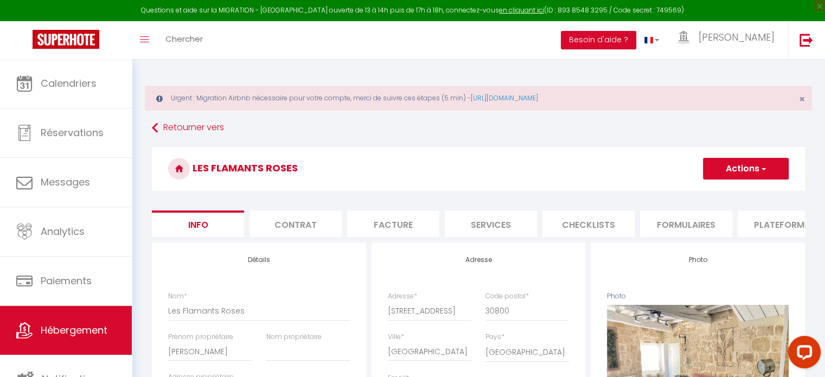
click at [785, 222] on li "Plateformes" at bounding box center [784, 223] width 92 height 27
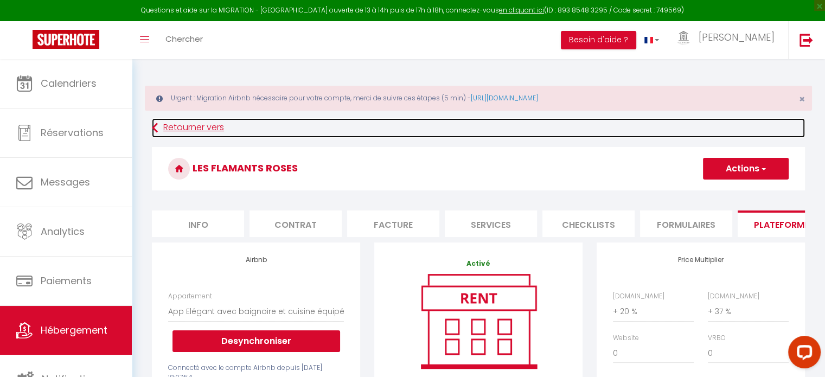
click at [188, 125] on link "Retourner vers" at bounding box center [478, 128] width 653 height 20
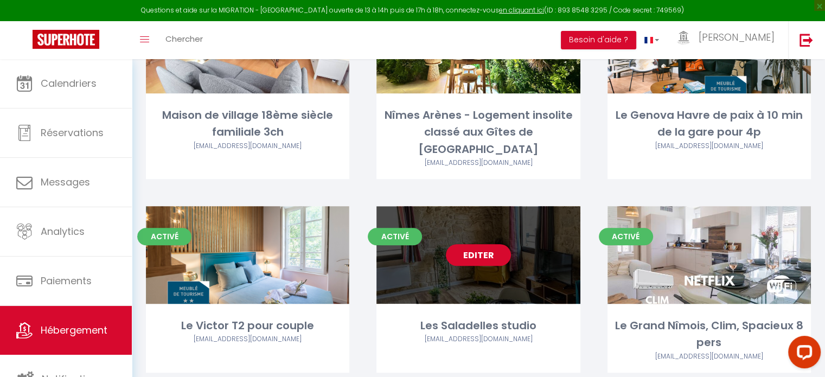
scroll to position [380, 0]
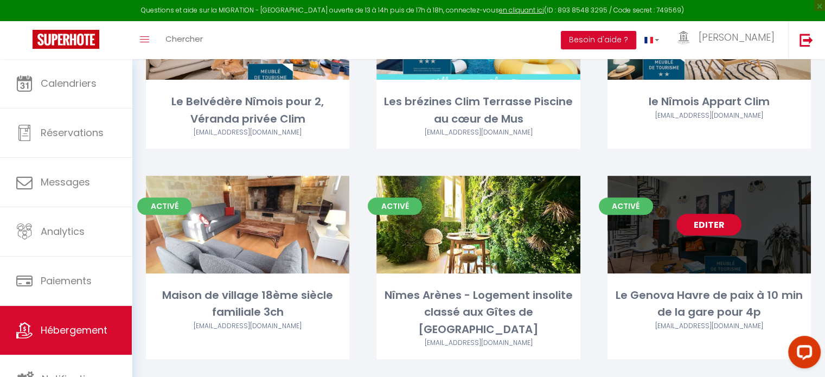
click at [725, 228] on link "Editer" at bounding box center [708, 225] width 65 height 22
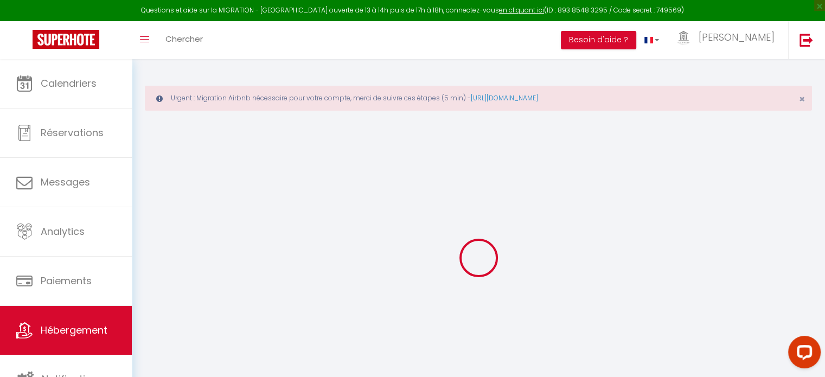
select select "+ 18 %"
select select "+ 37 %"
checkbox input "false"
checkbox input "true"
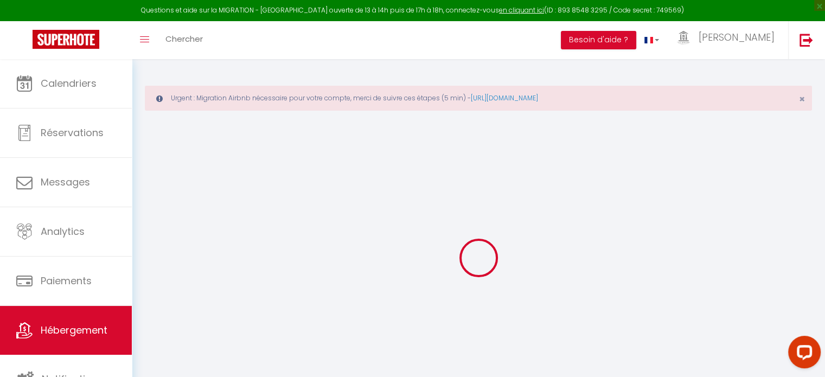
checkbox input "false"
select select "3071-1044778454908279995"
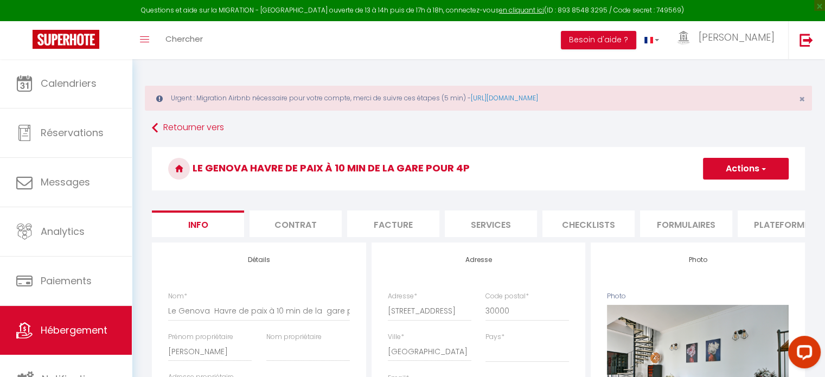
click at [771, 222] on li "Plateformes" at bounding box center [784, 223] width 92 height 27
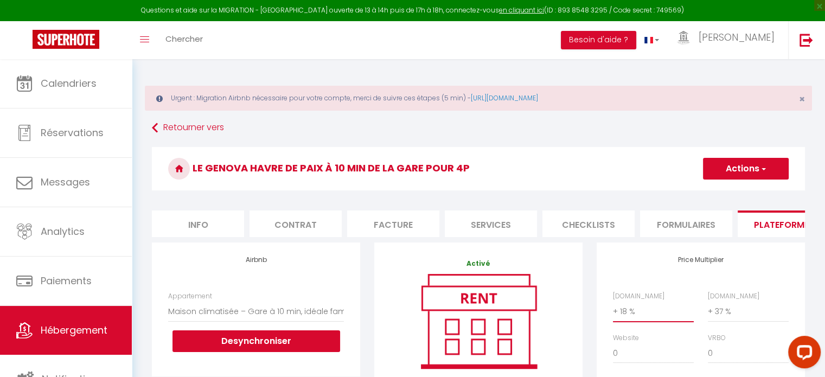
click at [631, 315] on select "0 + 1 % + 2 % + 3 % + 4 % + 5 % + 6 % + 7 % + 8 % + 9 %" at bounding box center [653, 311] width 81 height 21
select select "+ 20 %"
click at [613, 309] on select "0 + 1 % + 2 % + 3 % + 4 % + 5 % + 6 % + 7 % + 8 % + 9 %" at bounding box center [653, 311] width 81 height 21
click at [732, 165] on button "Actions" at bounding box center [746, 169] width 86 height 22
click at [725, 193] on link "Enregistrer" at bounding box center [745, 192] width 86 height 14
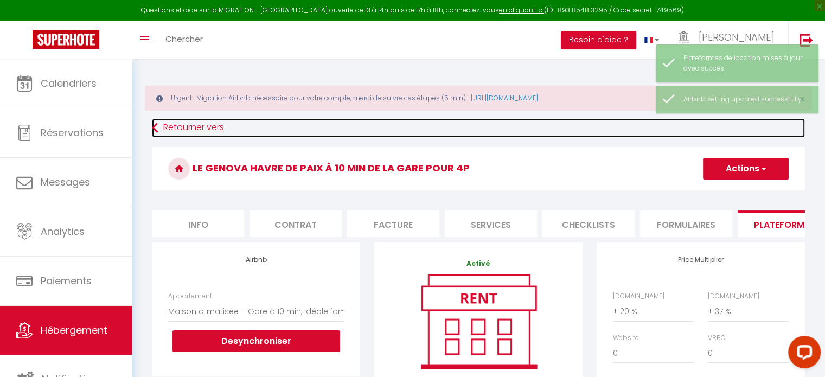
click at [196, 125] on link "Retourner vers" at bounding box center [478, 128] width 653 height 20
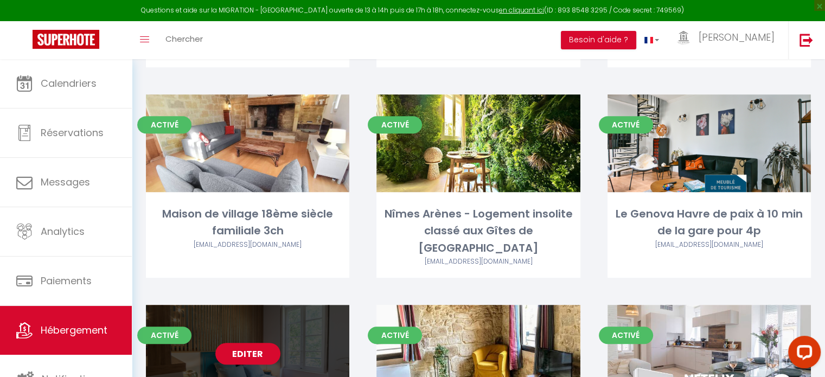
scroll to position [542, 0]
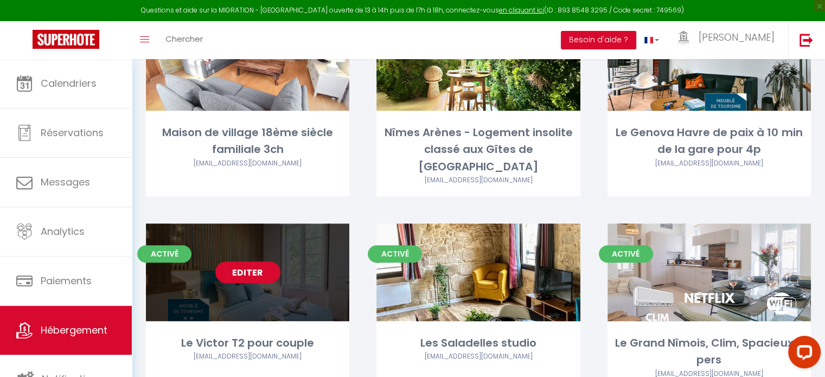
click at [254, 261] on link "Editer" at bounding box center [247, 272] width 65 height 22
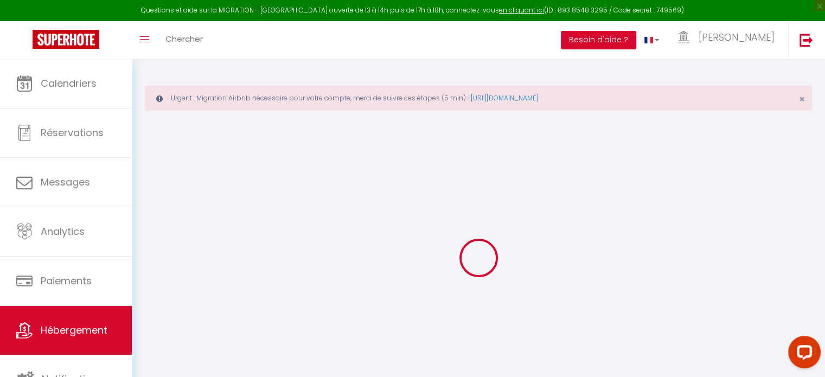
select select "+ 18 %"
select select "+ 37 %"
checkbox input "false"
checkbox input "true"
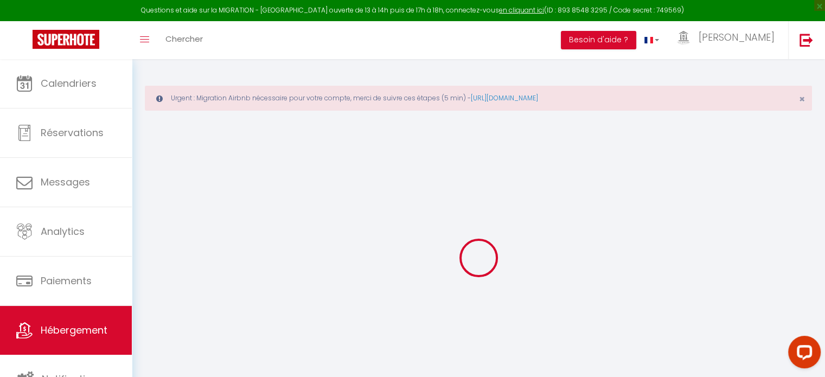
checkbox input "false"
select select "3071-1195686729053889225"
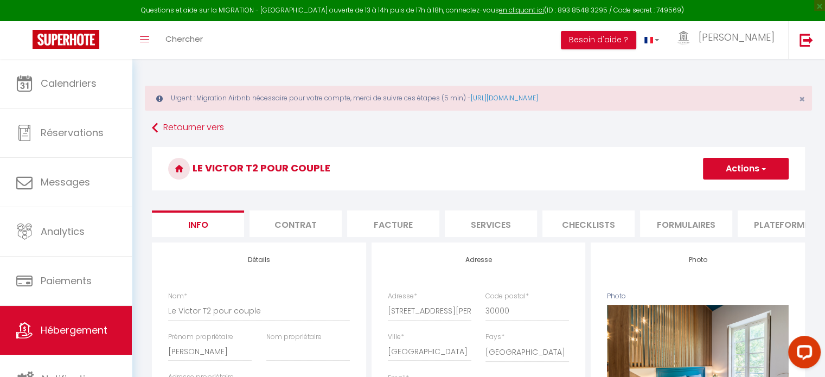
click at [771, 221] on li "Plateformes" at bounding box center [784, 223] width 92 height 27
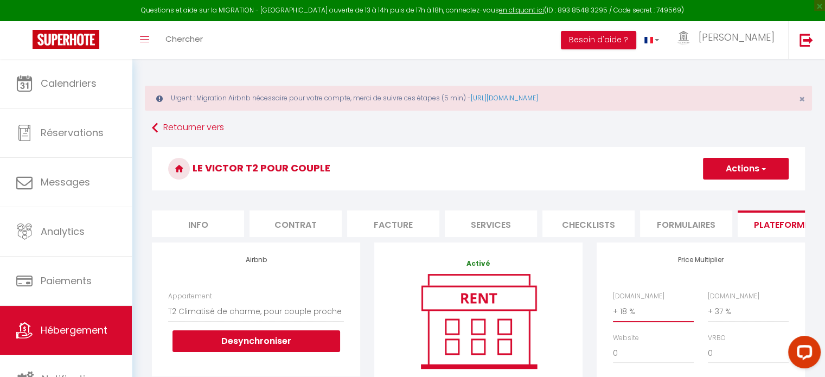
click at [639, 316] on select "0 + 1 % + 2 % + 3 % + 4 % + 5 % + 6 % + 7 % + 8 % + 9 %" at bounding box center [653, 311] width 81 height 21
select select "+ 20 %"
click at [613, 309] on select "0 + 1 % + 2 % + 3 % + 4 % + 5 % + 6 % + 7 % + 8 % + 9 %" at bounding box center [653, 311] width 81 height 21
click at [742, 166] on button "Actions" at bounding box center [746, 169] width 86 height 22
click at [736, 191] on link "Enregistrer" at bounding box center [745, 192] width 86 height 14
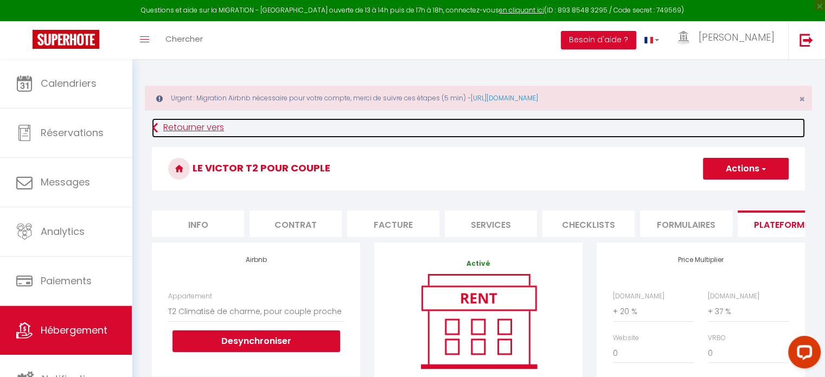
click at [213, 127] on link "Retourner vers" at bounding box center [478, 128] width 653 height 20
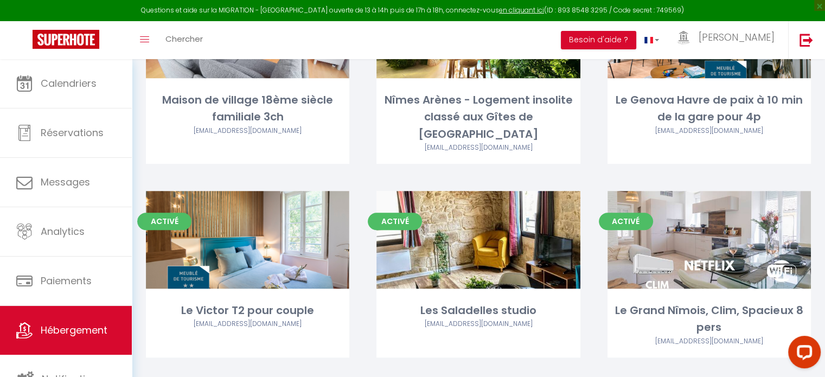
scroll to position [597, 0]
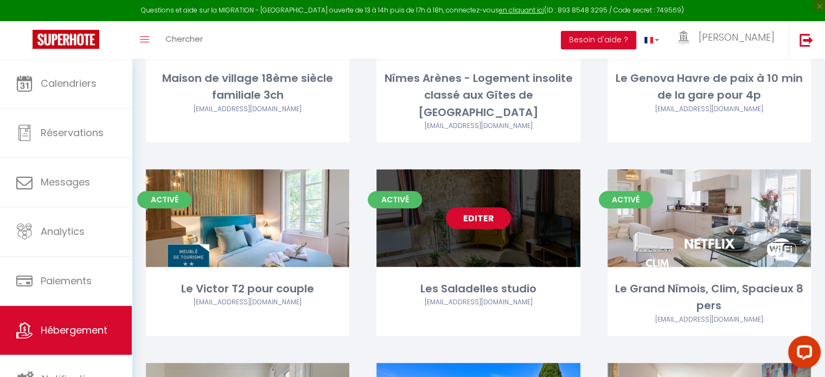
click at [493, 207] on link "Editer" at bounding box center [478, 218] width 65 height 22
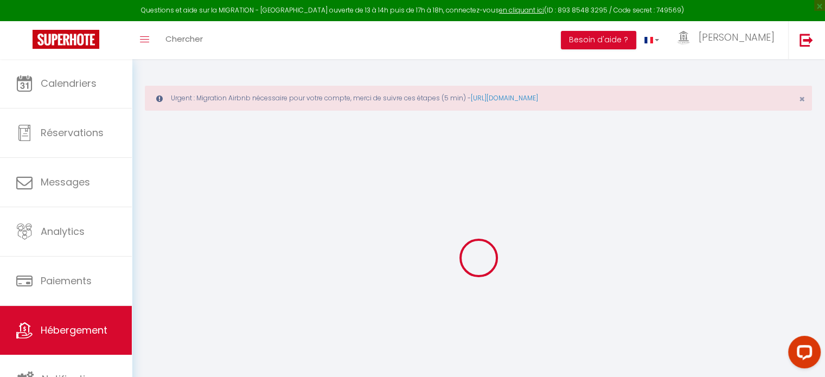
checkbox input "false"
checkbox input "true"
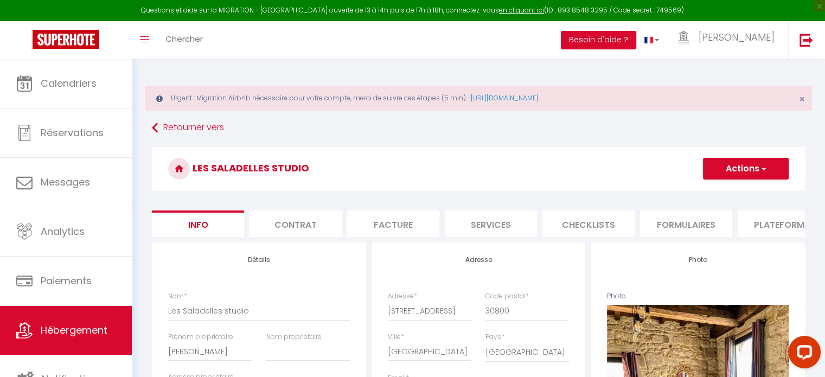
checkbox input "false"
checkbox input "true"
click at [778, 222] on li "Plateformes" at bounding box center [784, 223] width 92 height 27
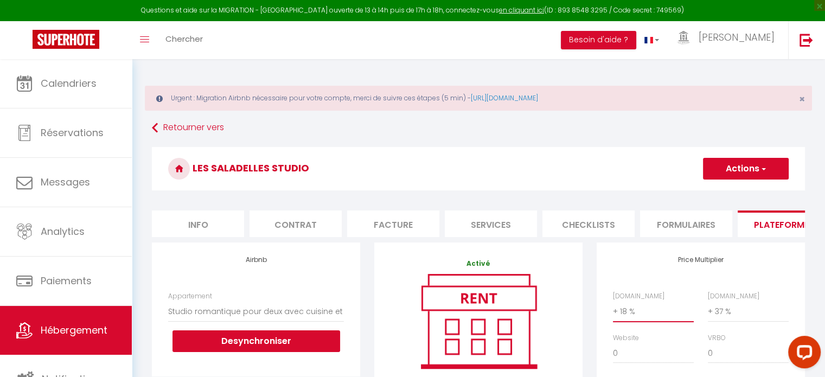
click at [650, 320] on select "0 + 1 % + 2 % + 3 % + 4 % + 5 % + 6 % + 7 % + 8 % + 9 %" at bounding box center [653, 311] width 81 height 21
select select "+ 20 %"
click at [613, 309] on select "0 + 1 % + 2 % + 3 % + 4 % + 5 % + 6 % + 7 % + 8 % + 9 %" at bounding box center [653, 311] width 81 height 21
click at [736, 166] on button "Actions" at bounding box center [746, 169] width 86 height 22
click at [730, 190] on link "Enregistrer" at bounding box center [745, 192] width 86 height 14
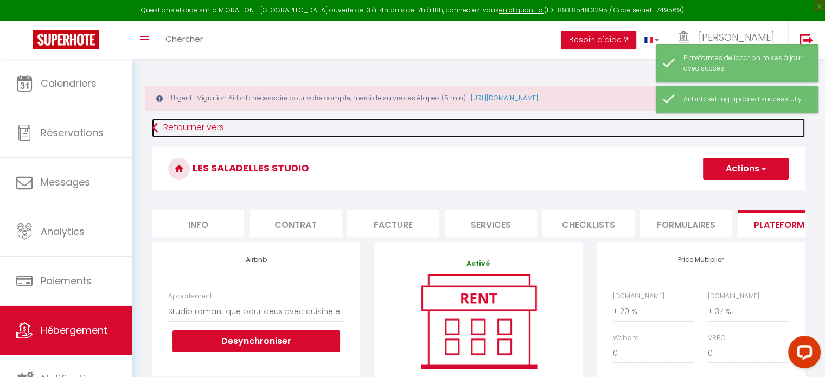
click at [189, 125] on link "Retourner vers" at bounding box center [478, 128] width 653 height 20
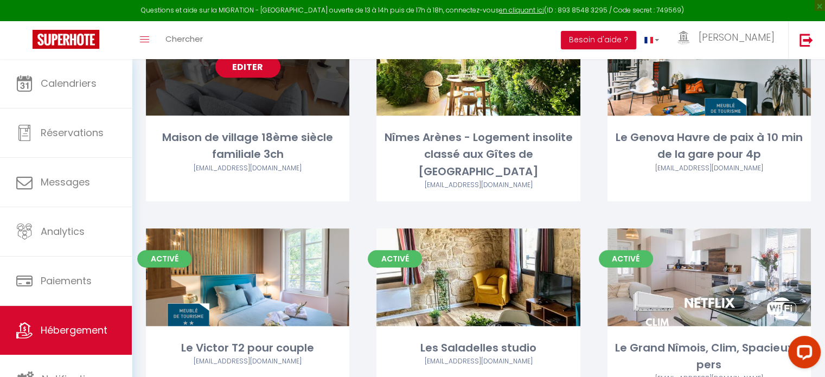
scroll to position [314, 0]
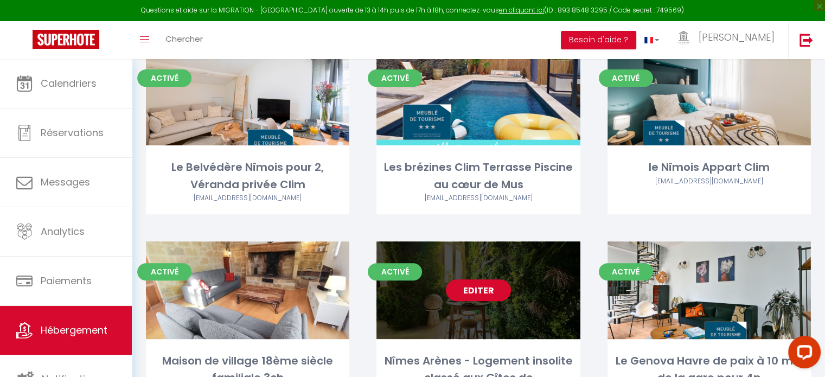
click at [495, 288] on link "Editer" at bounding box center [478, 290] width 65 height 22
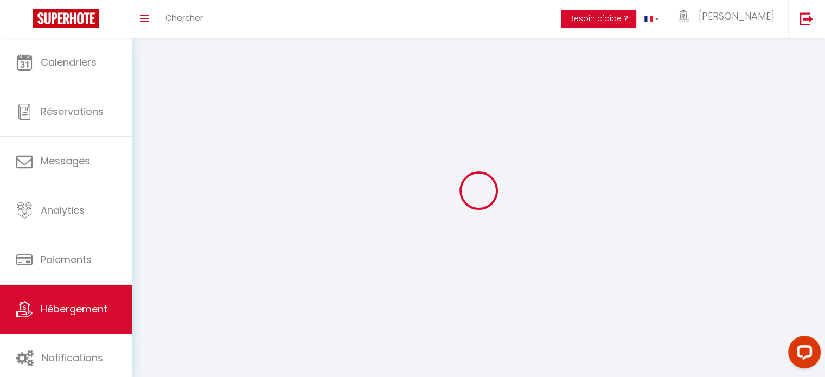
select select "1"
select select
select select "28"
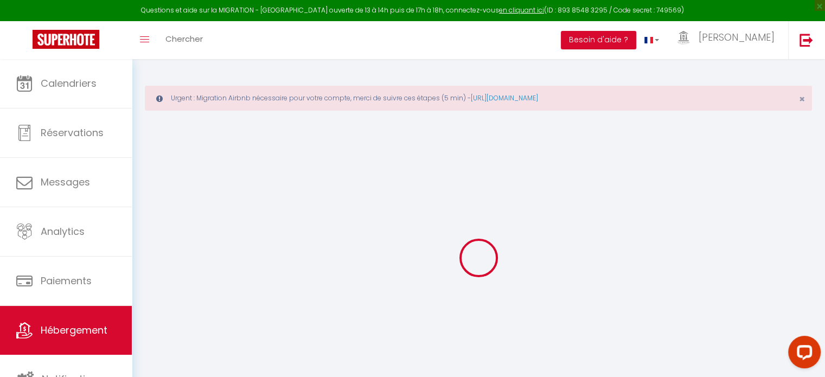
select select
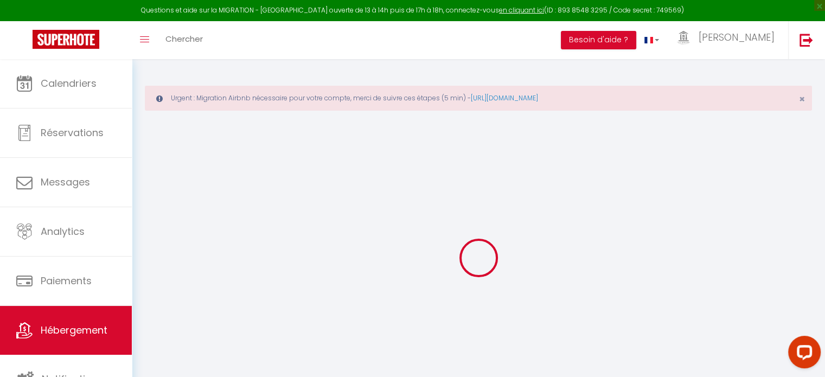
select select
checkbox input "false"
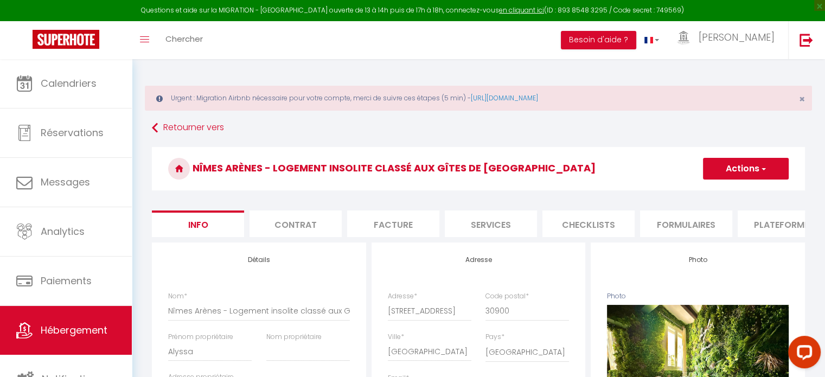
click at [773, 219] on li "Plateformes" at bounding box center [784, 223] width 92 height 27
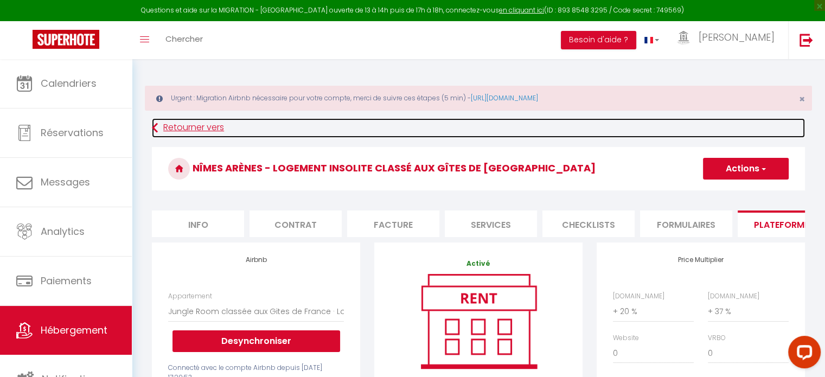
click at [207, 126] on link "Retourner vers" at bounding box center [478, 128] width 653 height 20
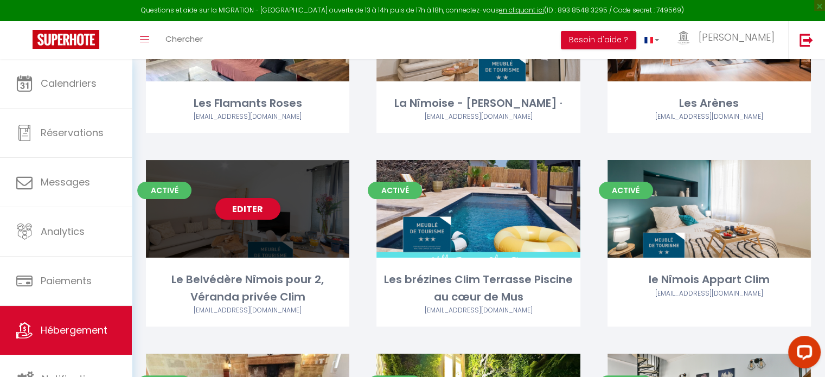
scroll to position [163, 0]
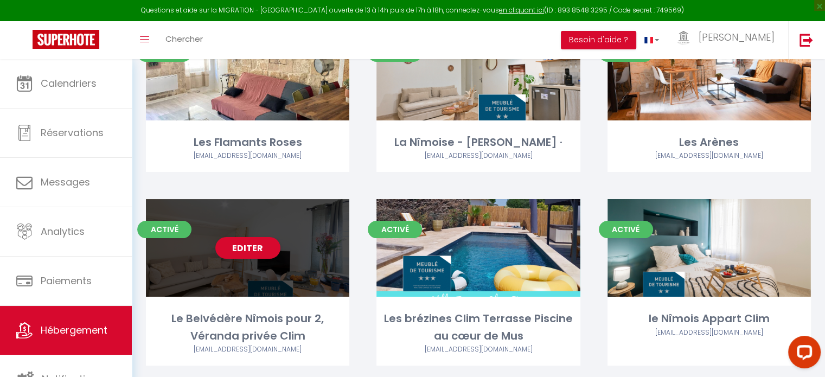
click at [312, 239] on div "Editer" at bounding box center [247, 248] width 203 height 98
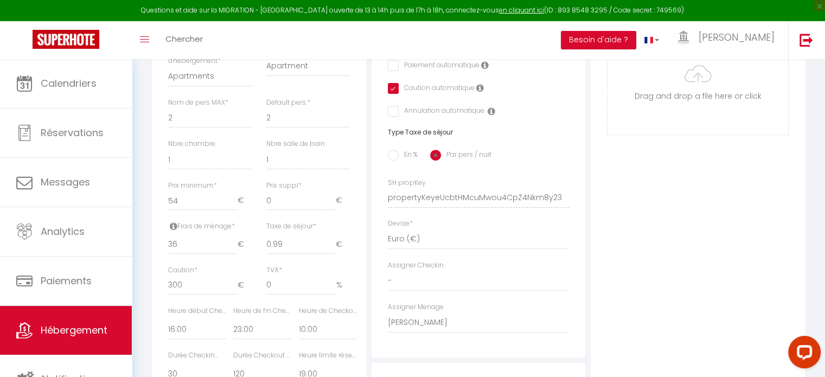
scroll to position [434, 0]
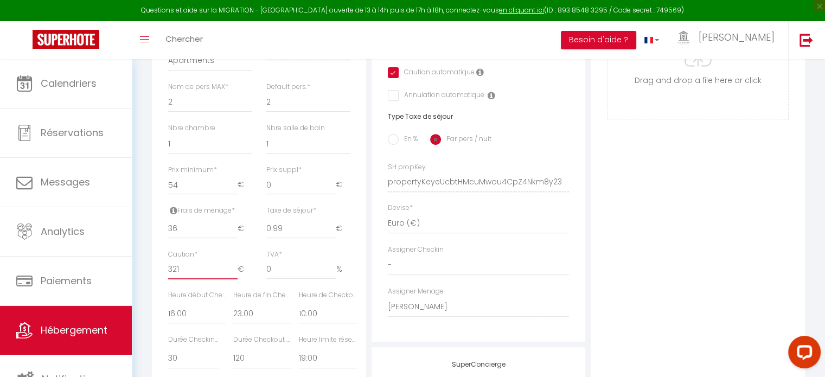
click at [234, 275] on input "321" at bounding box center [202, 270] width 69 height 20
click at [234, 275] on input "322" at bounding box center [202, 270] width 69 height 20
click at [234, 275] on input "323" at bounding box center [202, 270] width 69 height 20
click at [234, 275] on input "324" at bounding box center [202, 270] width 69 height 20
click at [234, 275] on input "325" at bounding box center [202, 270] width 69 height 20
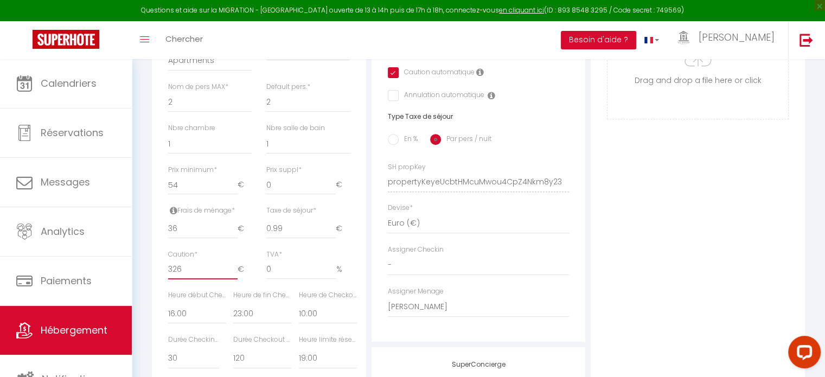
click at [234, 275] on input "326" at bounding box center [202, 270] width 69 height 20
click at [234, 275] on input "327" at bounding box center [202, 270] width 69 height 20
click at [234, 275] on input "328" at bounding box center [202, 270] width 69 height 20
click at [234, 275] on input "329" at bounding box center [202, 270] width 69 height 20
click at [234, 275] on input "330" at bounding box center [202, 270] width 69 height 20
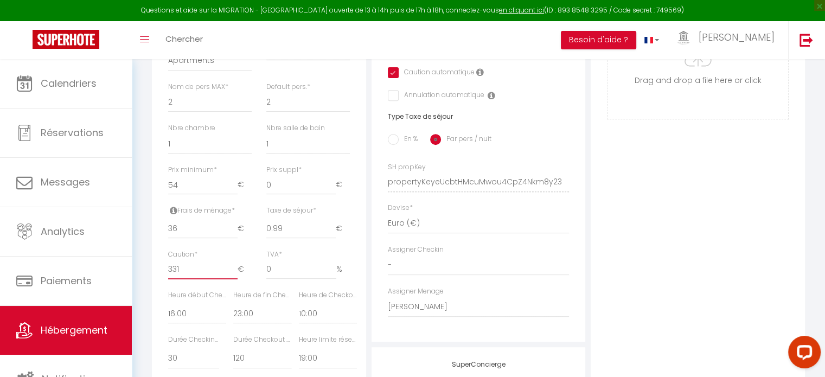
click at [234, 275] on input "331" at bounding box center [202, 270] width 69 height 20
click at [234, 275] on input "334" at bounding box center [202, 270] width 69 height 20
click at [234, 275] on input "335" at bounding box center [202, 270] width 69 height 20
click at [234, 275] on input "336" at bounding box center [202, 270] width 69 height 20
click at [234, 275] on input "337" at bounding box center [202, 270] width 69 height 20
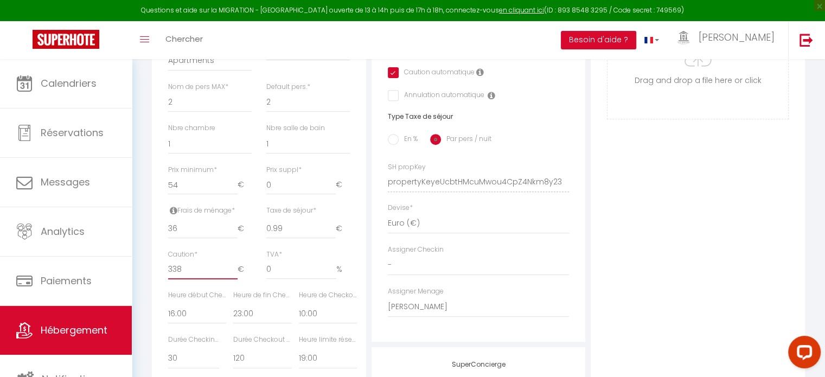
click at [234, 275] on input "338" at bounding box center [202, 270] width 69 height 20
click at [234, 275] on input "339" at bounding box center [202, 270] width 69 height 20
click at [234, 275] on input "340" at bounding box center [202, 270] width 69 height 20
click at [234, 275] on input "341" at bounding box center [202, 270] width 69 height 20
click at [234, 275] on input "342" at bounding box center [202, 270] width 69 height 20
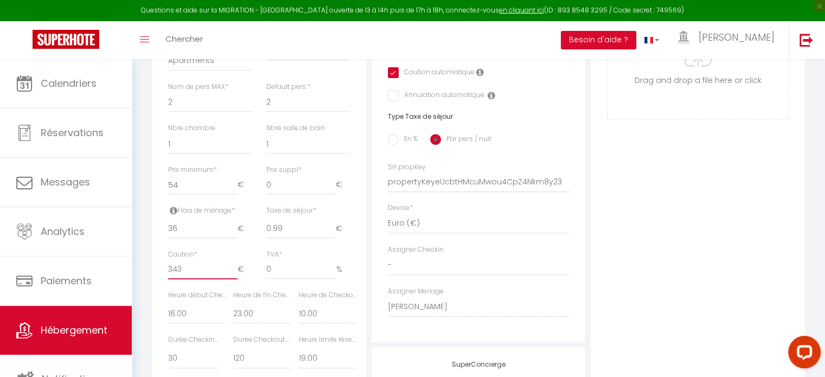
click at [234, 275] on input "343" at bounding box center [202, 270] width 69 height 20
click at [234, 275] on input "344" at bounding box center [202, 270] width 69 height 20
click at [234, 275] on input "345" at bounding box center [202, 270] width 69 height 20
click at [234, 275] on input "346" at bounding box center [202, 270] width 69 height 20
click at [234, 275] on input "347" at bounding box center [202, 270] width 69 height 20
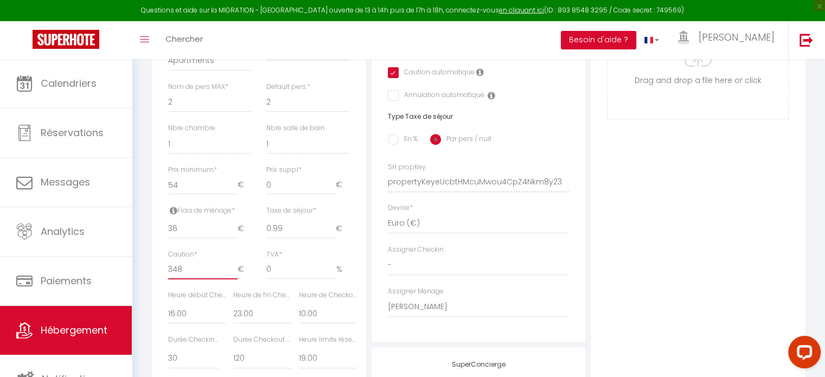
click at [234, 275] on input "348" at bounding box center [202, 270] width 69 height 20
click at [234, 275] on input "349" at bounding box center [202, 270] width 69 height 20
click at [234, 275] on input "350" at bounding box center [202, 270] width 69 height 20
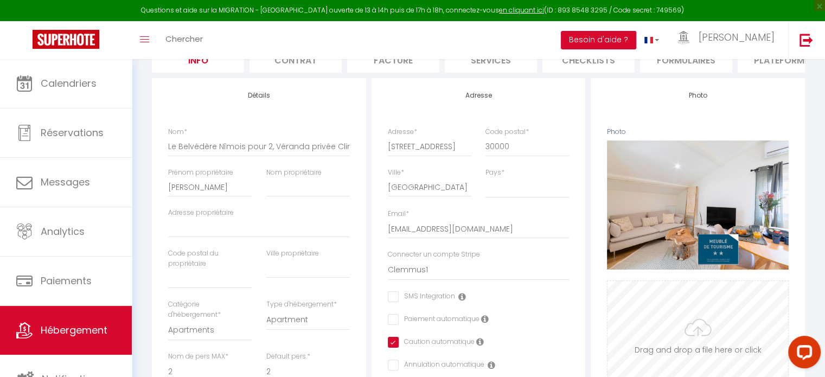
scroll to position [0, 0]
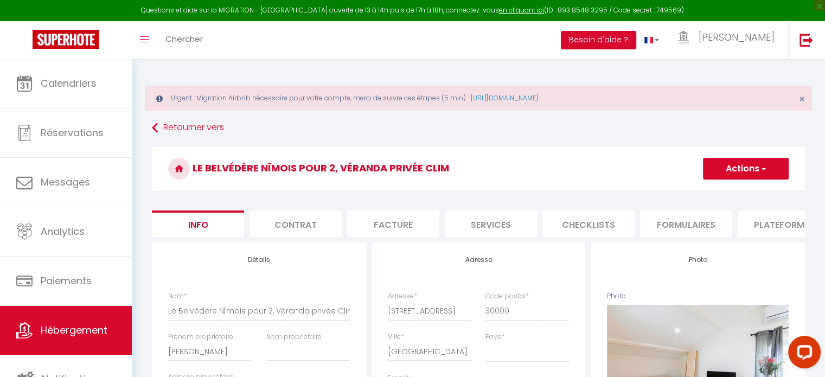
click at [741, 166] on button "Actions" at bounding box center [746, 169] width 86 height 22
click at [707, 189] on input "Enregistrer" at bounding box center [703, 192] width 40 height 11
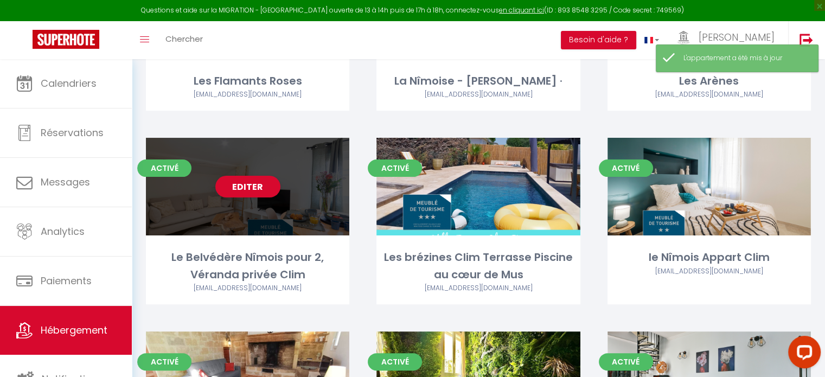
scroll to position [271, 0]
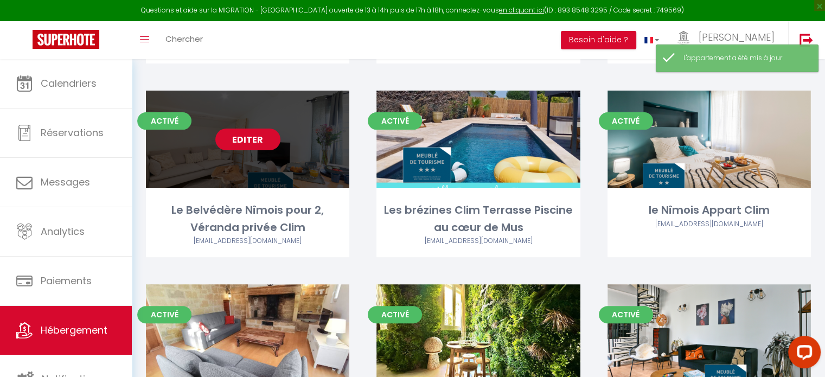
click at [259, 139] on link "Editer" at bounding box center [247, 140] width 65 height 22
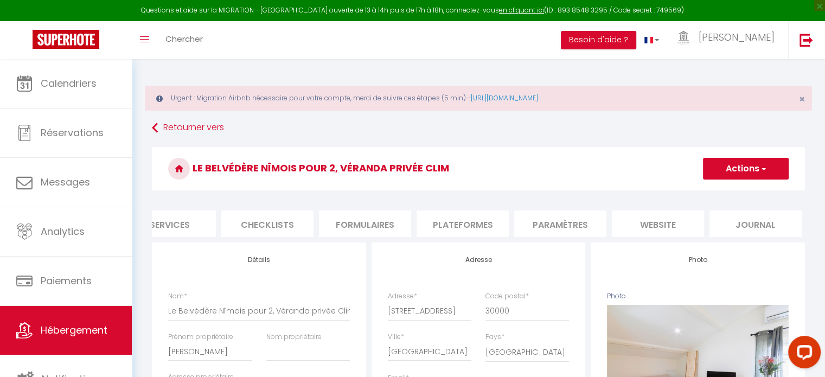
scroll to position [0, 323]
click at [670, 222] on li "website" at bounding box center [656, 223] width 92 height 27
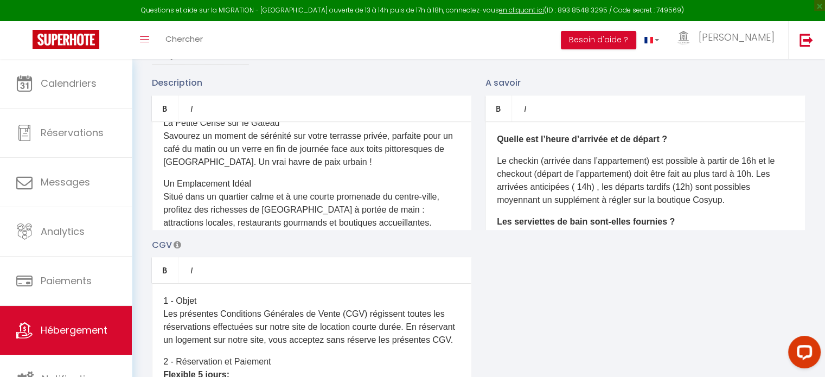
scroll to position [325, 0]
click at [363, 154] on p "La Petite Cerise sur le Gâteau Savourez un moment de sérénité sur votre terrass…" at bounding box center [311, 142] width 297 height 52
drag, startPoint x: 330, startPoint y: 154, endPoint x: 361, endPoint y: 158, distance: 31.7
click at [361, 158] on p "La Petite Cerise sur le Gâteau Savourez un moment de sérénité sur votre terrass…" at bounding box center [311, 142] width 297 height 52
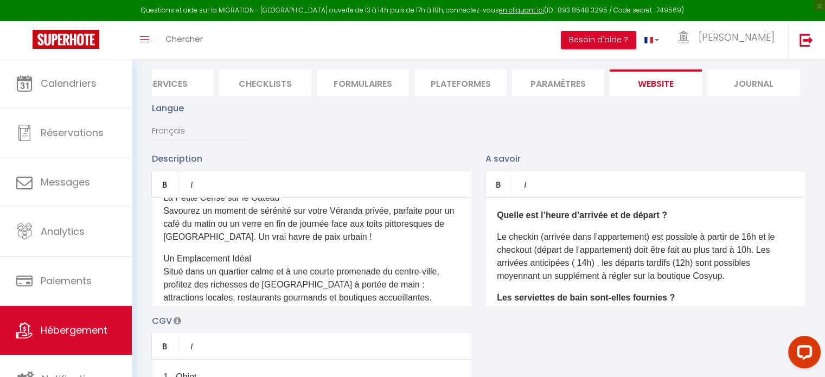
scroll to position [0, 0]
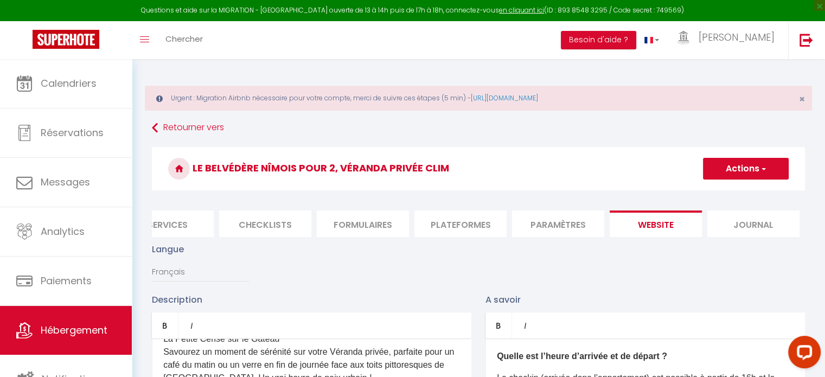
click at [733, 166] on button "Actions" at bounding box center [746, 169] width 86 height 22
click at [727, 190] on input "Enregistrer" at bounding box center [733, 192] width 40 height 11
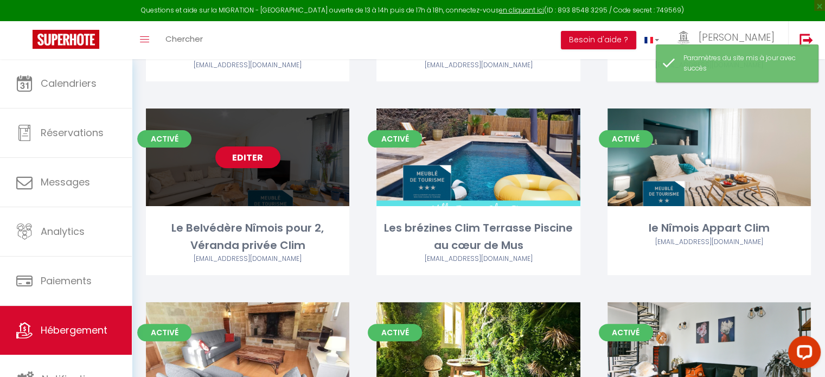
scroll to position [271, 0]
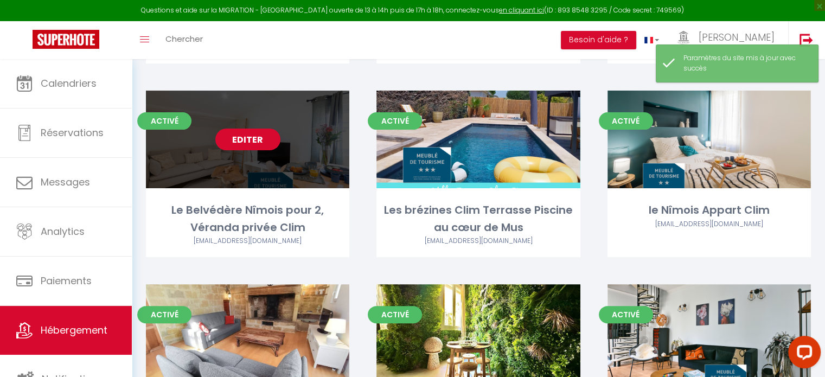
click at [258, 140] on link "Editer" at bounding box center [247, 140] width 65 height 22
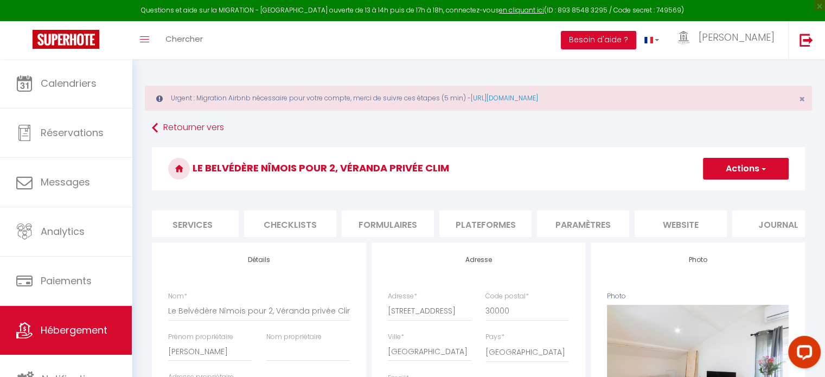
scroll to position [0, 304]
click at [685, 221] on li "website" at bounding box center [675, 223] width 92 height 27
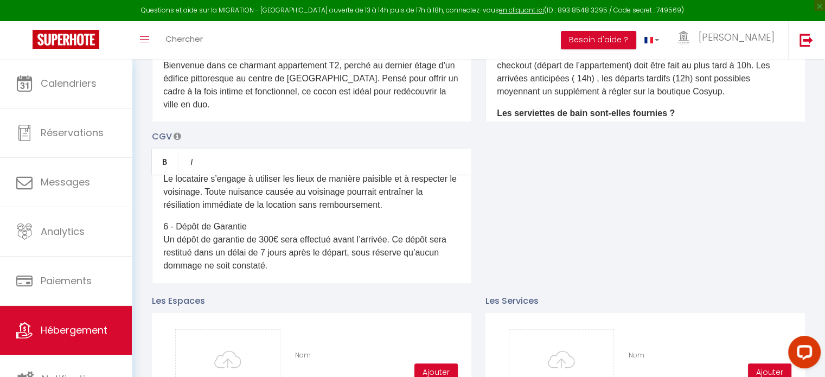
scroll to position [271, 0]
click at [275, 257] on p "6 - Dépôt de Garantie Un dépôt de garantie de 300€ sera effectué avant l’arrivé…" at bounding box center [311, 245] width 297 height 52
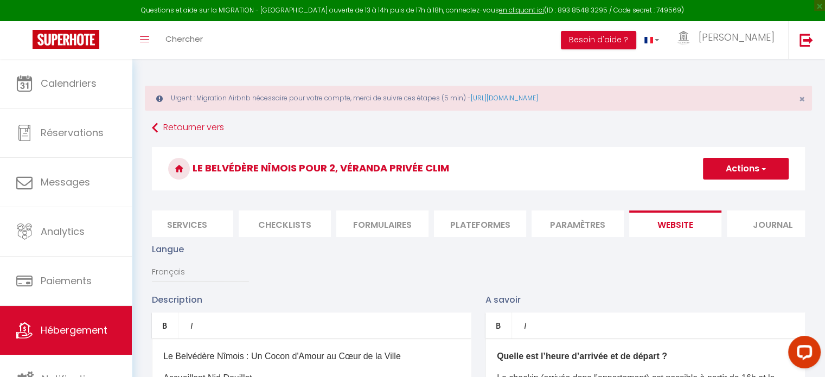
scroll to position [0, 0]
click at [739, 165] on button "Actions" at bounding box center [746, 169] width 86 height 22
click at [736, 190] on input "Enregistrer" at bounding box center [733, 192] width 40 height 11
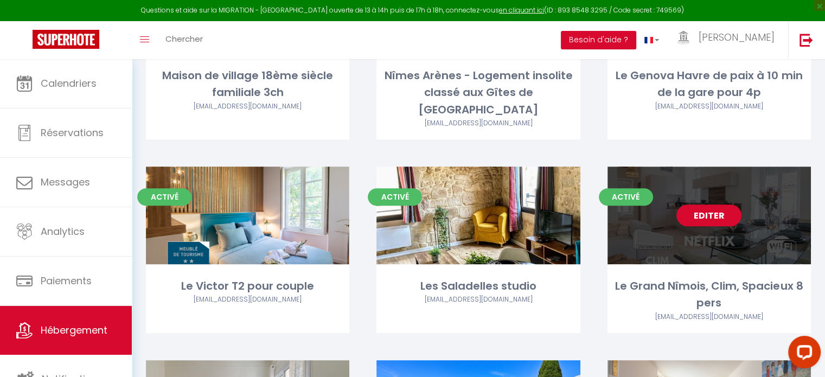
scroll to position [597, 0]
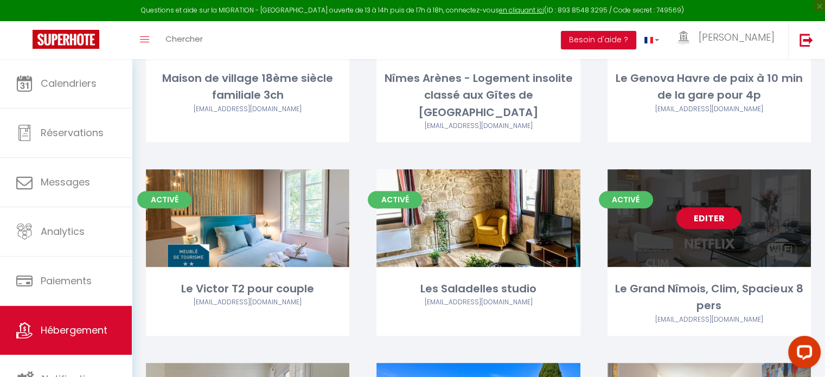
click at [715, 207] on link "Editer" at bounding box center [708, 218] width 65 height 22
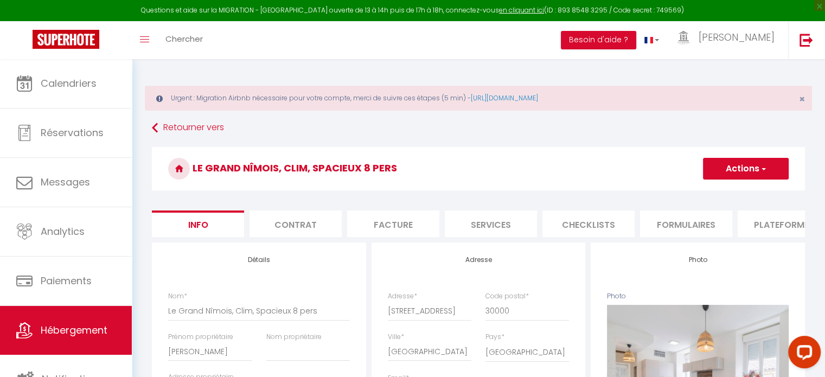
click at [785, 226] on li "Plateformes" at bounding box center [784, 223] width 92 height 27
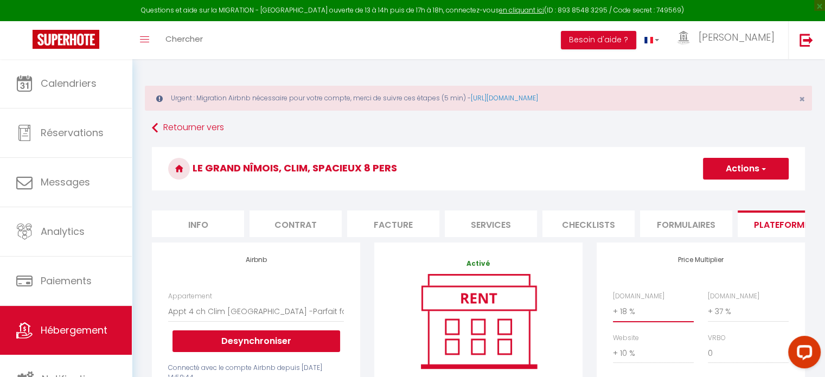
click at [657, 318] on select "0 + 1 % + 2 % + 3 % + 4 % + 5 % + 6 % + 7 % + 8 % + 9 %" at bounding box center [653, 311] width 81 height 21
click at [613, 309] on select "0 + 1 % + 2 % + 3 % + 4 % + 5 % + 6 % + 7 % + 8 % + 9 %" at bounding box center [653, 311] width 81 height 21
click at [745, 166] on button "Actions" at bounding box center [746, 169] width 86 height 22
click at [735, 193] on link "Enregistrer" at bounding box center [745, 192] width 86 height 14
